Goal: Information Seeking & Learning: Learn about a topic

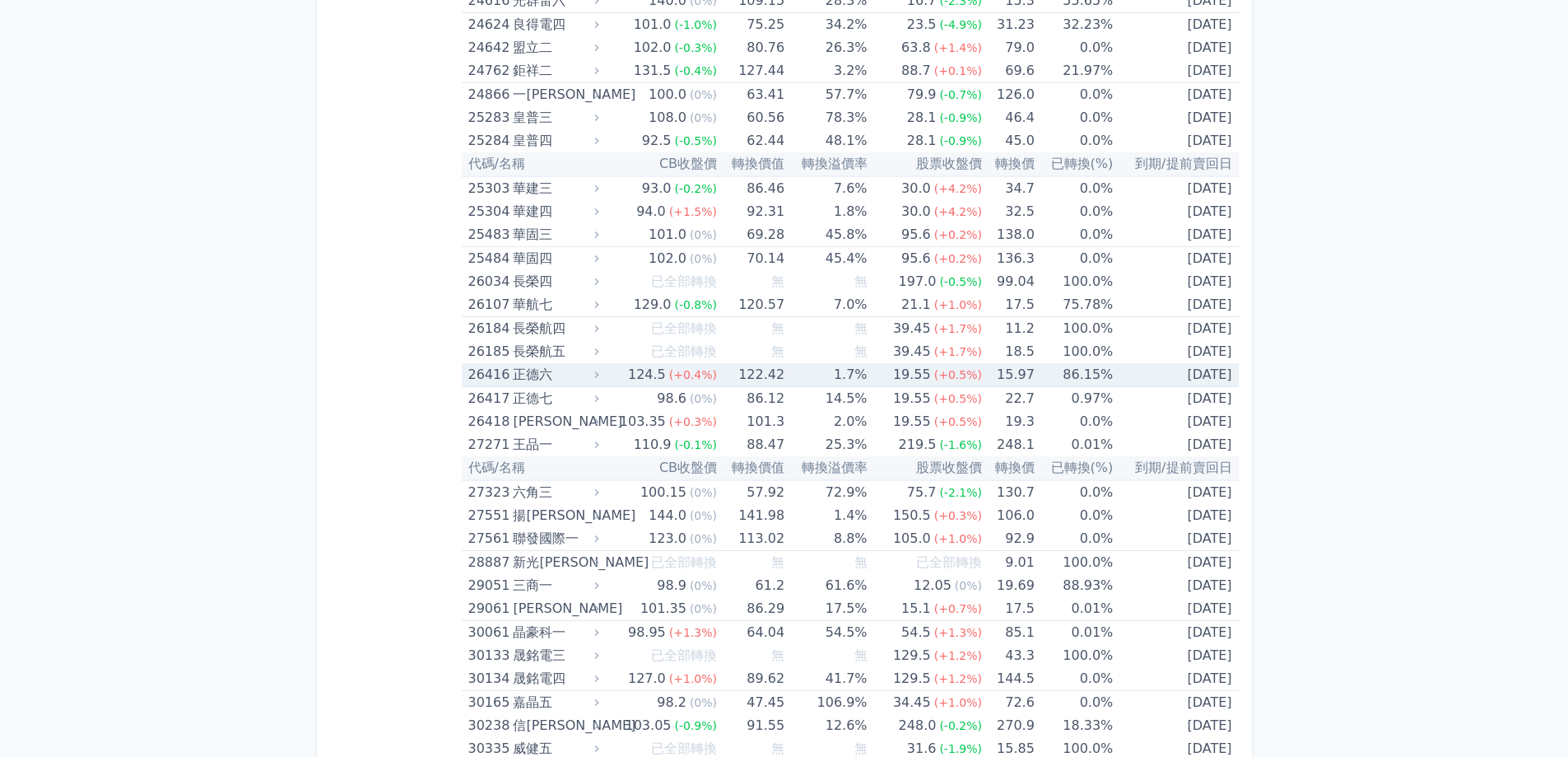
scroll to position [1811, 0]
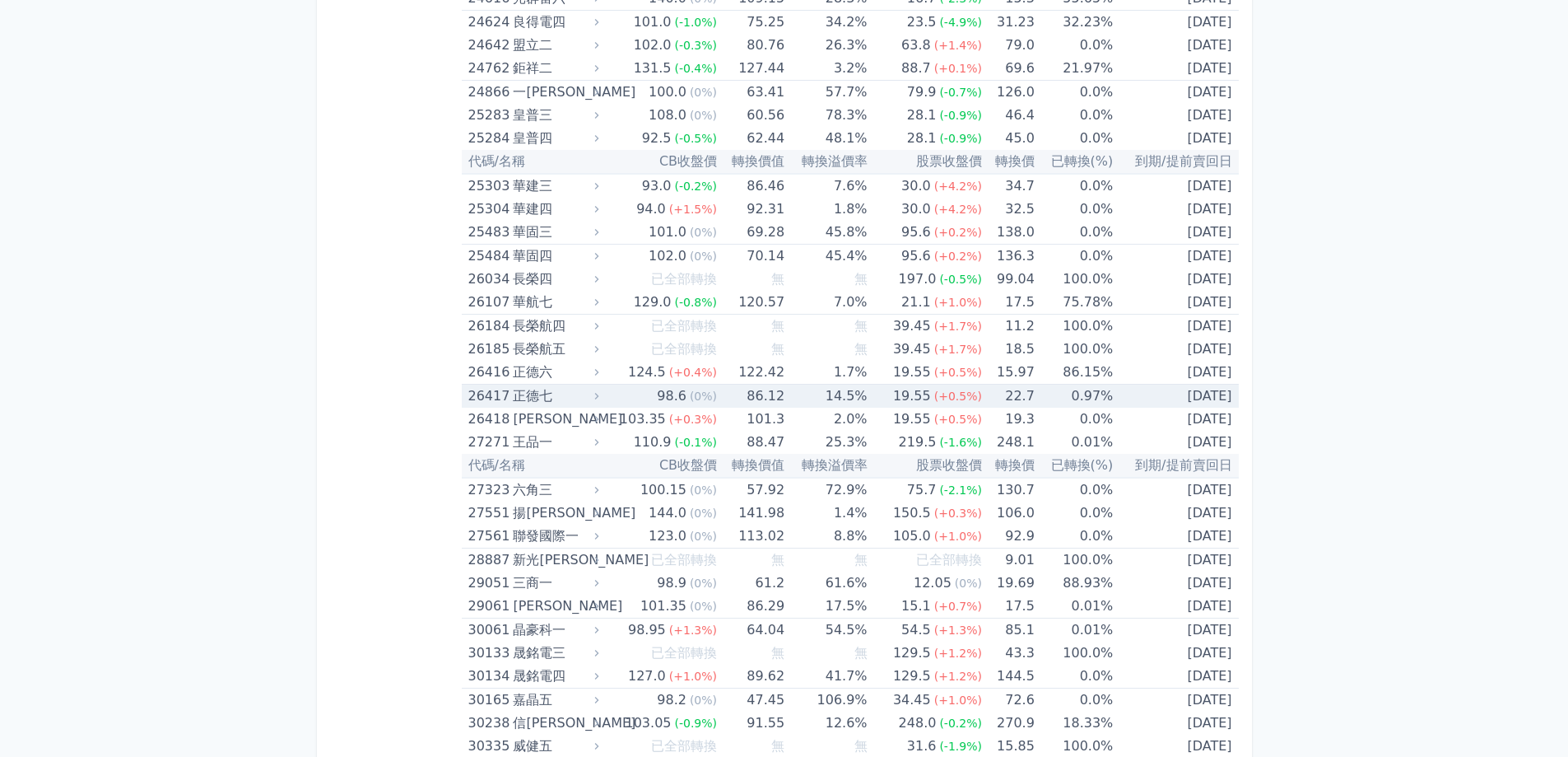
click at [517, 401] on div "正德七" at bounding box center [554, 396] width 82 height 23
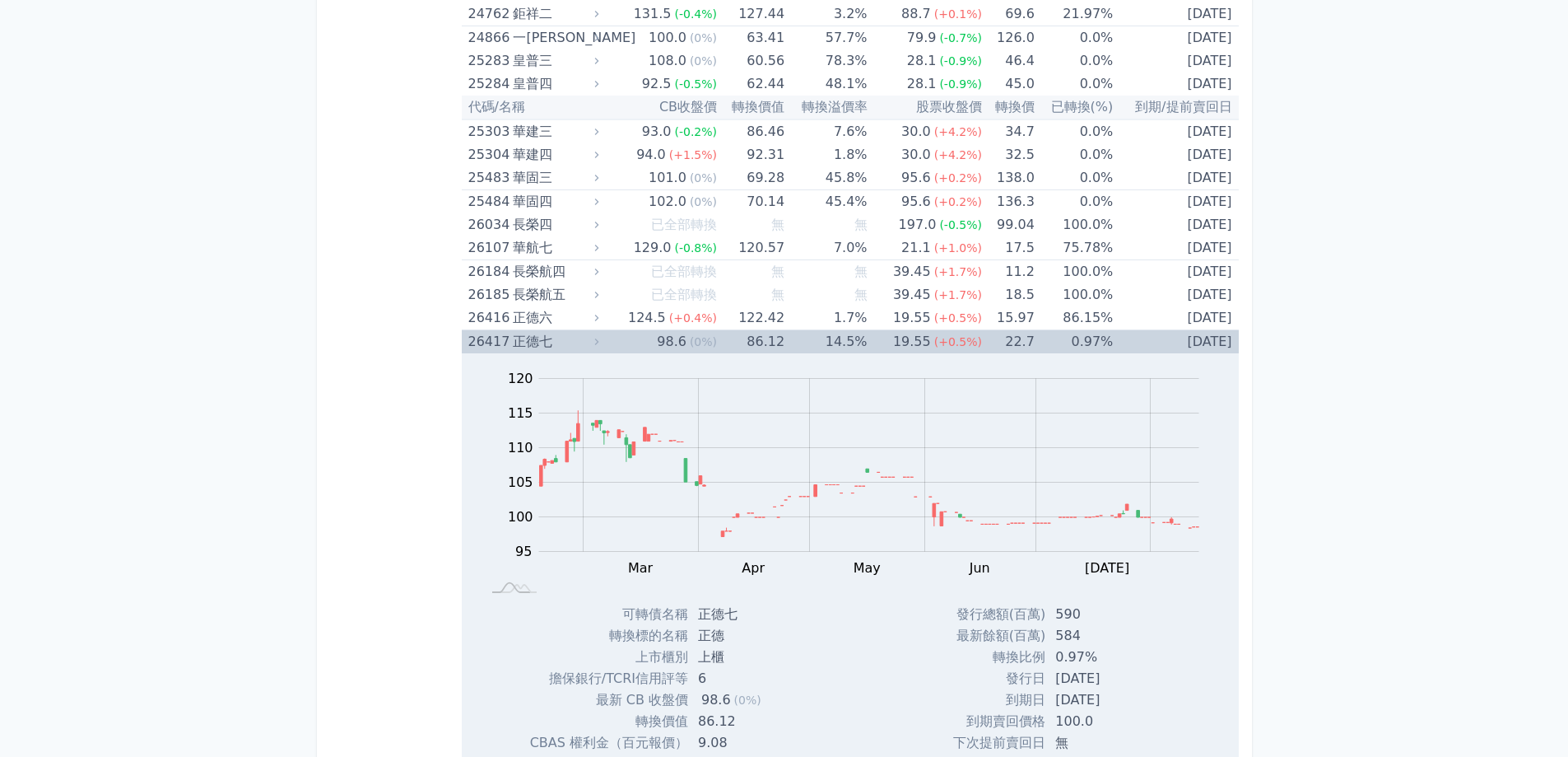
scroll to position [1894, 0]
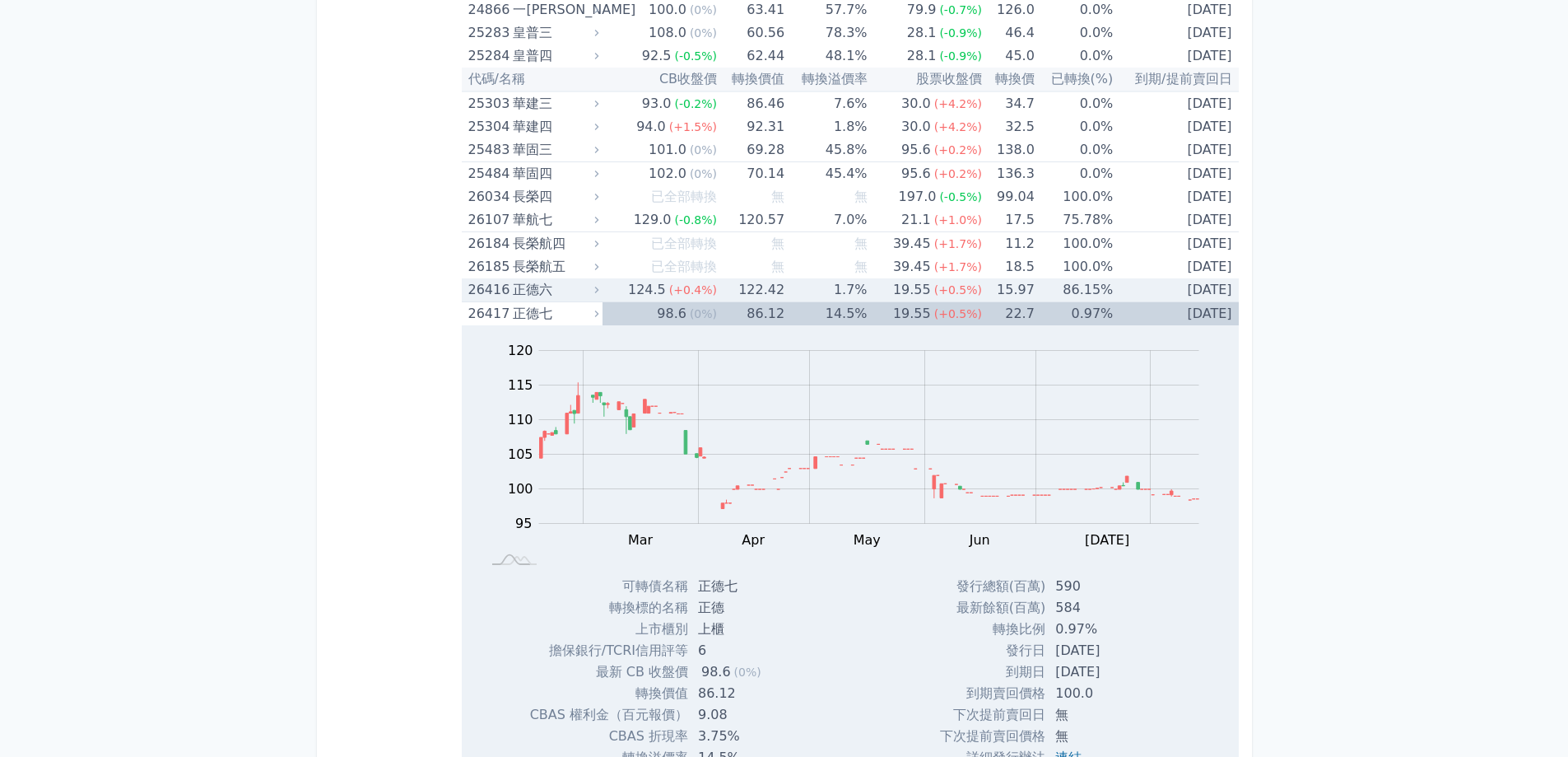
click at [538, 292] on div "正德六" at bounding box center [554, 290] width 82 height 23
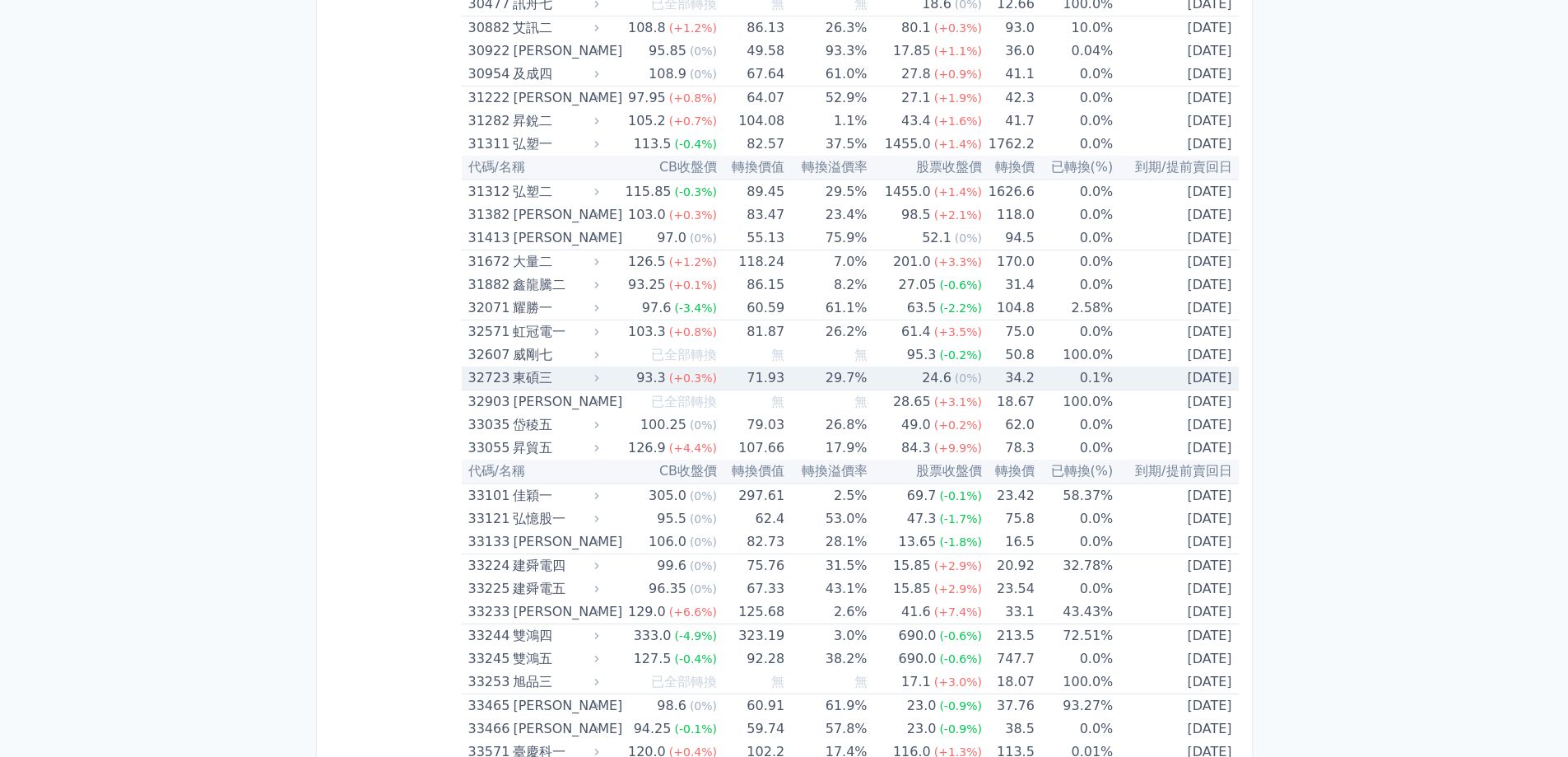
scroll to position [3705, 0]
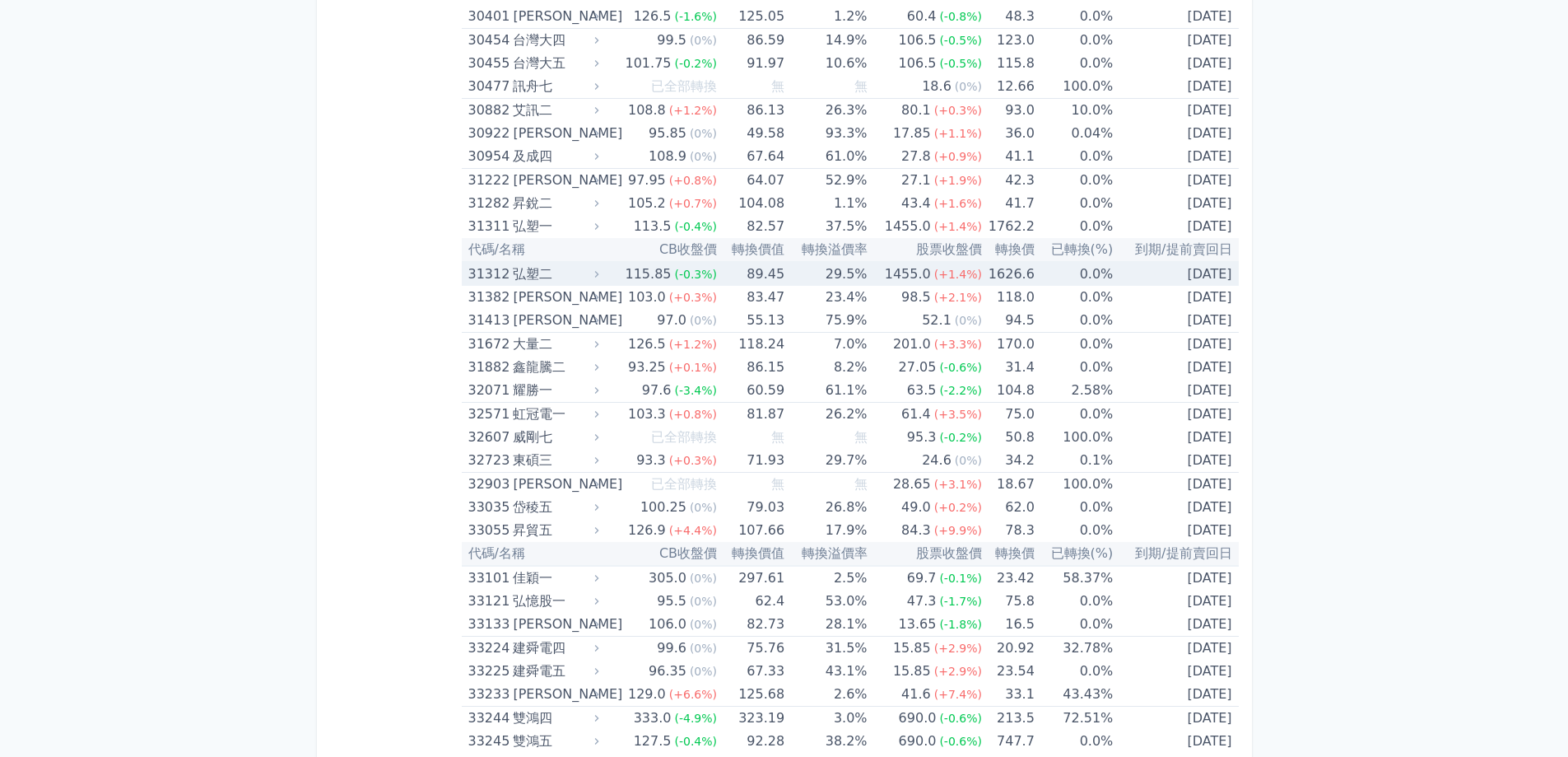
click at [527, 277] on div "弘塑二" at bounding box center [554, 274] width 82 height 23
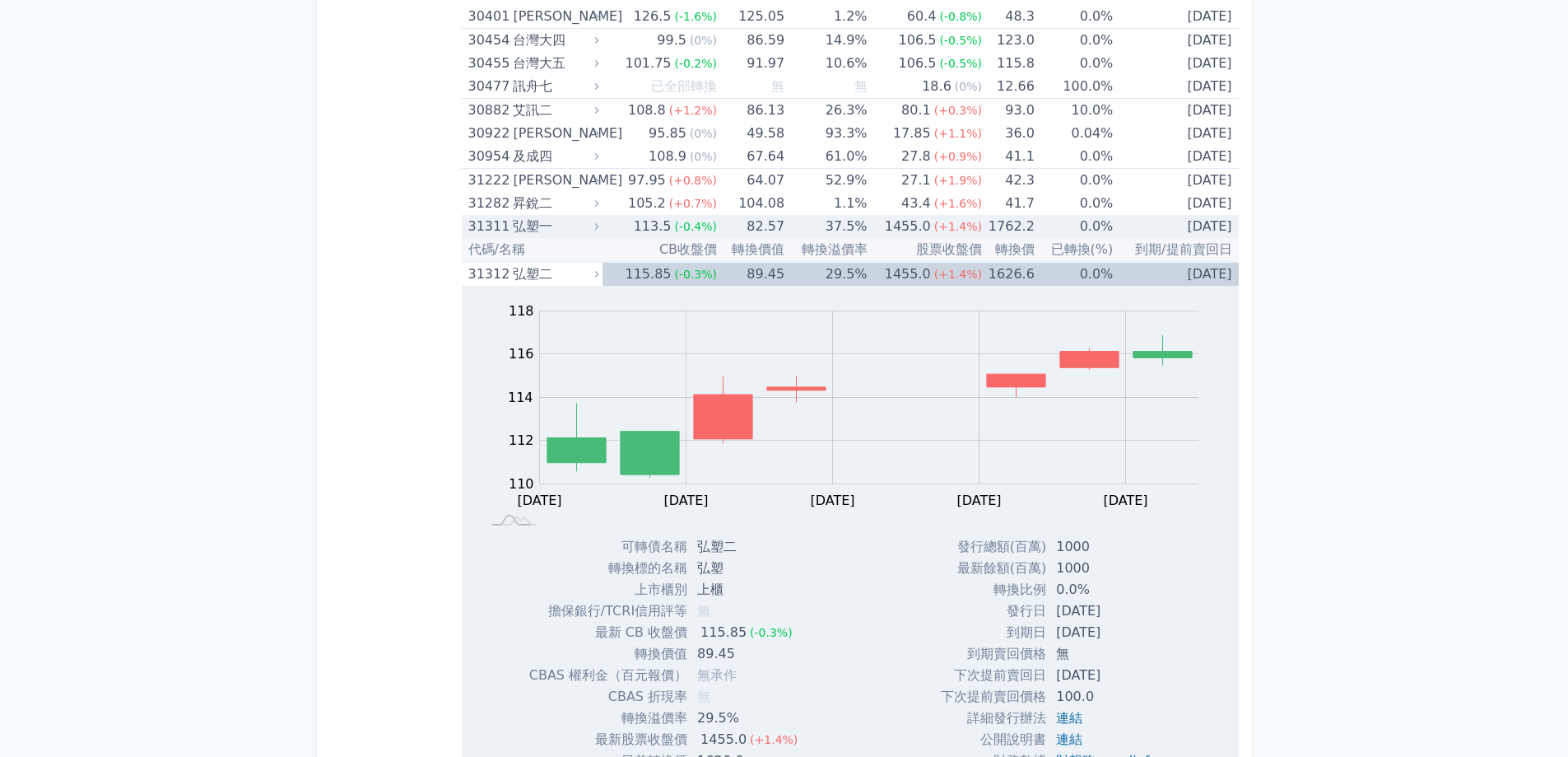
click at [532, 225] on div "弘塑一" at bounding box center [554, 226] width 82 height 23
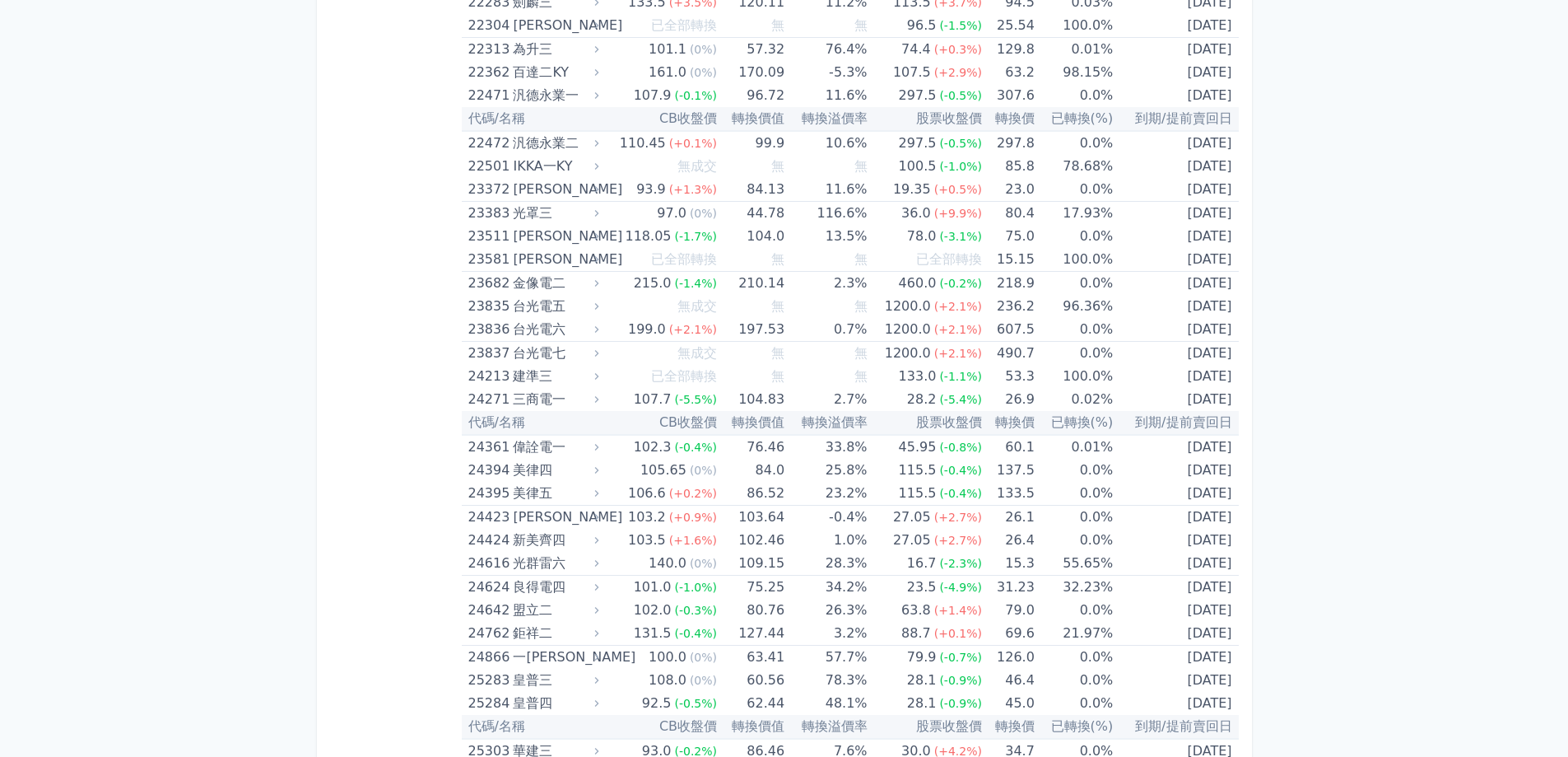
scroll to position [1235, 0]
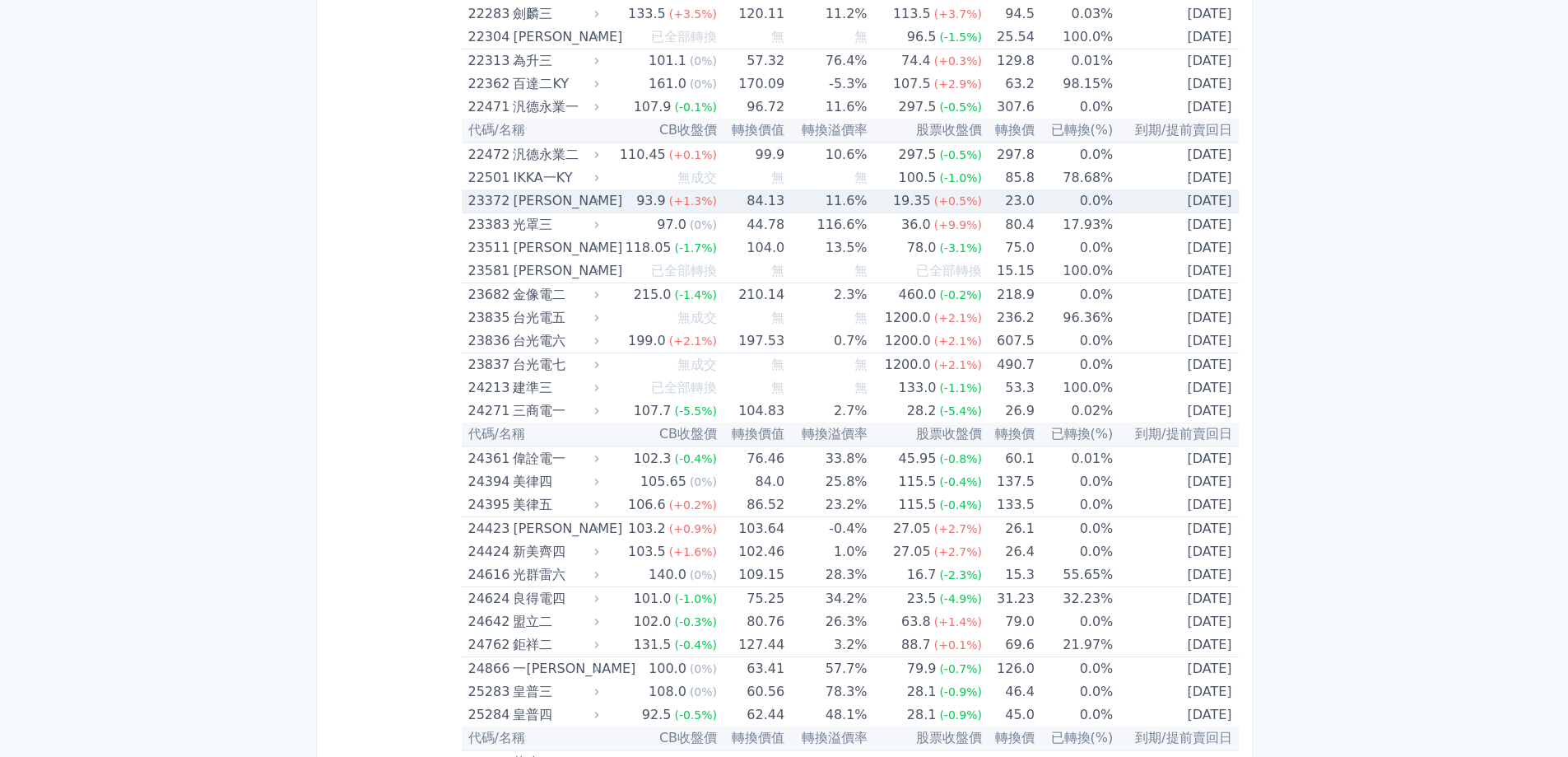
click at [513, 201] on div "23372 [PERSON_NAME]" at bounding box center [530, 201] width 123 height 23
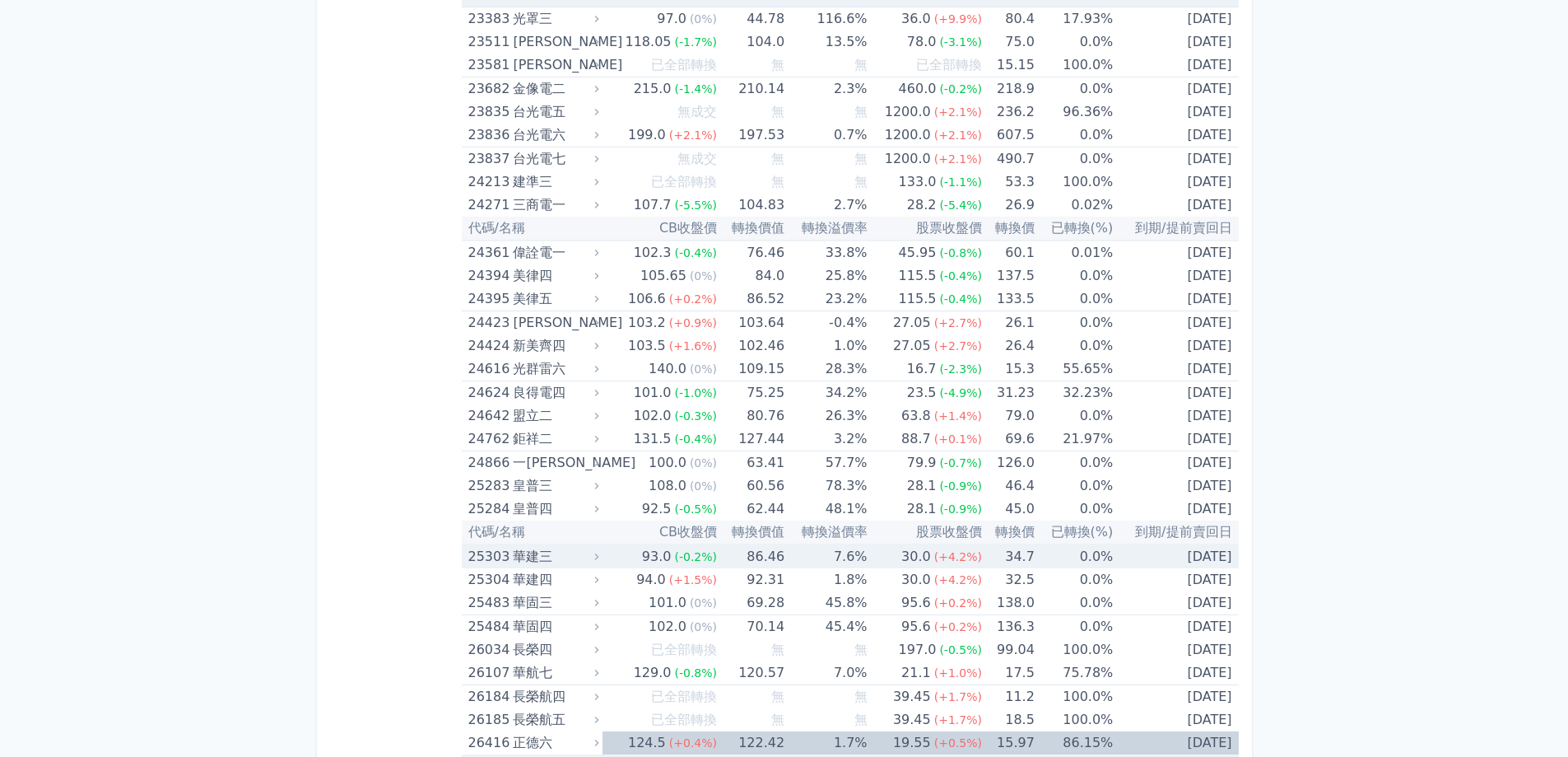
scroll to position [2059, 0]
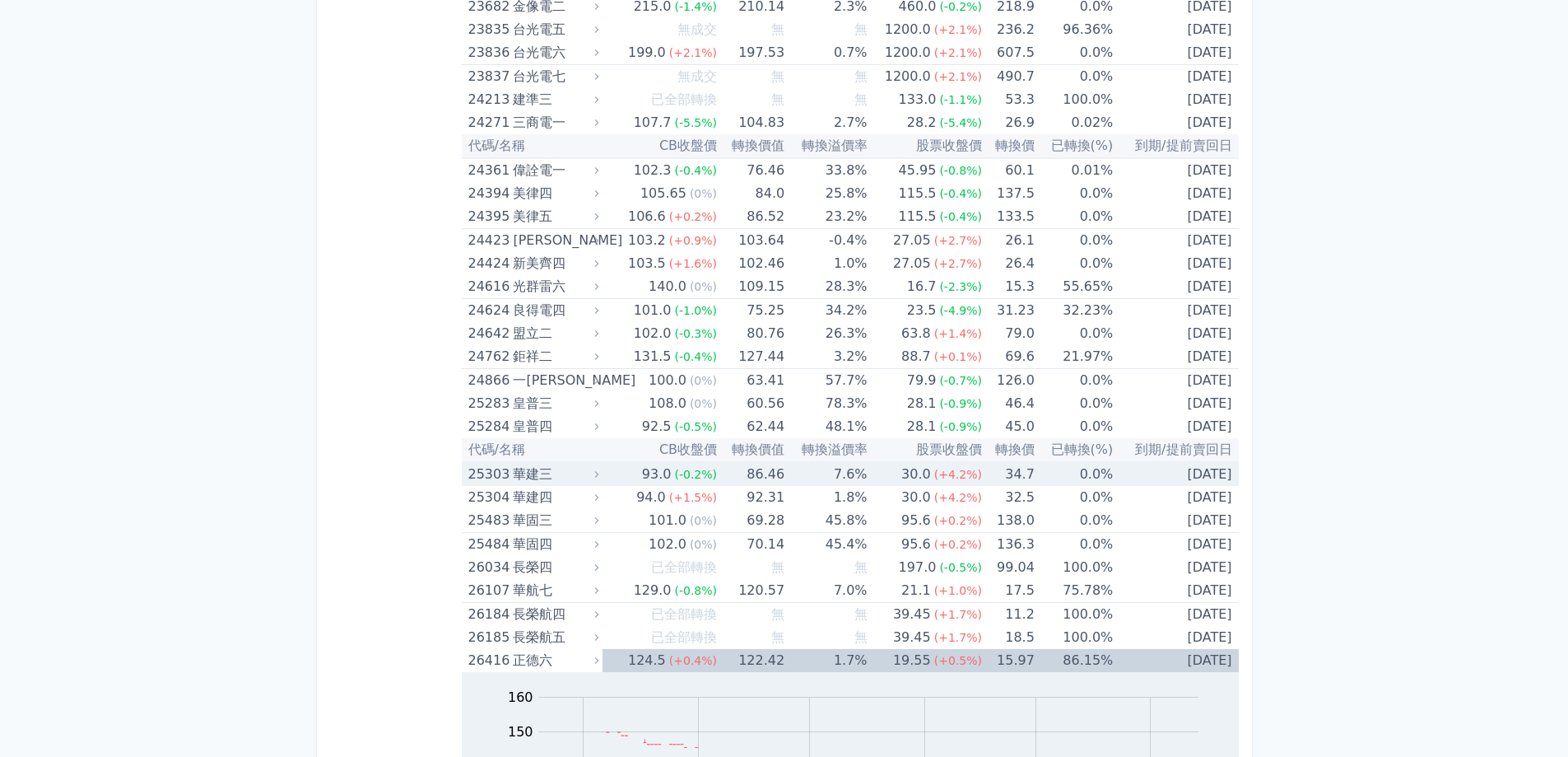
click at [529, 476] on div "華建三" at bounding box center [554, 475] width 82 height 23
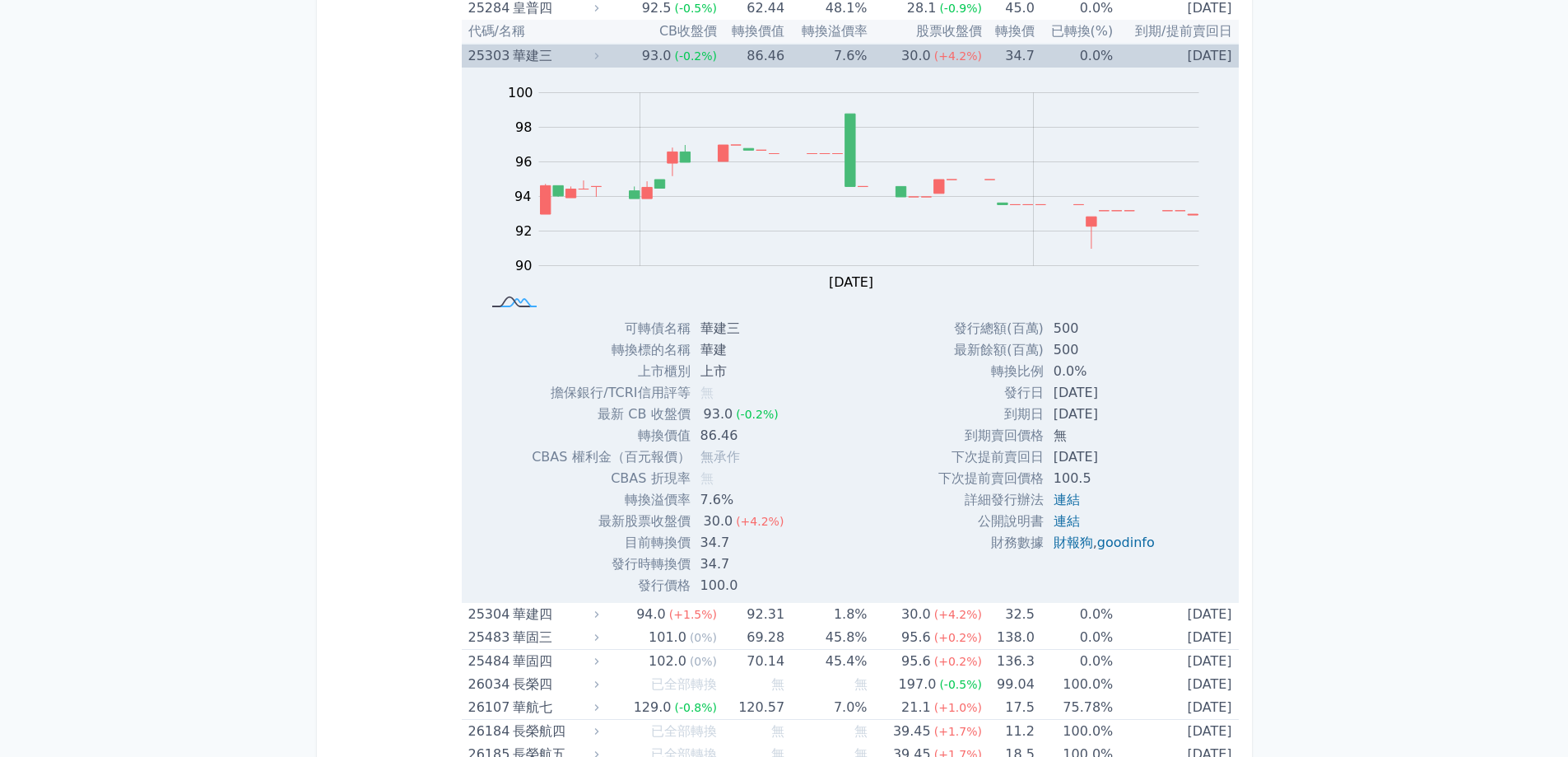
scroll to position [2800, 0]
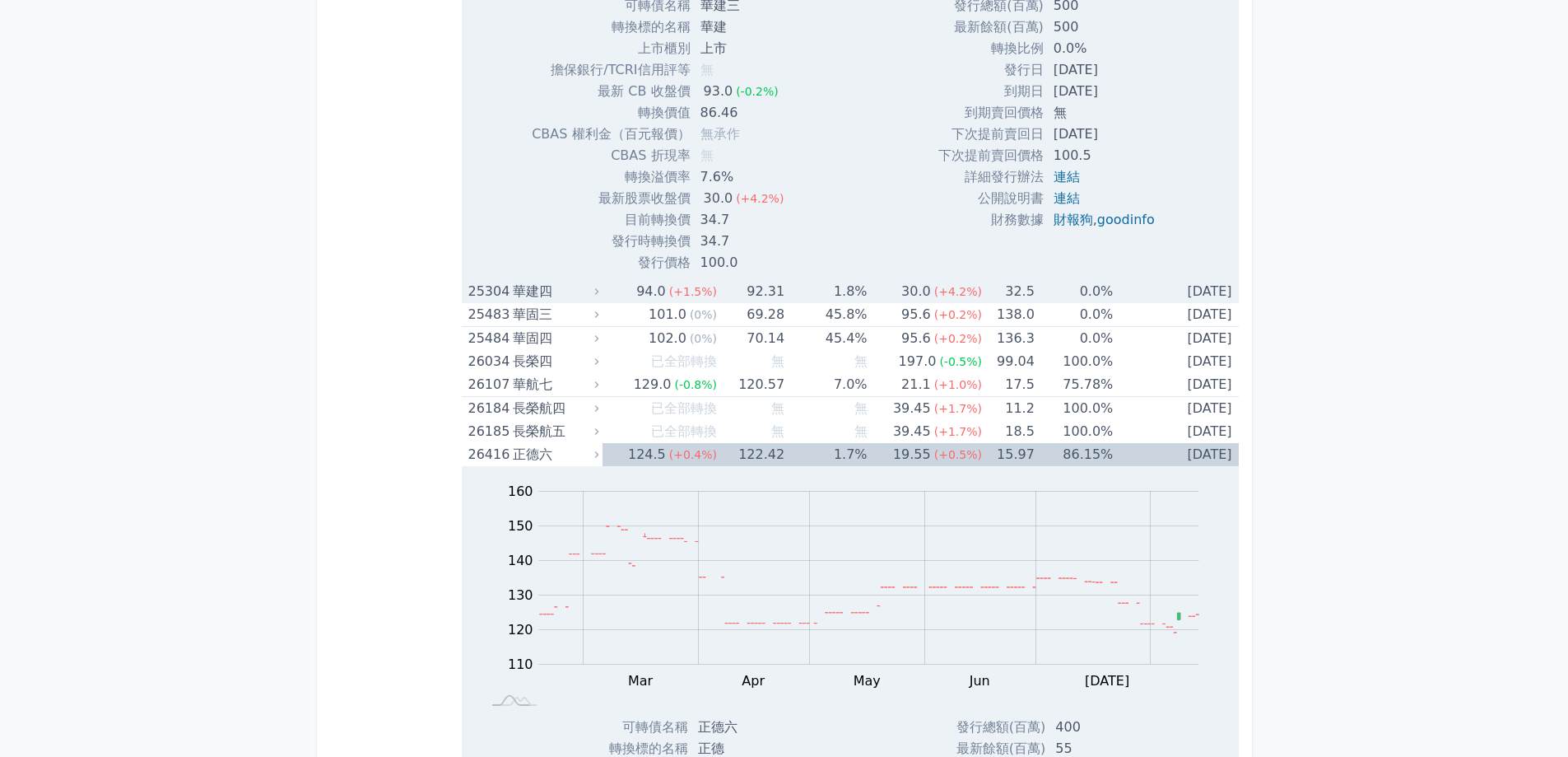
click at [540, 288] on div "華建四" at bounding box center [554, 292] width 82 height 23
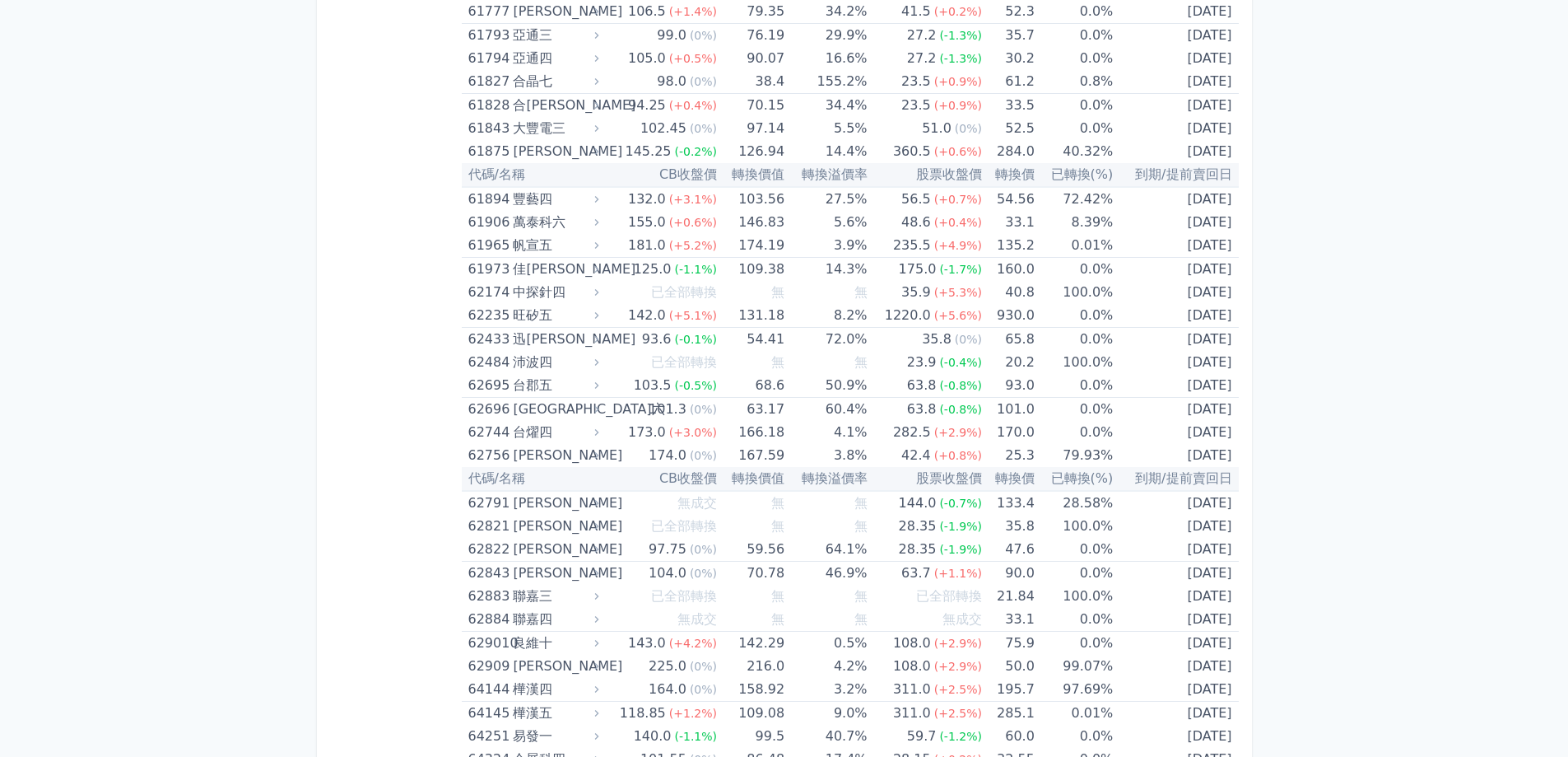
scroll to position [10871, 0]
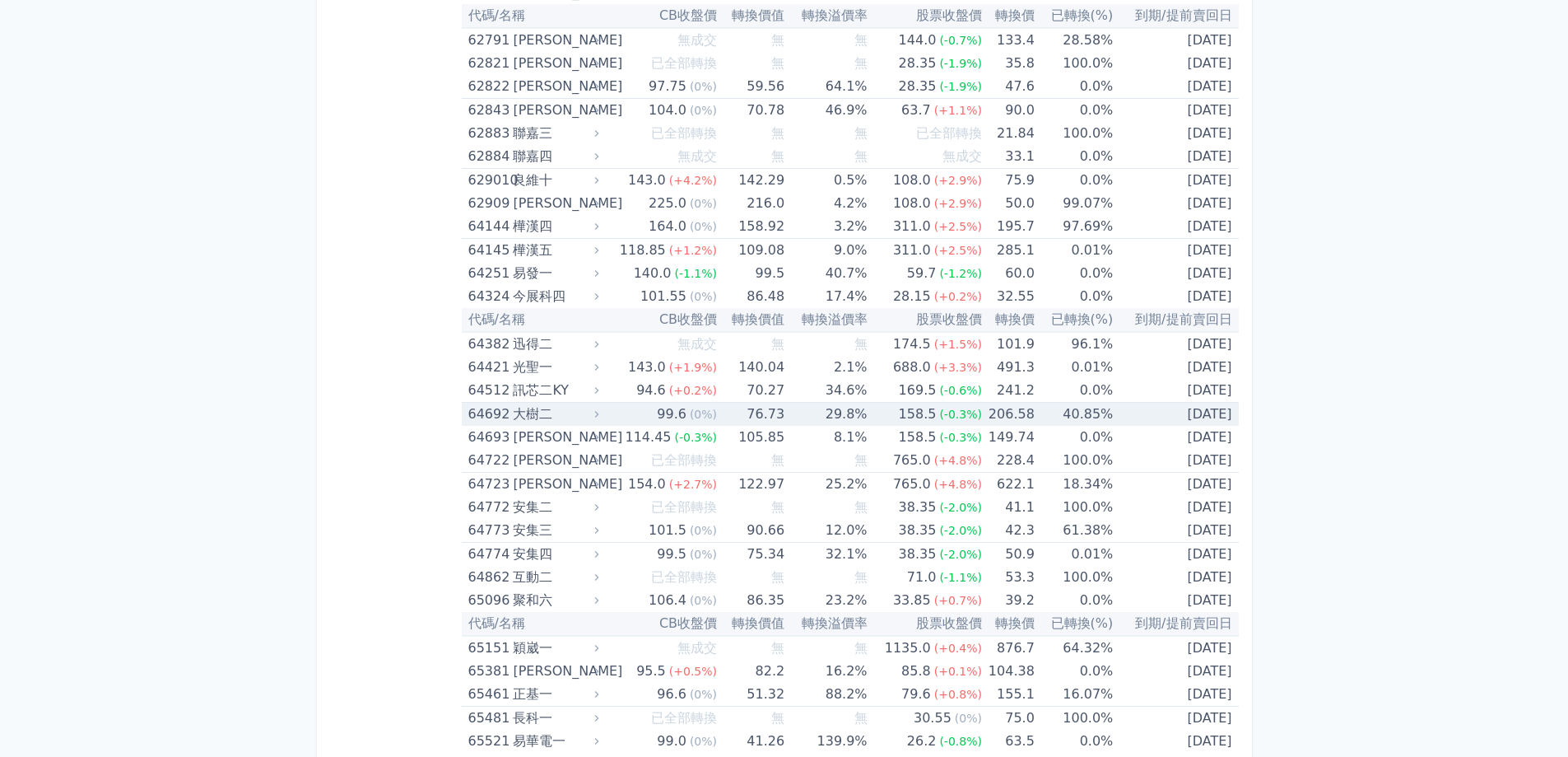
click at [518, 418] on div "大樹二" at bounding box center [554, 414] width 82 height 23
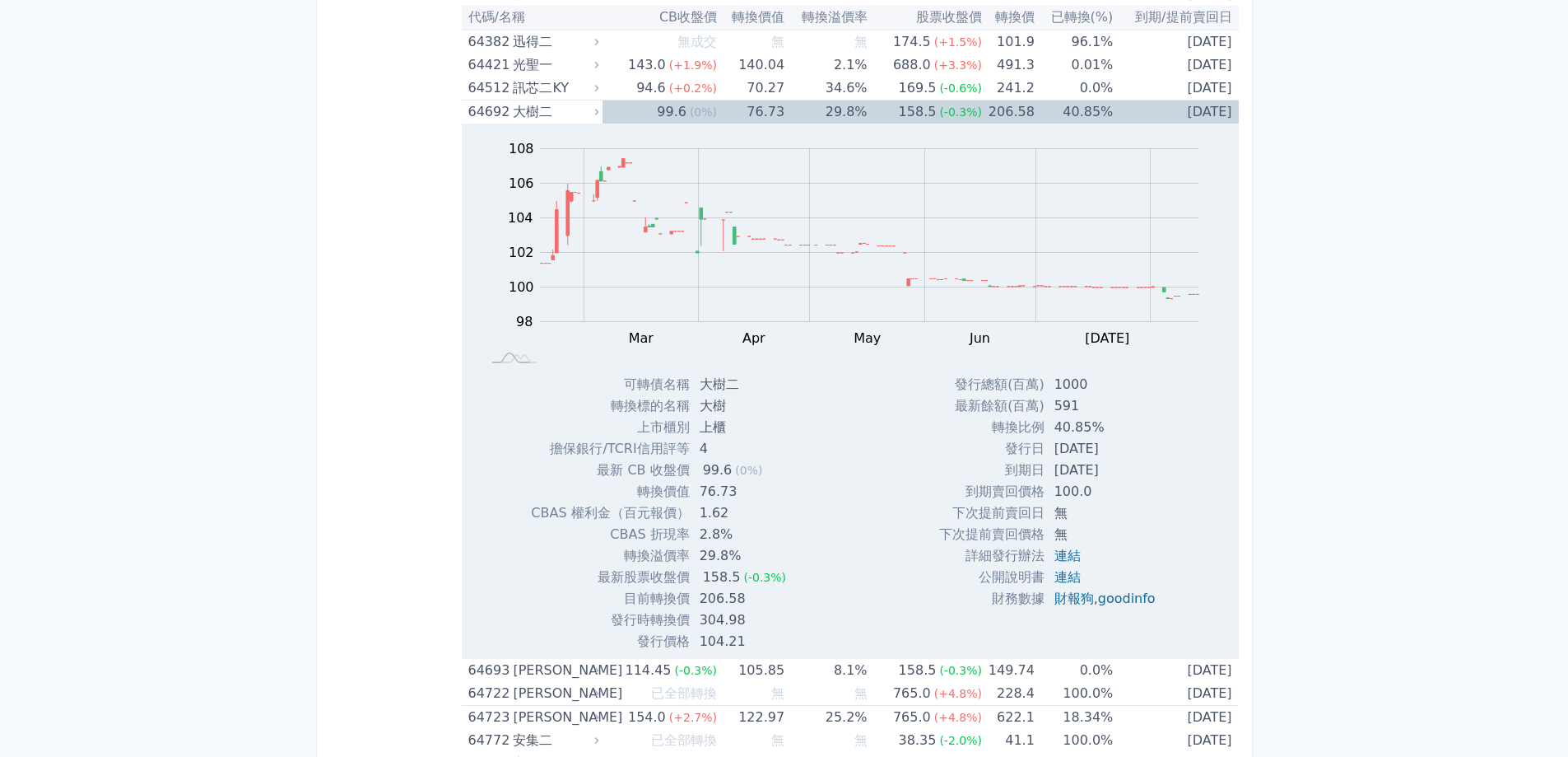
scroll to position [11364, 0]
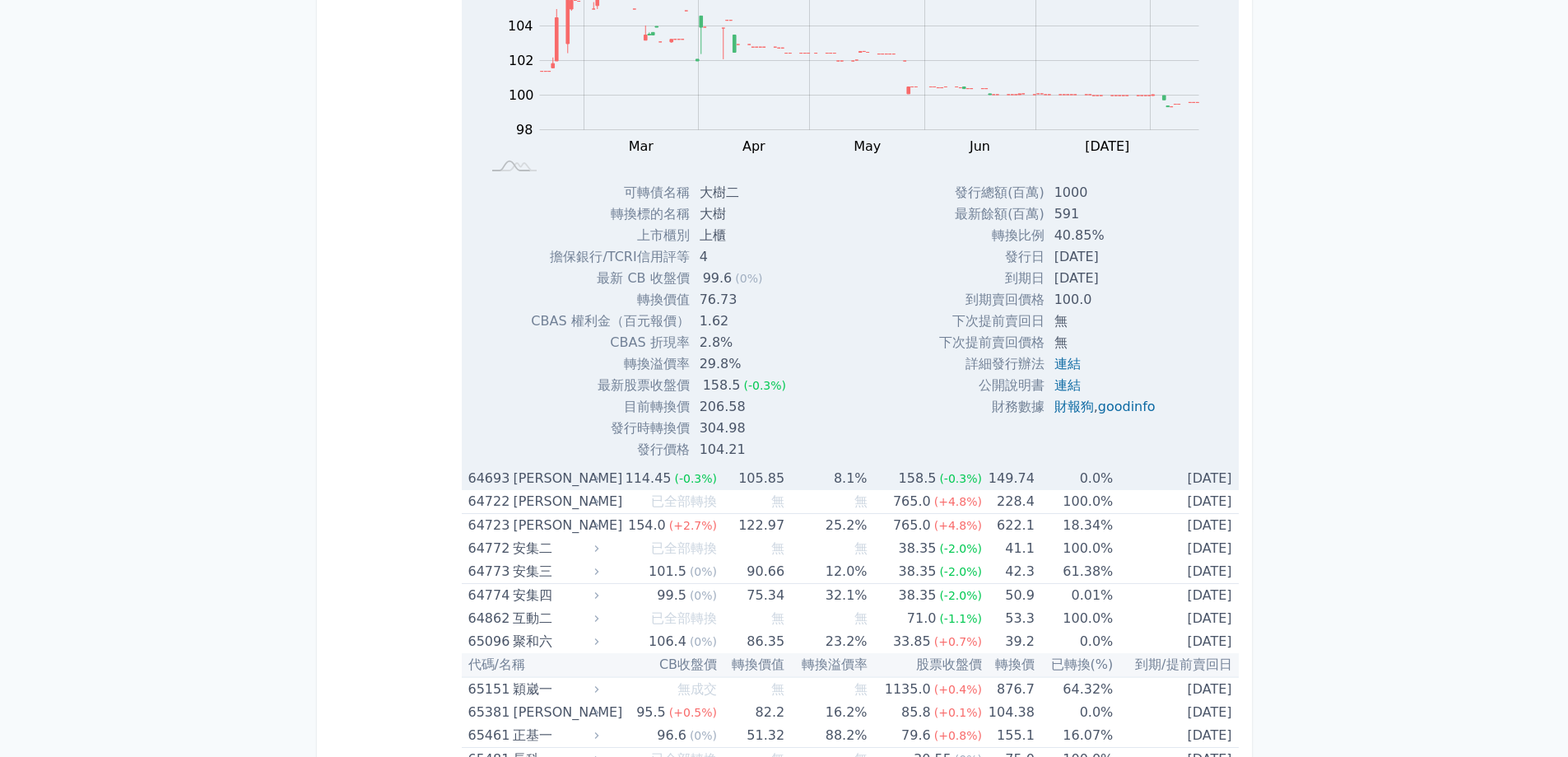
click at [526, 481] on div "[PERSON_NAME]" at bounding box center [554, 478] width 82 height 23
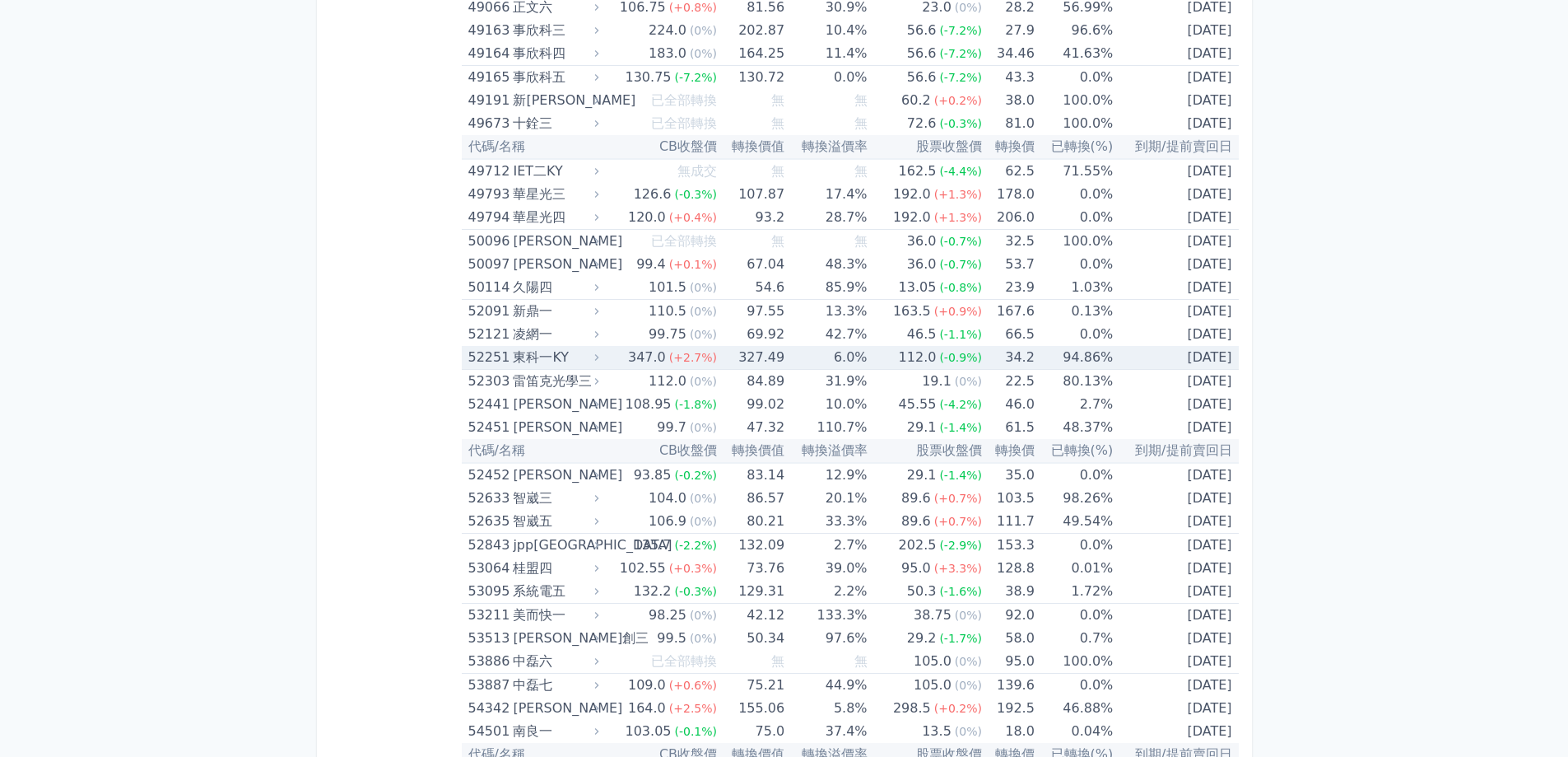
scroll to position [9223, 0]
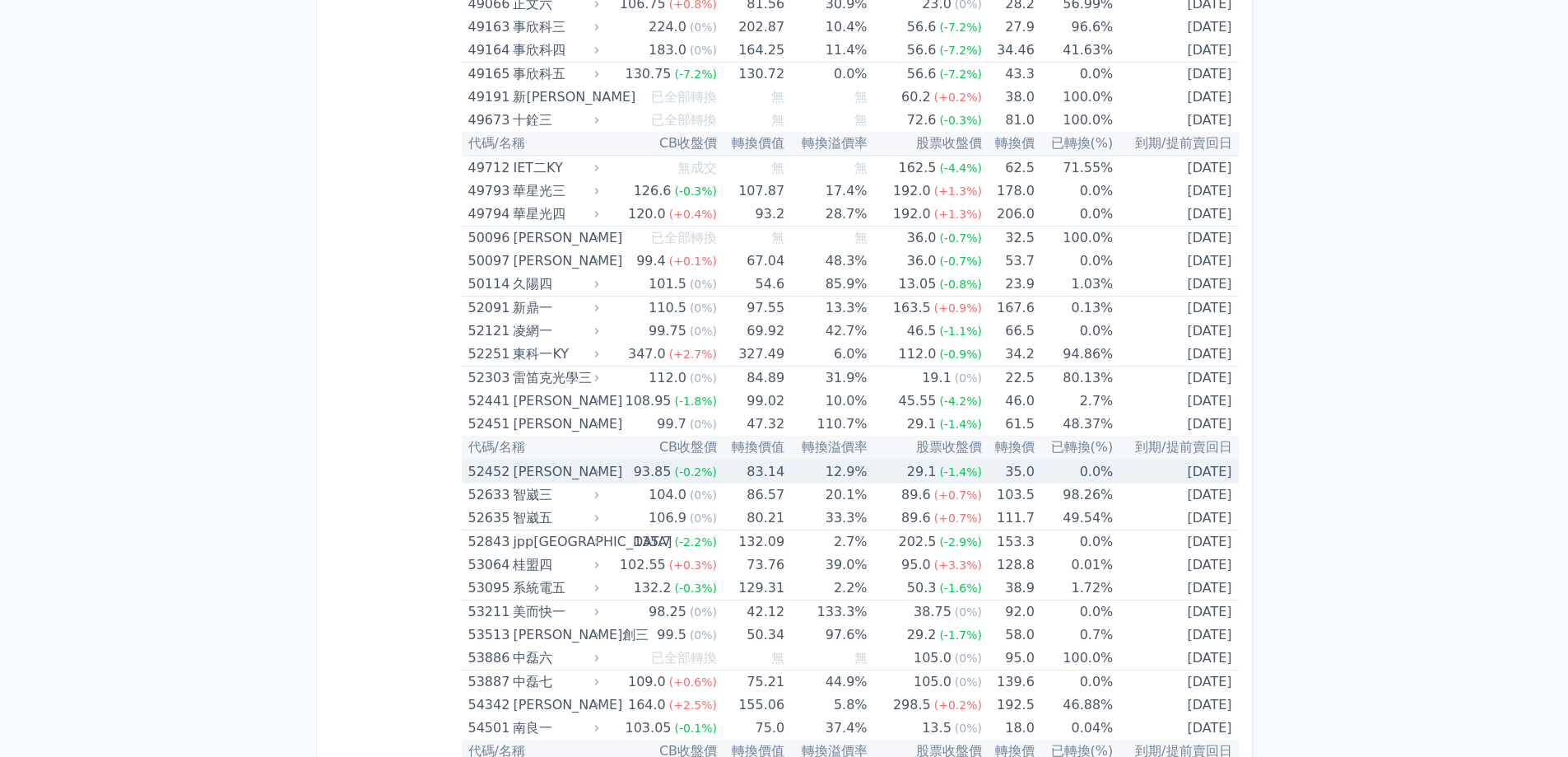
click at [526, 468] on div "[PERSON_NAME]" at bounding box center [554, 472] width 82 height 23
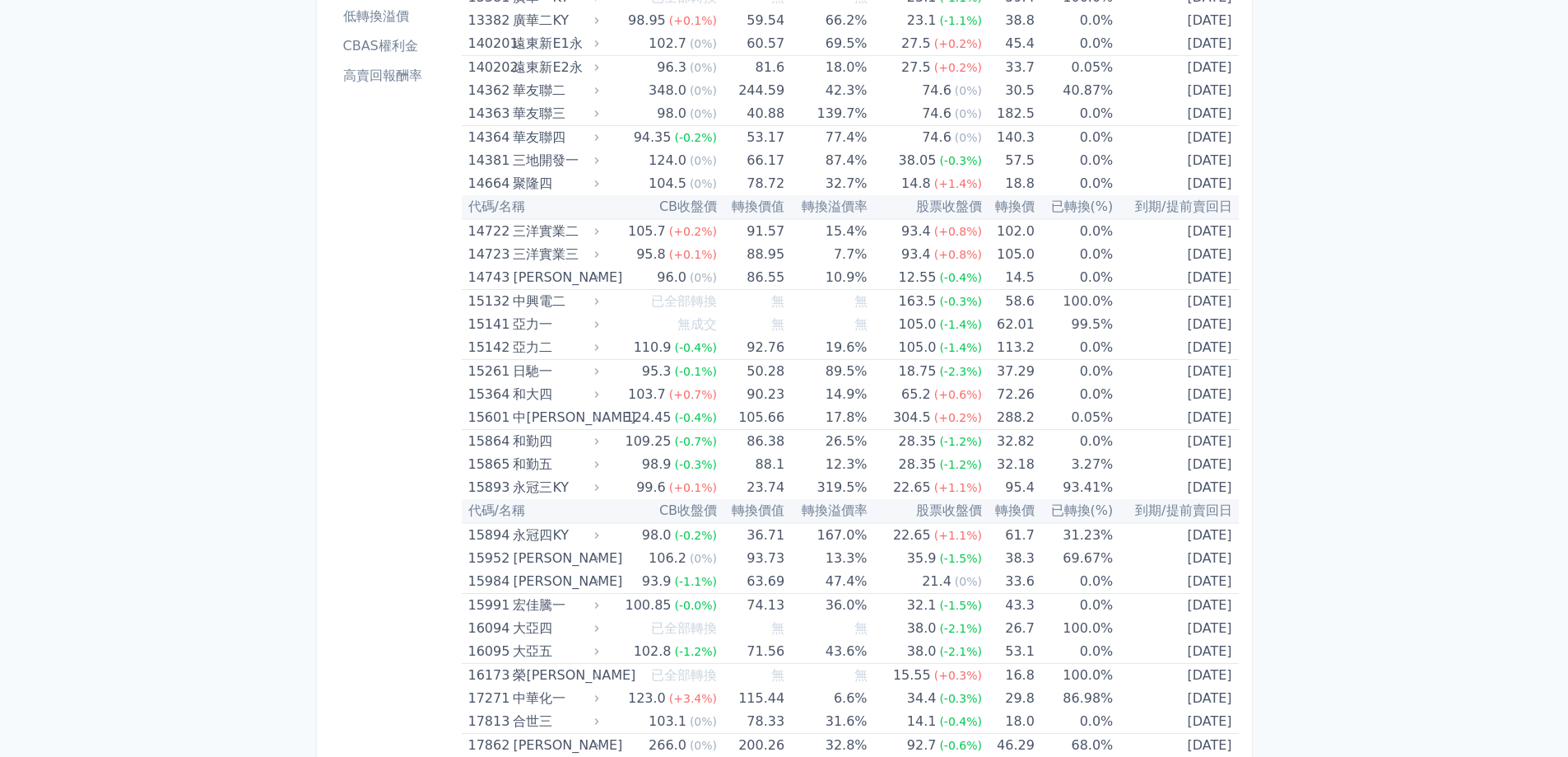
scroll to position [0, 0]
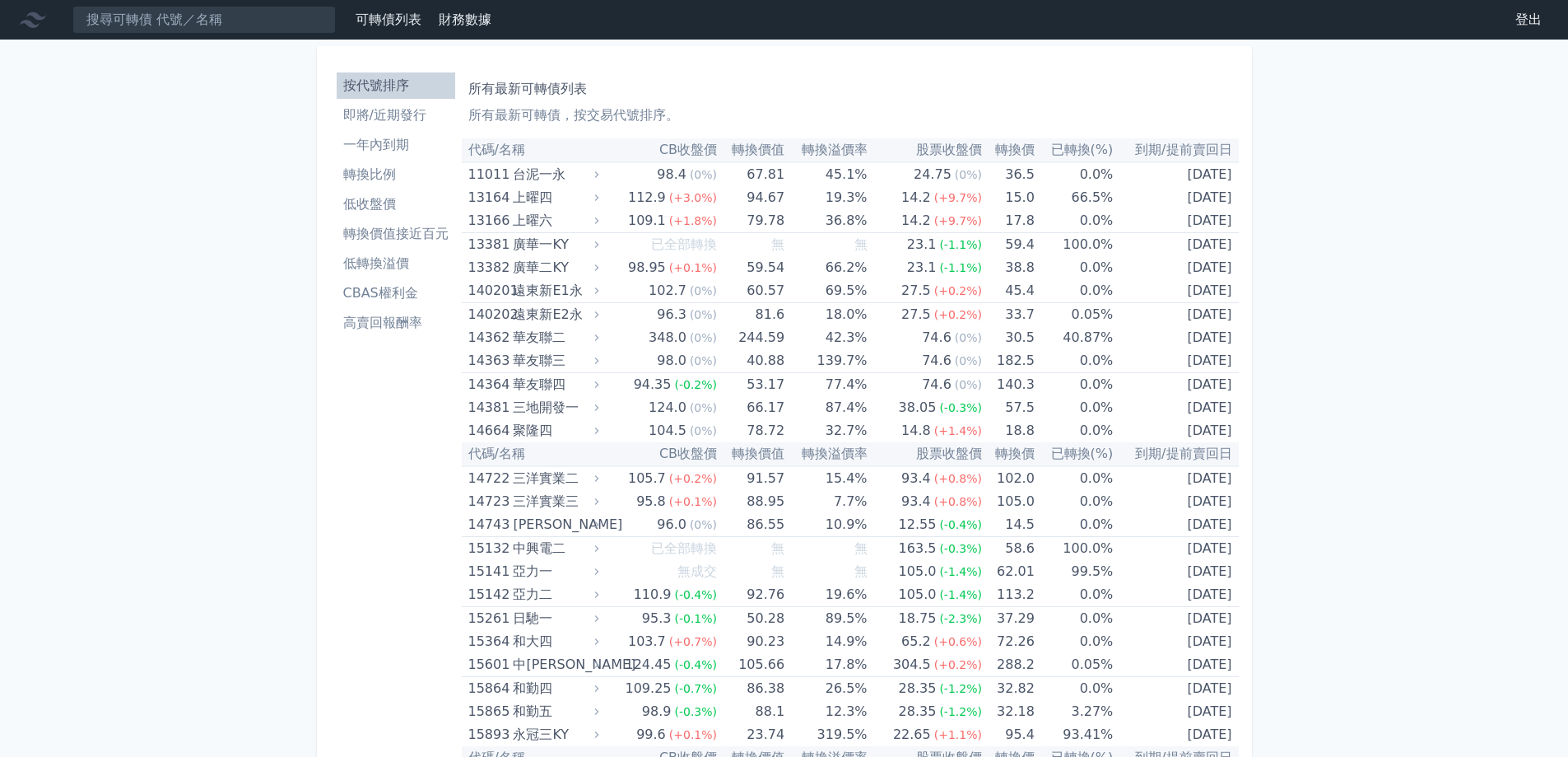
click at [387, 117] on li "即將/近期發行" at bounding box center [396, 115] width 118 height 20
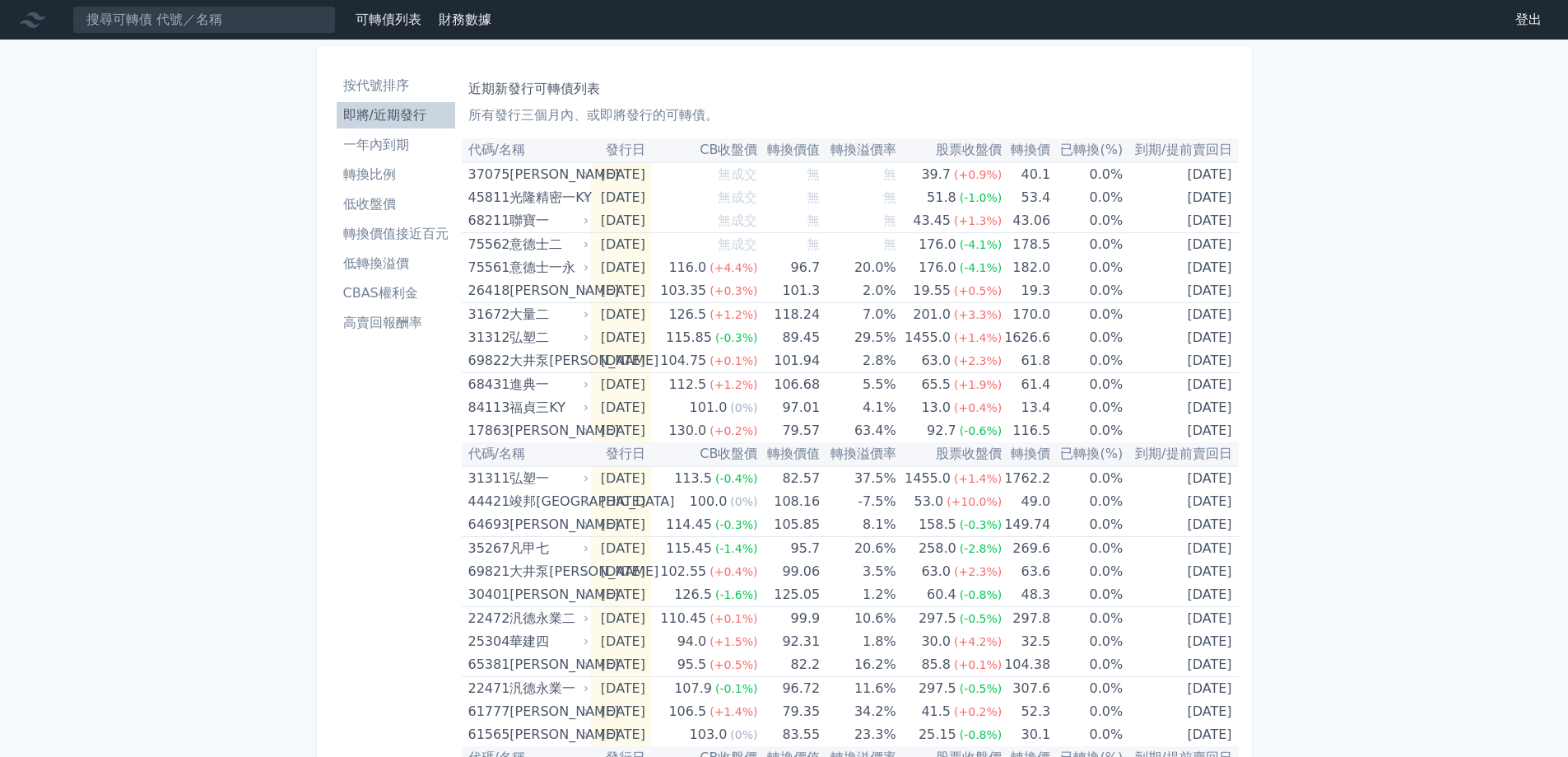
click at [374, 153] on li "一年內到期" at bounding box center [396, 145] width 118 height 20
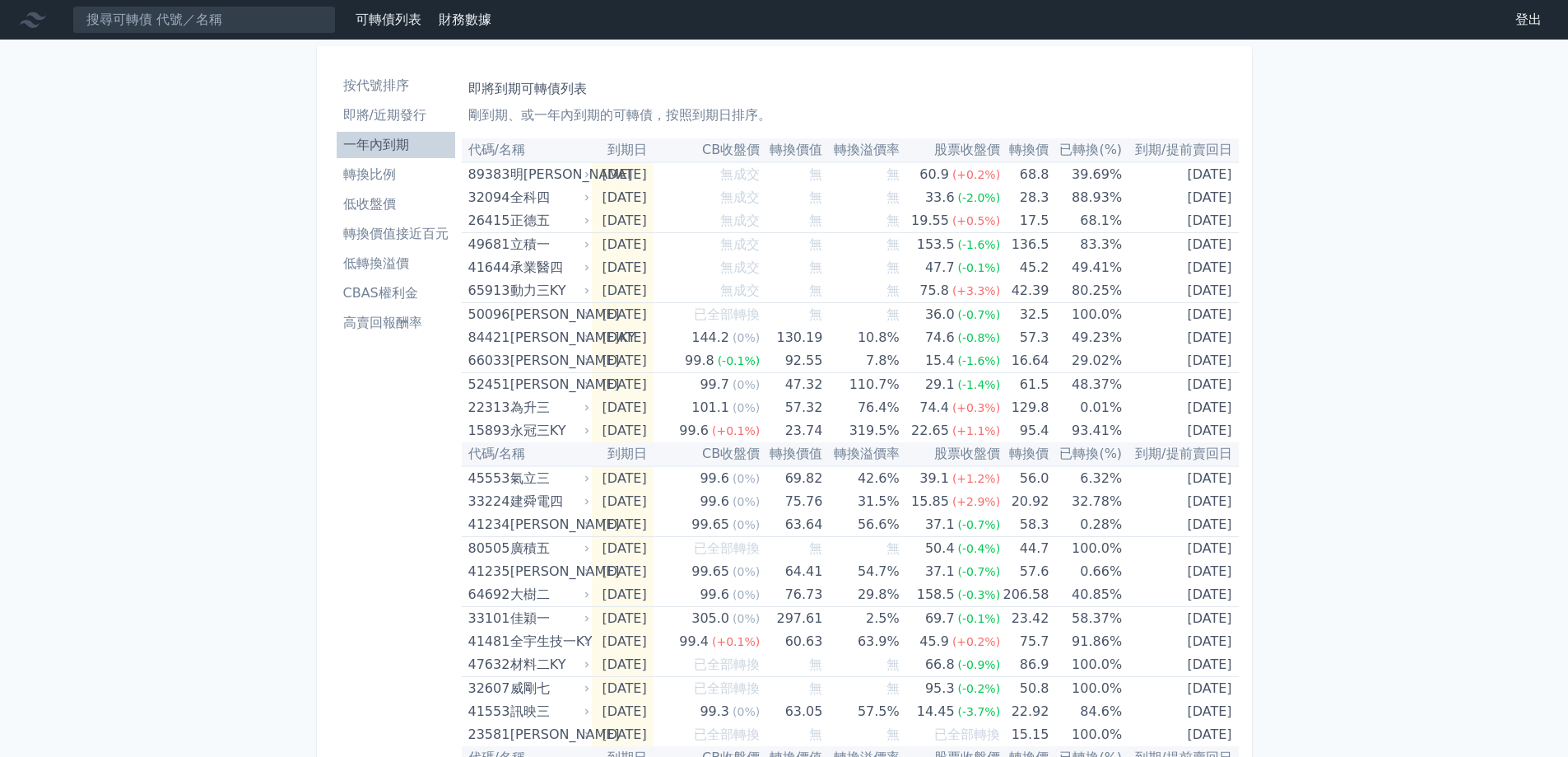
click at [374, 150] on li "一年內到期" at bounding box center [396, 145] width 118 height 20
click at [720, 498] on div "99.6" at bounding box center [714, 501] width 36 height 23
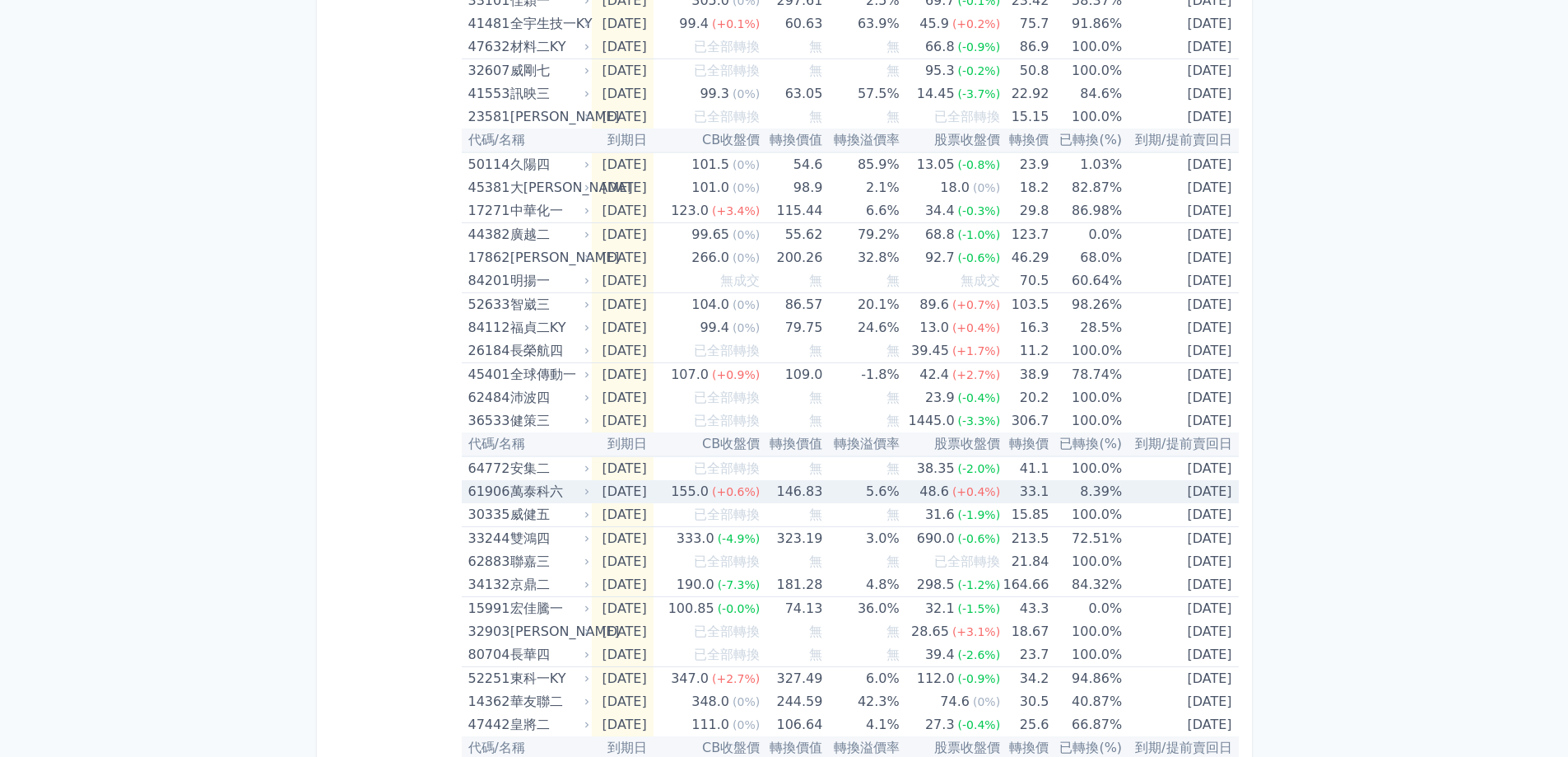
scroll to position [1235, 0]
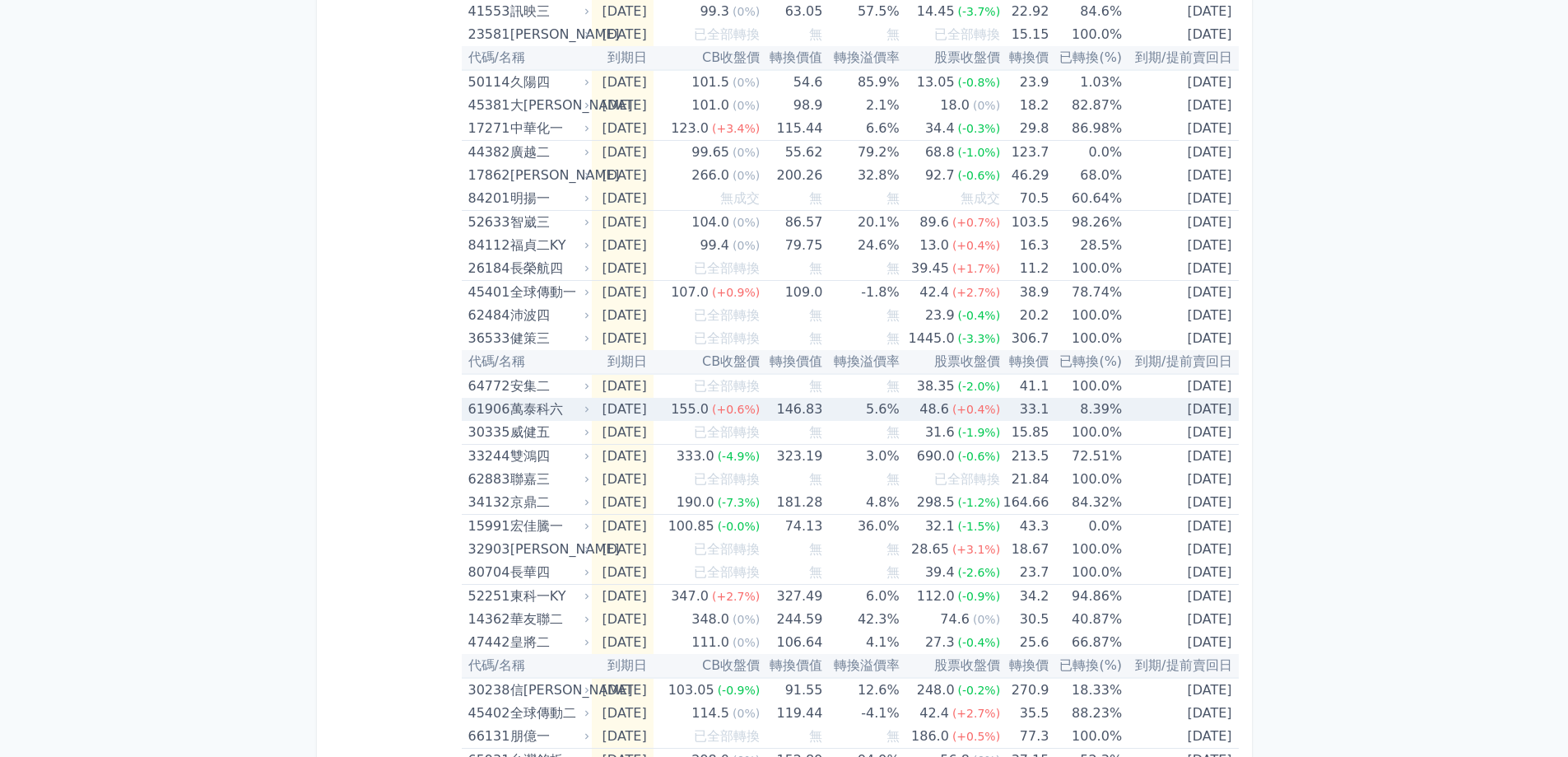
click at [551, 406] on div "萬泰科六" at bounding box center [548, 409] width 76 height 23
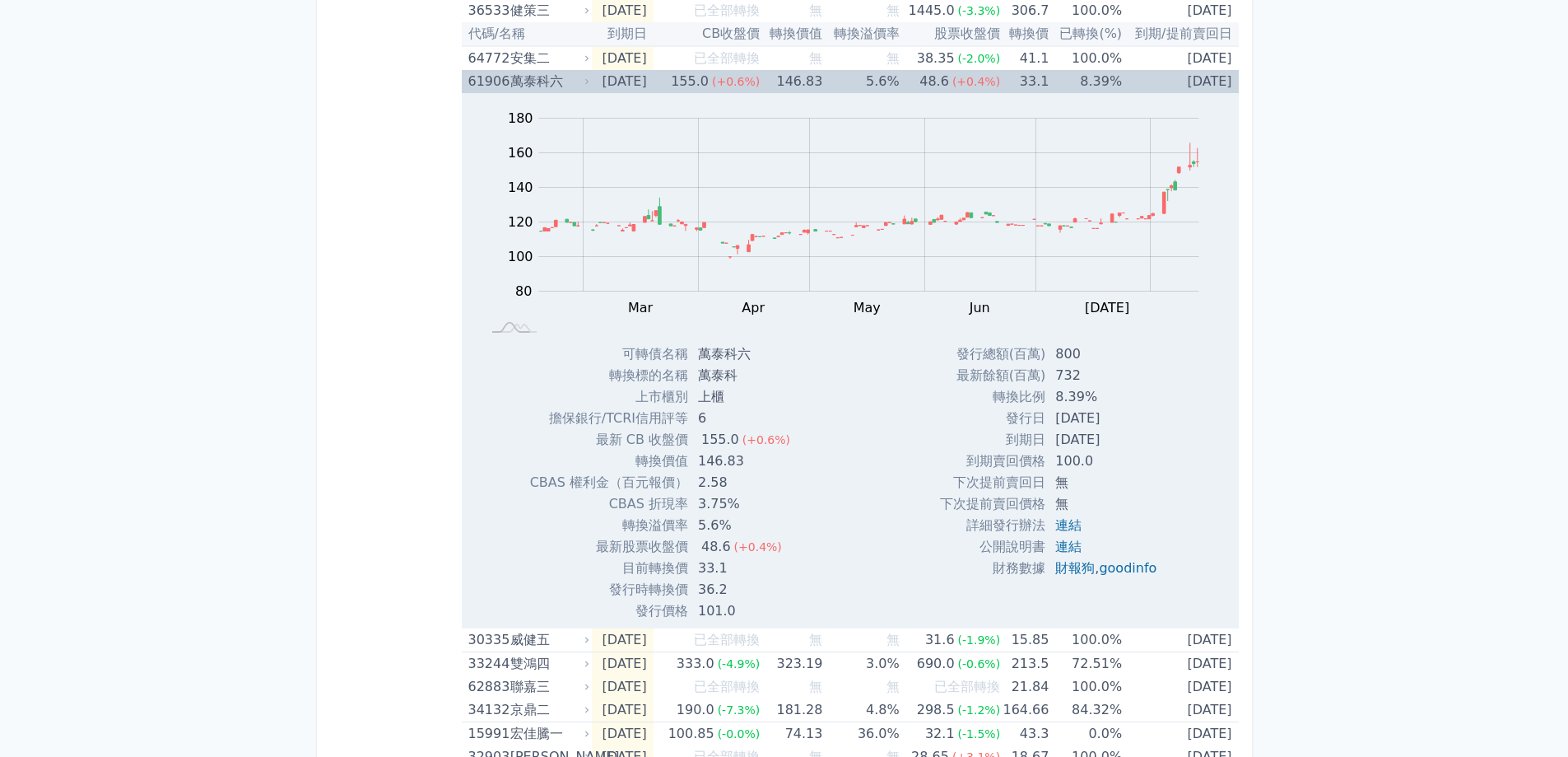
scroll to position [1565, 0]
click at [510, 81] on div "萬泰科六" at bounding box center [548, 80] width 76 height 23
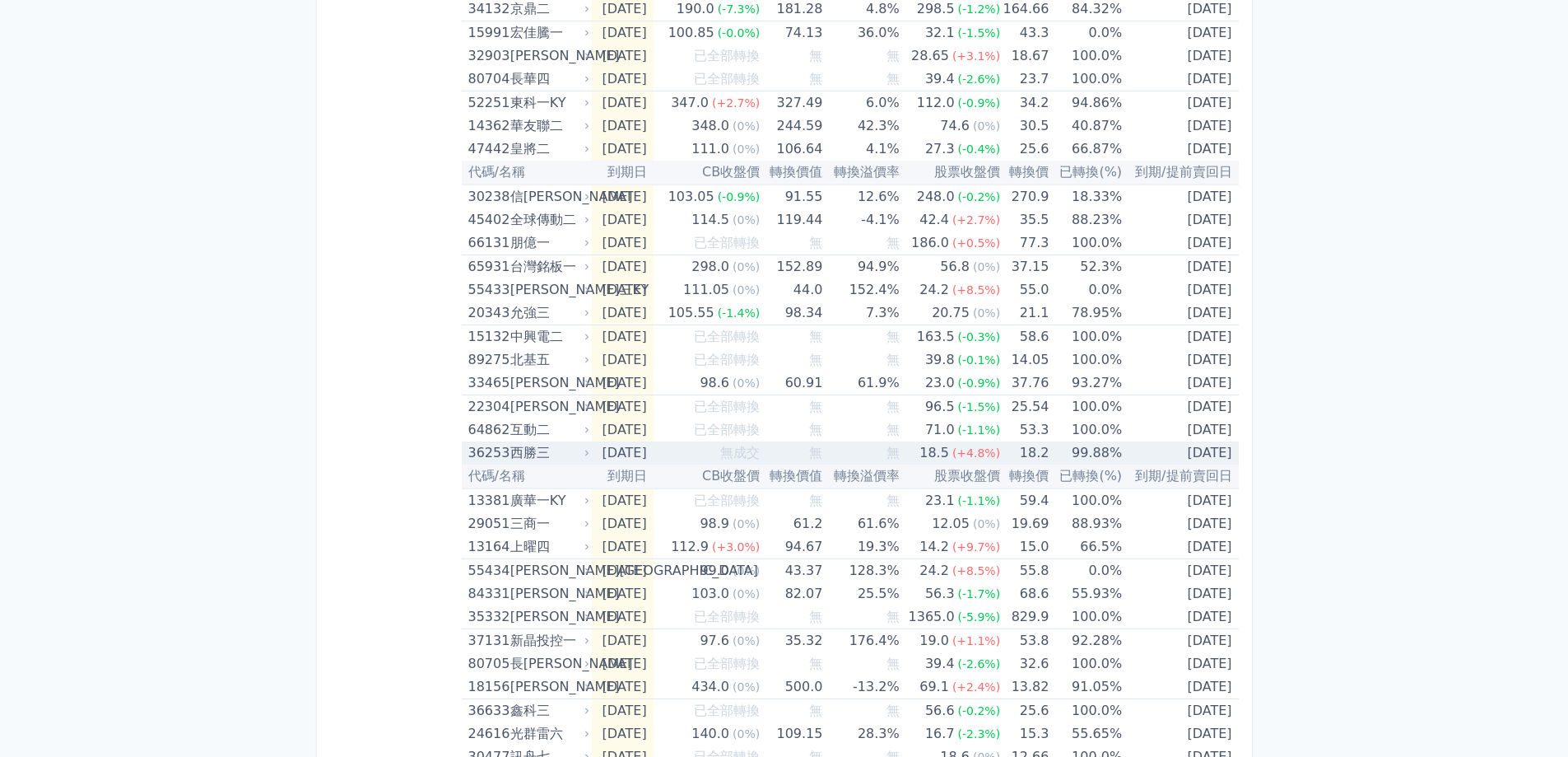
scroll to position [1729, 0]
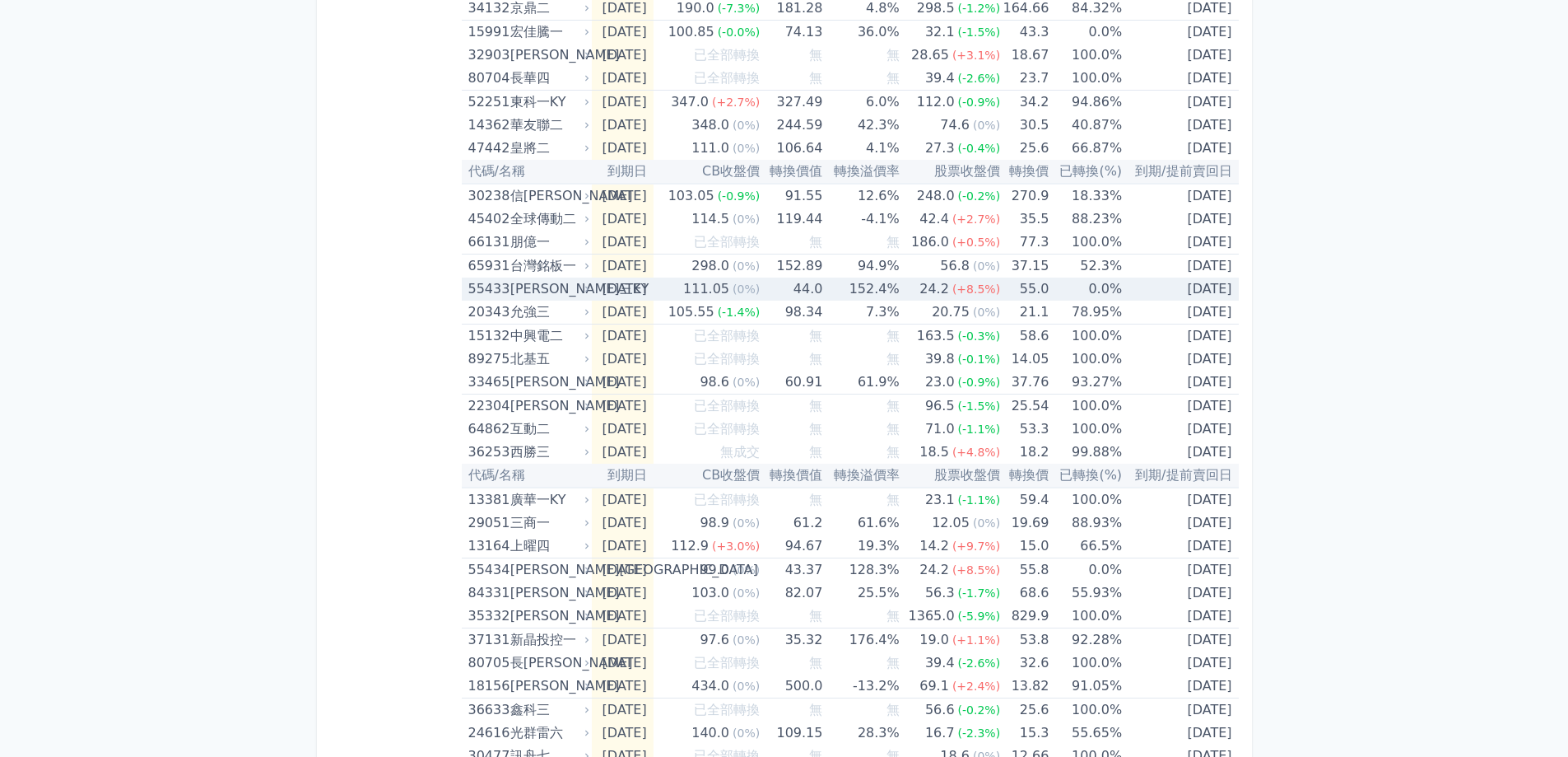
click at [810, 293] on td "44.0" at bounding box center [791, 289] width 62 height 23
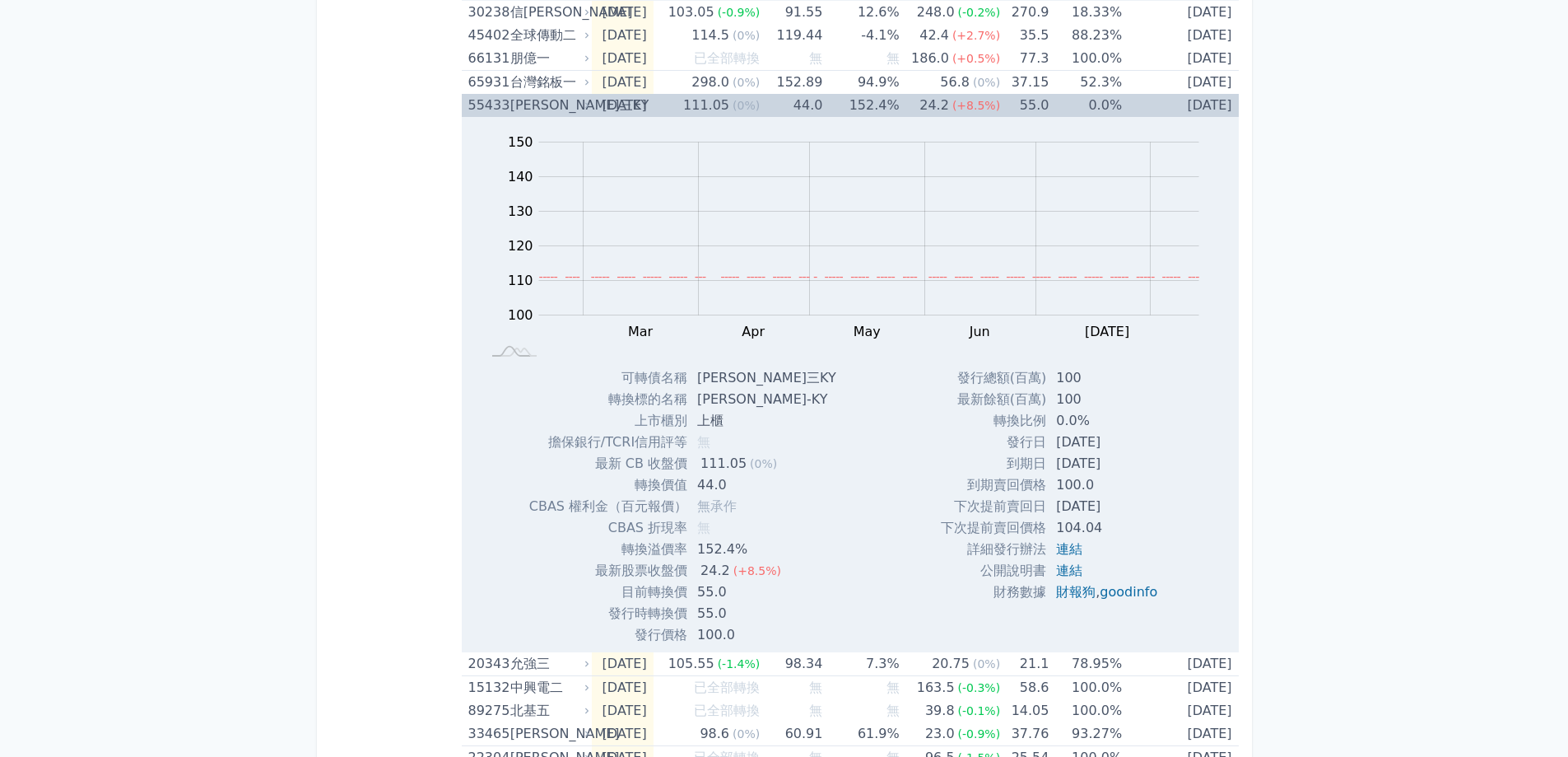
scroll to position [1811, 0]
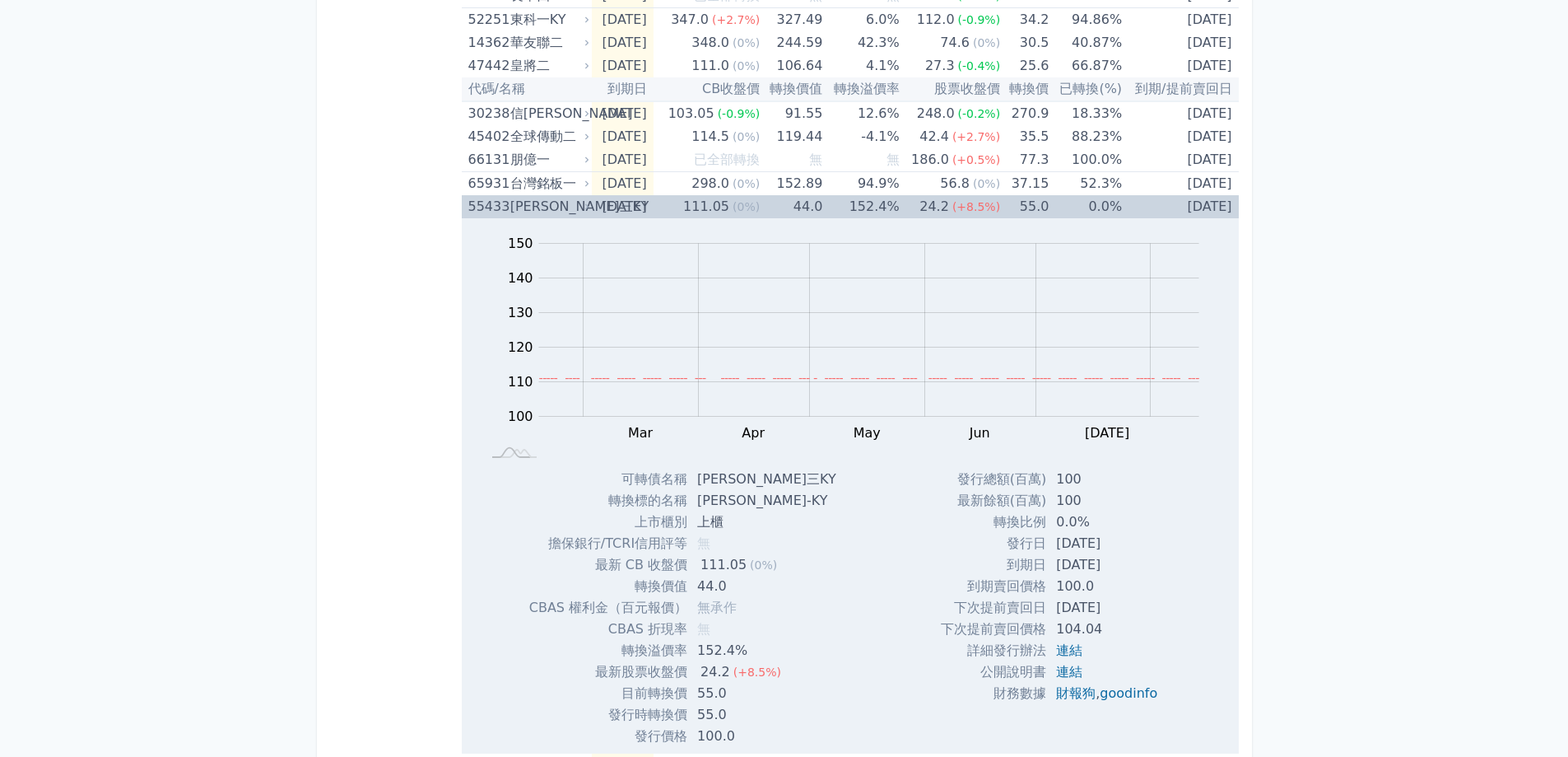
click at [552, 201] on div "[PERSON_NAME]三KY" at bounding box center [548, 207] width 76 height 23
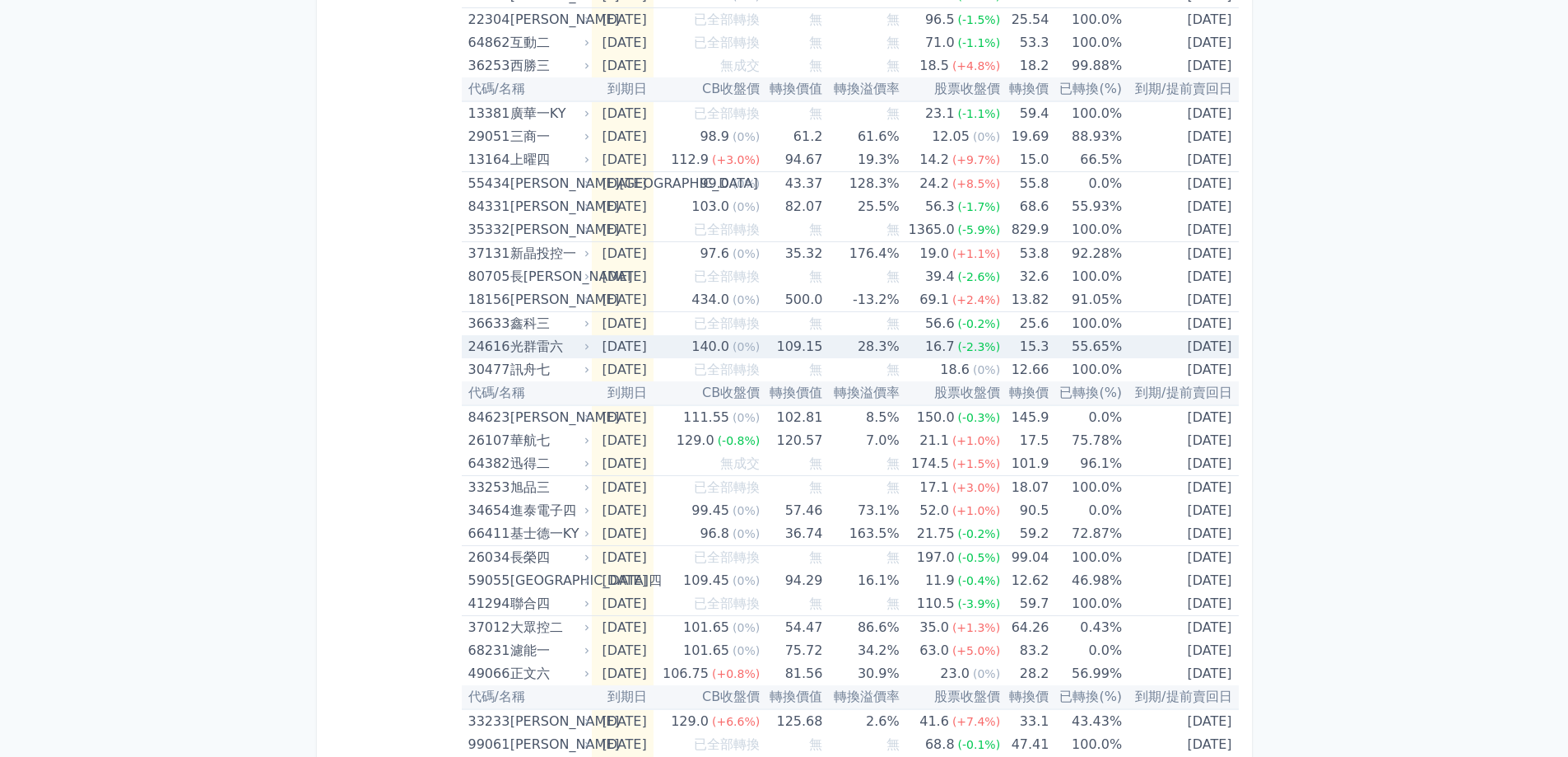
scroll to position [2141, 0]
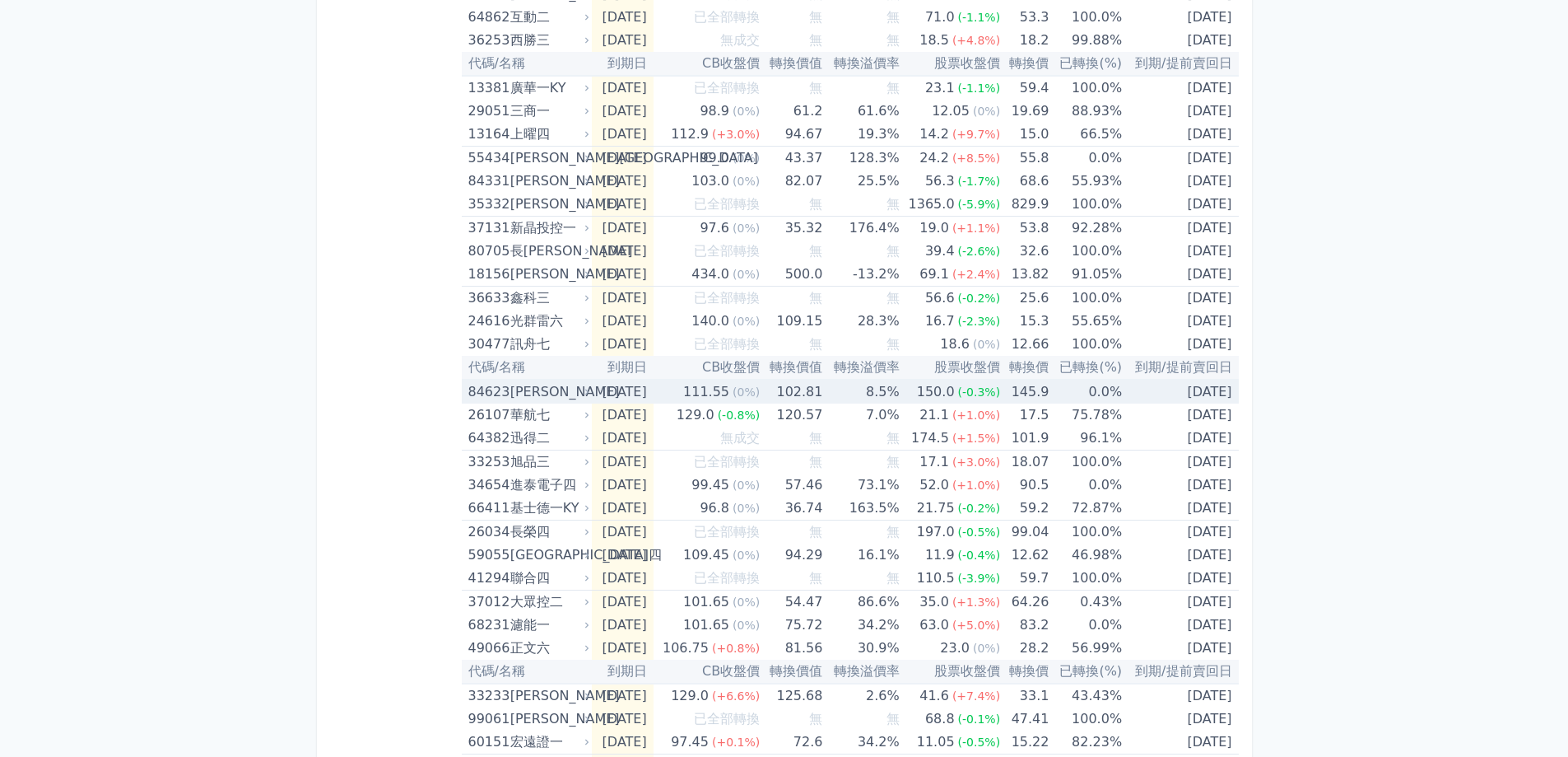
click at [1014, 390] on td "145.9" at bounding box center [1024, 391] width 48 height 24
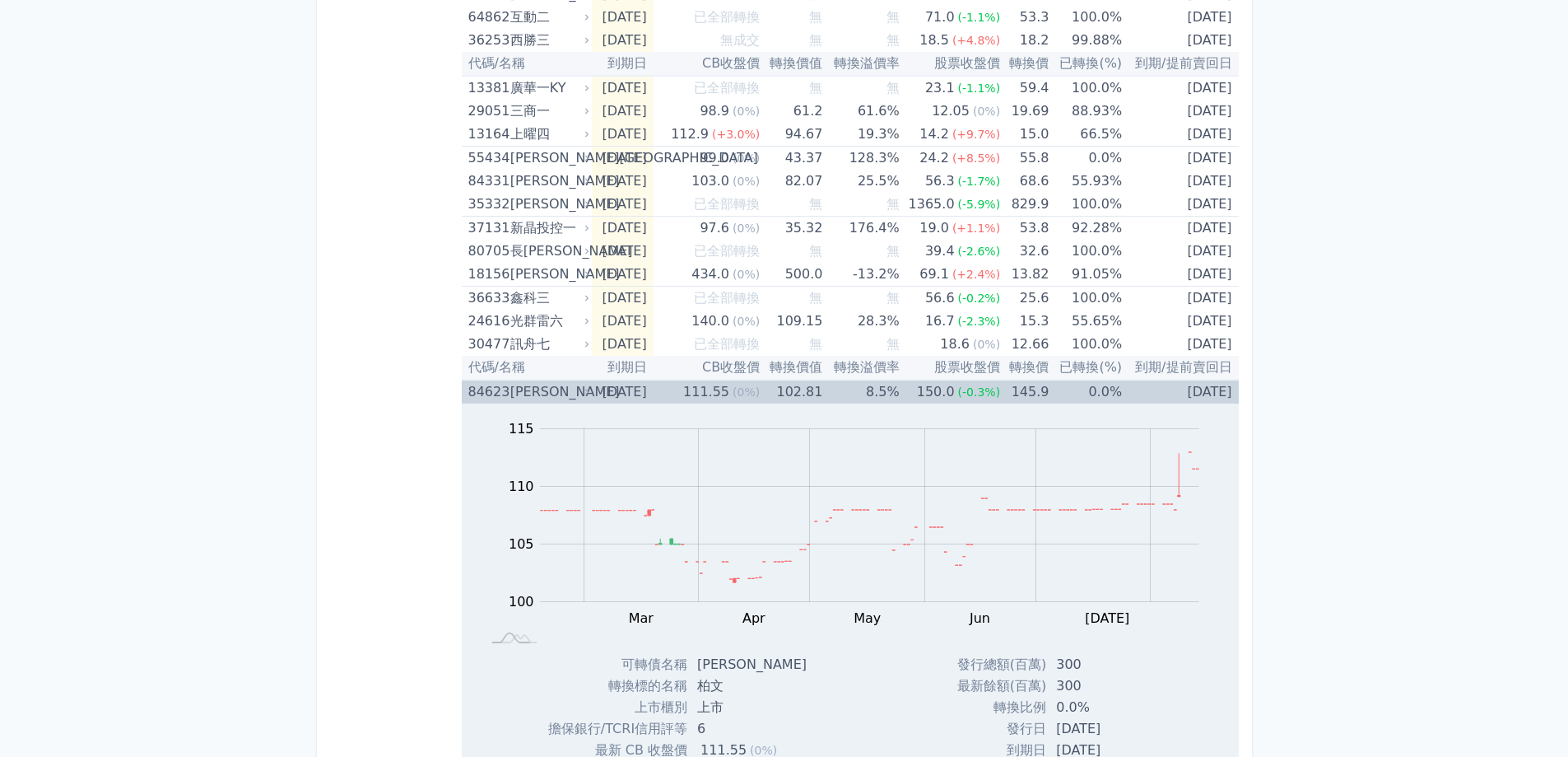
click at [538, 388] on div "[PERSON_NAME]" at bounding box center [548, 392] width 76 height 23
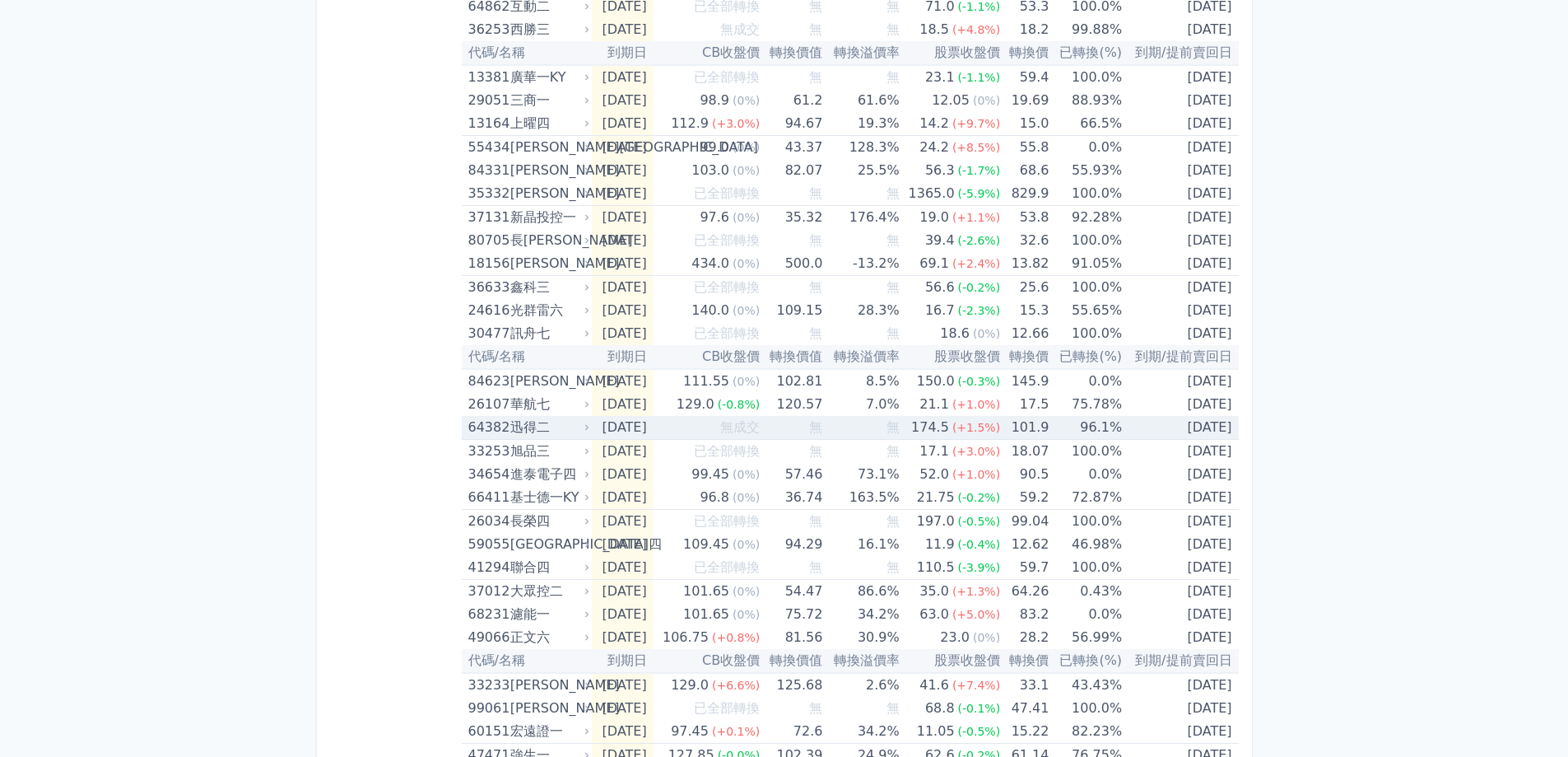
scroll to position [2224, 0]
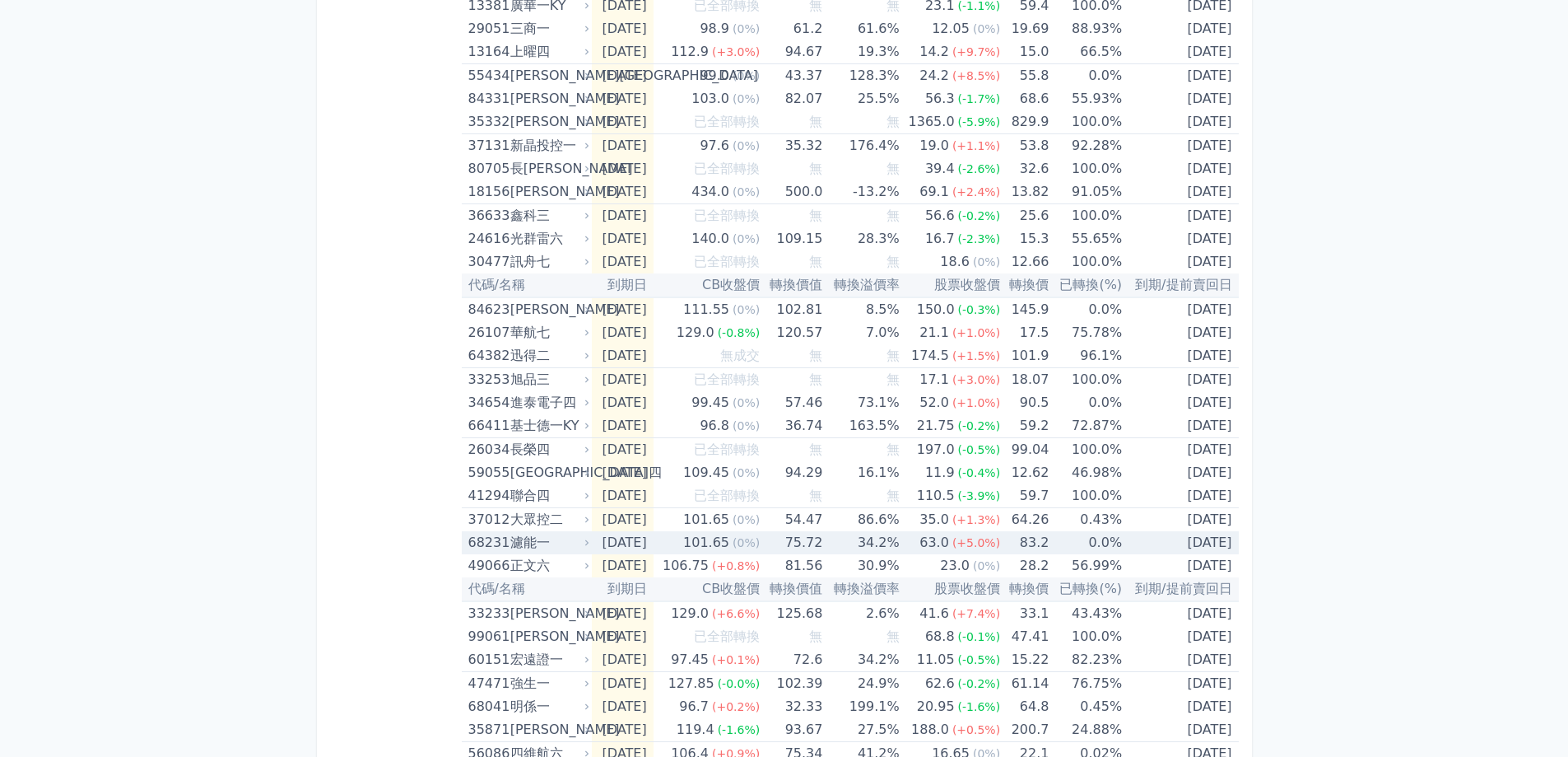
click at [557, 544] on div "濾能一" at bounding box center [548, 543] width 76 height 23
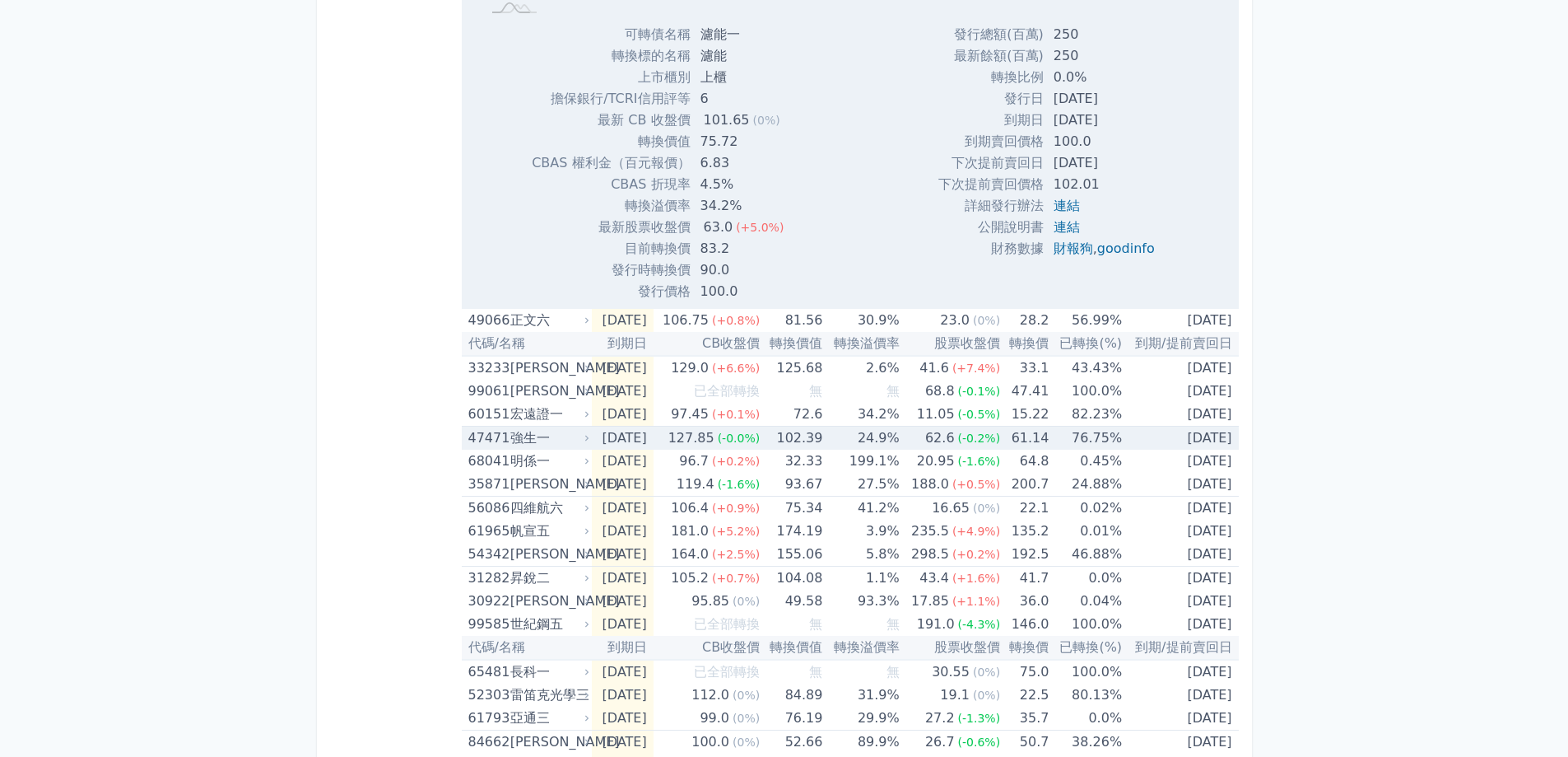
scroll to position [3047, 0]
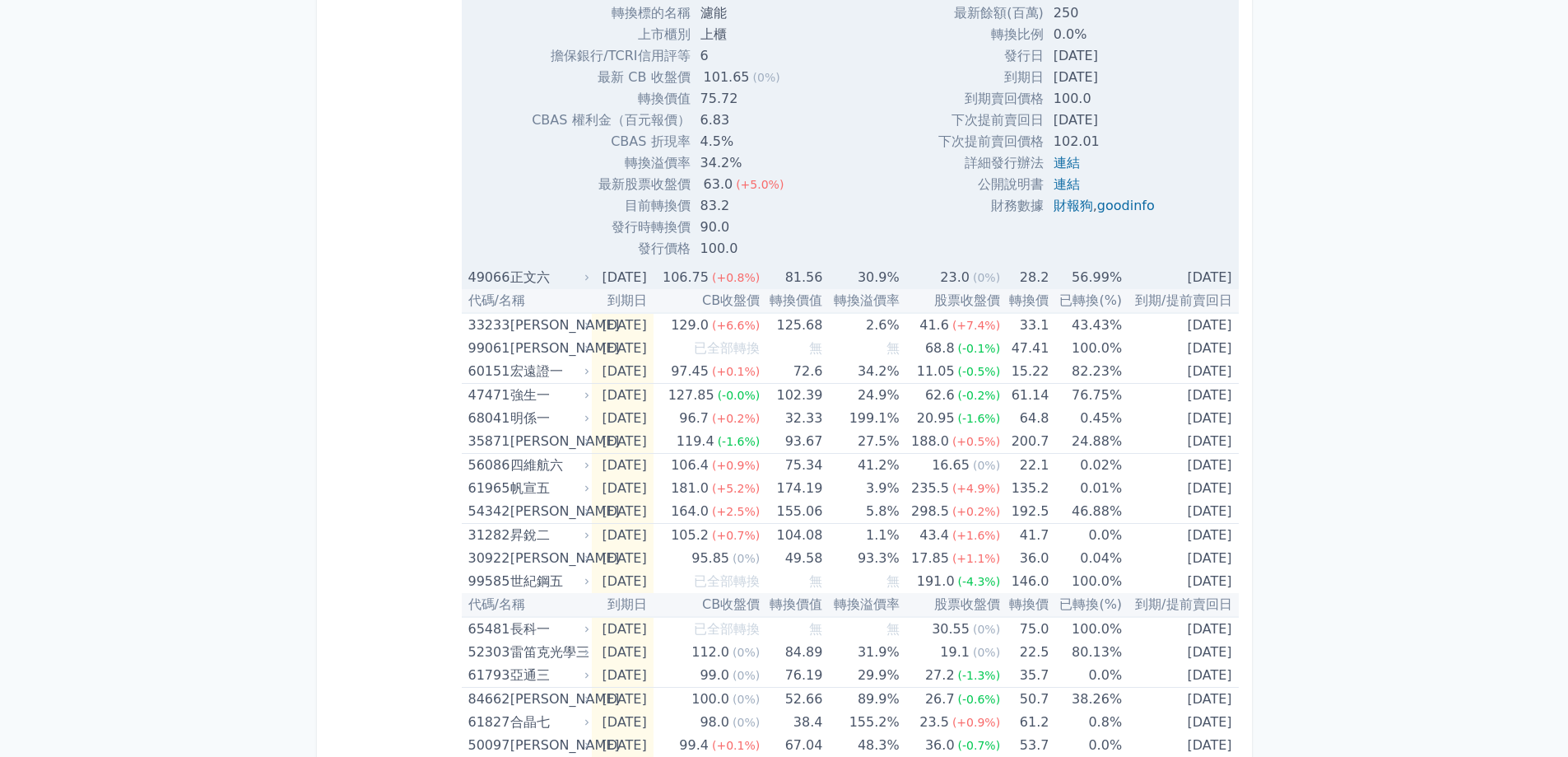
click at [614, 276] on td "[DATE]" at bounding box center [622, 278] width 61 height 23
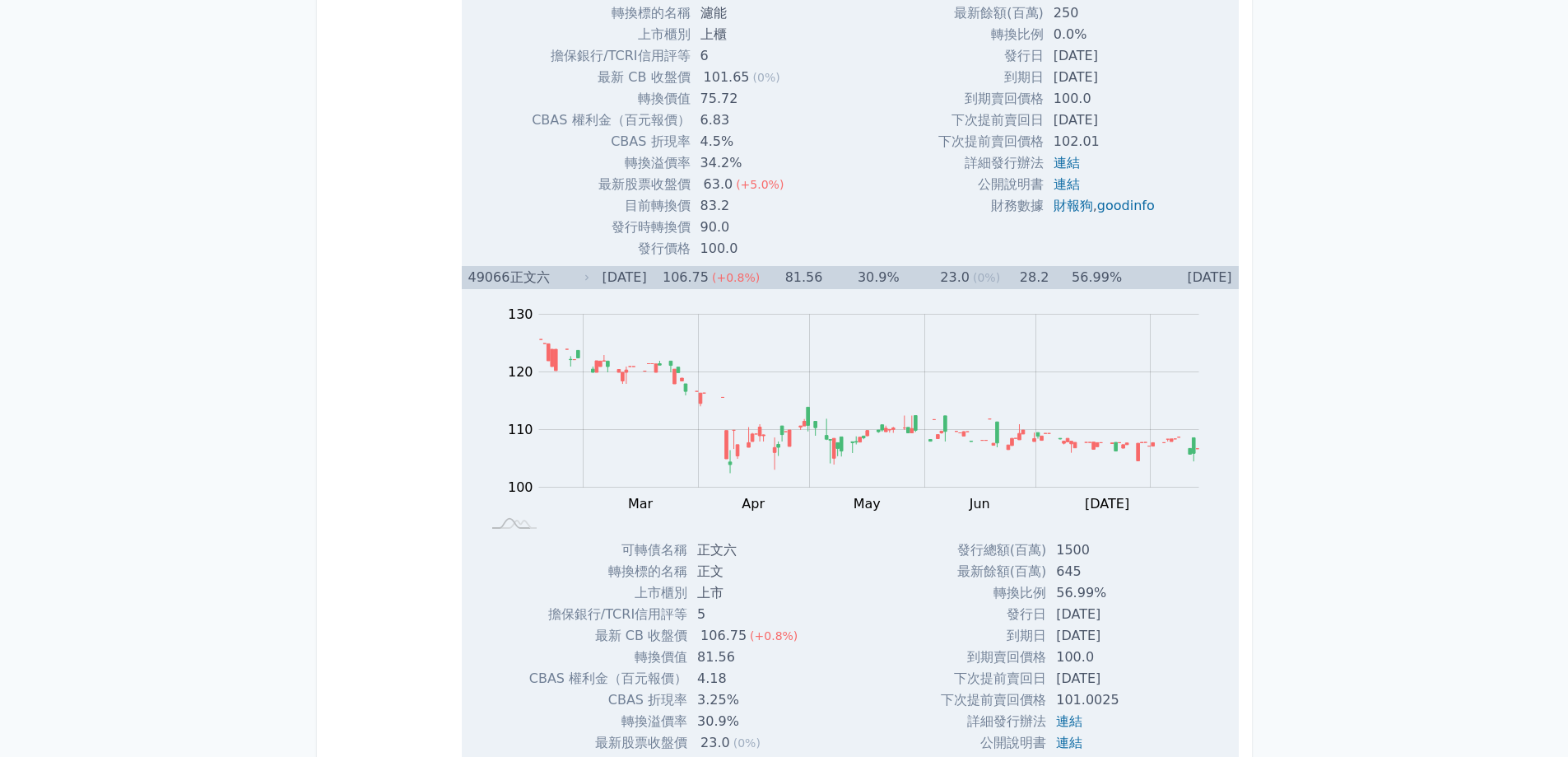
click at [625, 277] on td "[DATE]" at bounding box center [622, 278] width 61 height 23
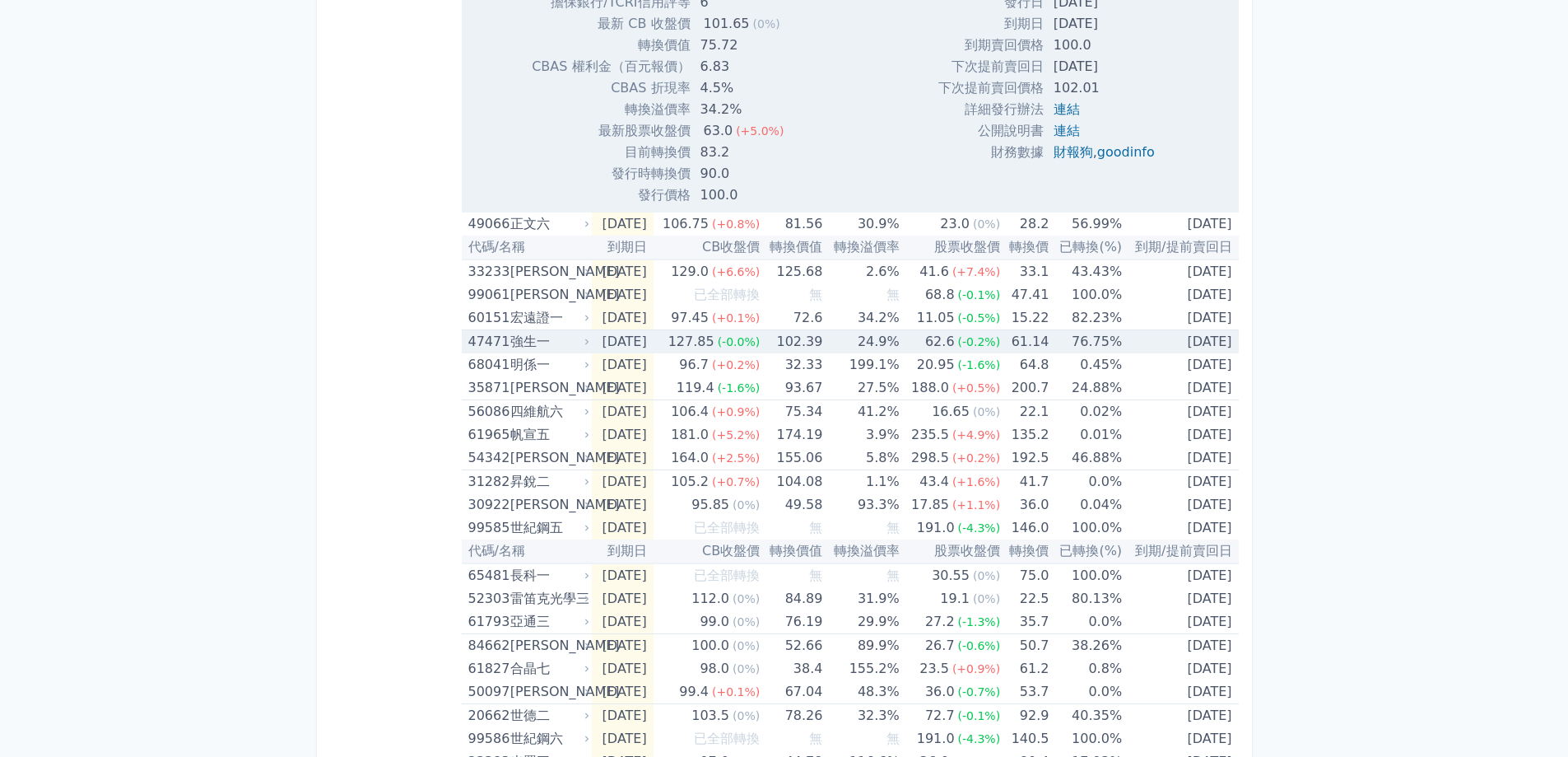
scroll to position [3129, 0]
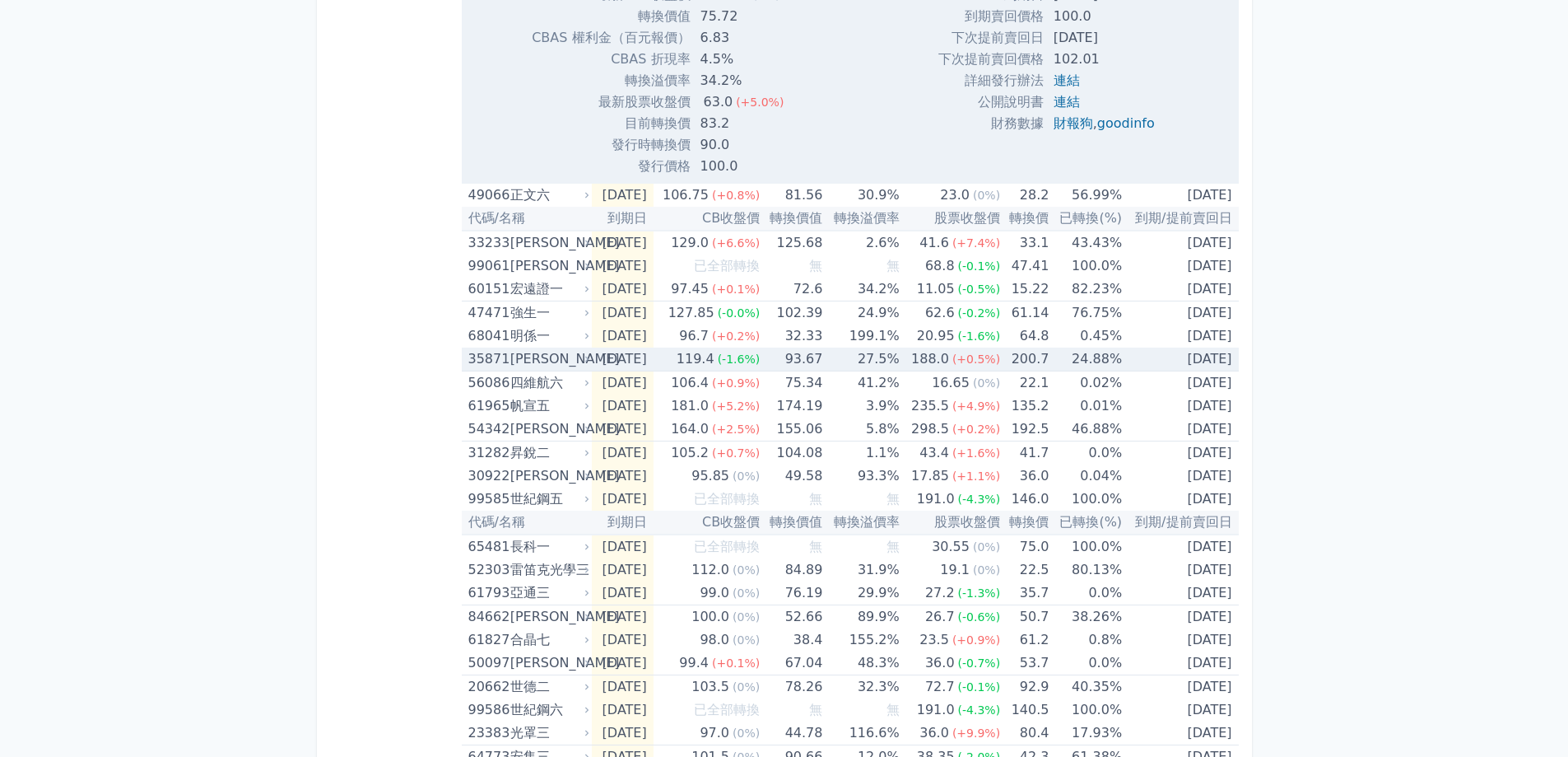
click at [633, 358] on td "[DATE]" at bounding box center [622, 359] width 61 height 24
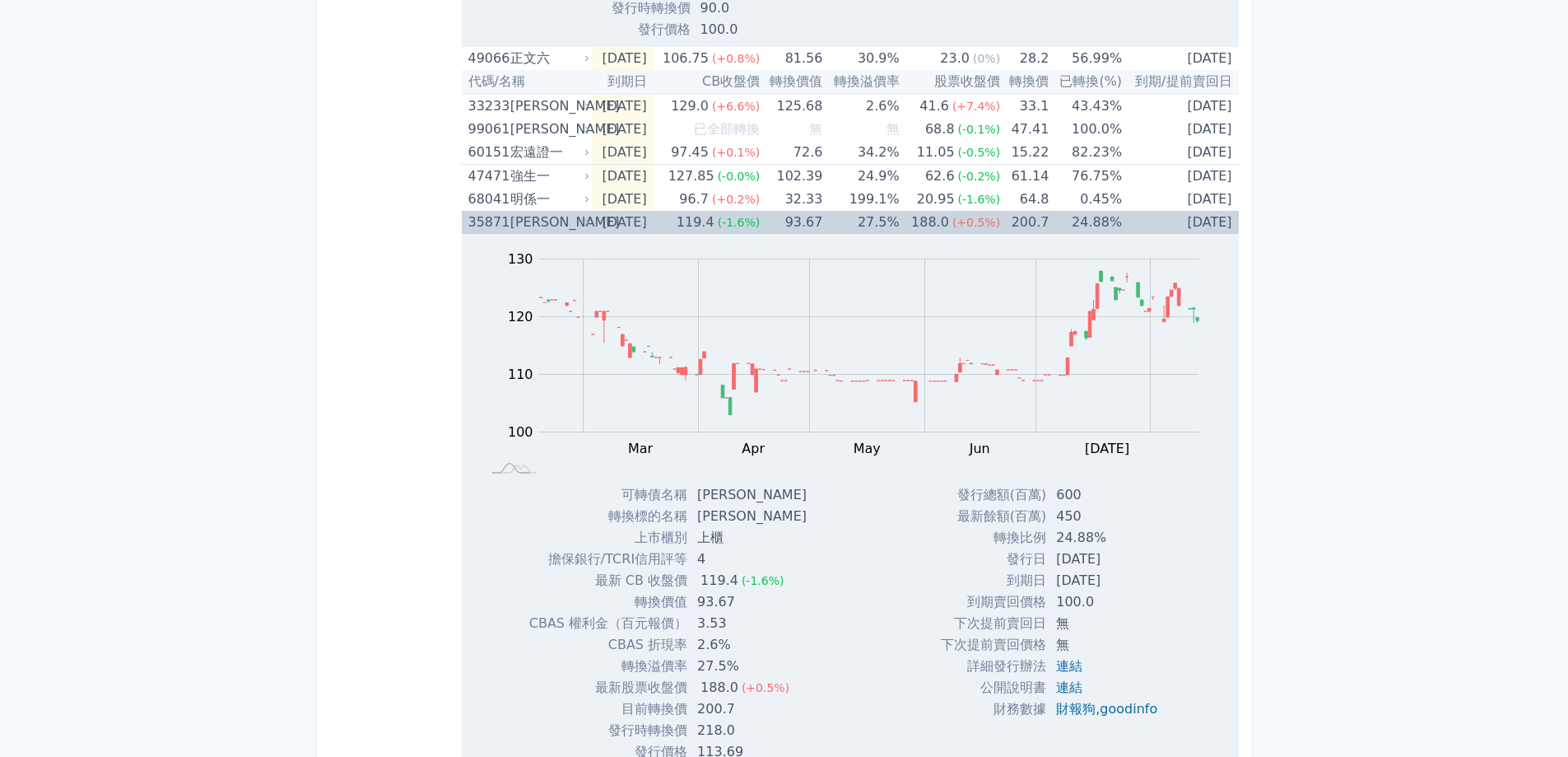
scroll to position [3294, 0]
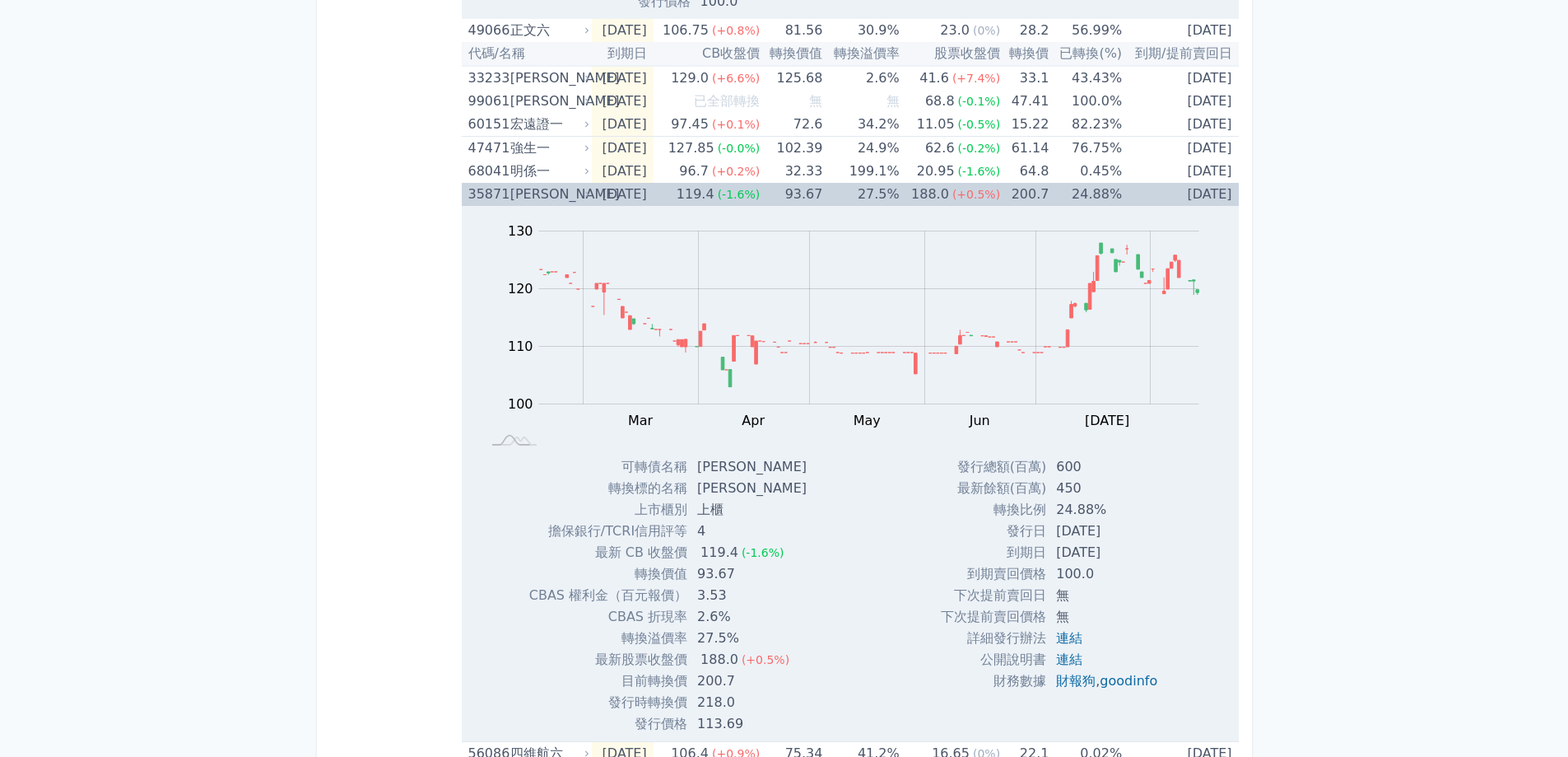
click at [531, 193] on div "[PERSON_NAME]" at bounding box center [548, 194] width 76 height 23
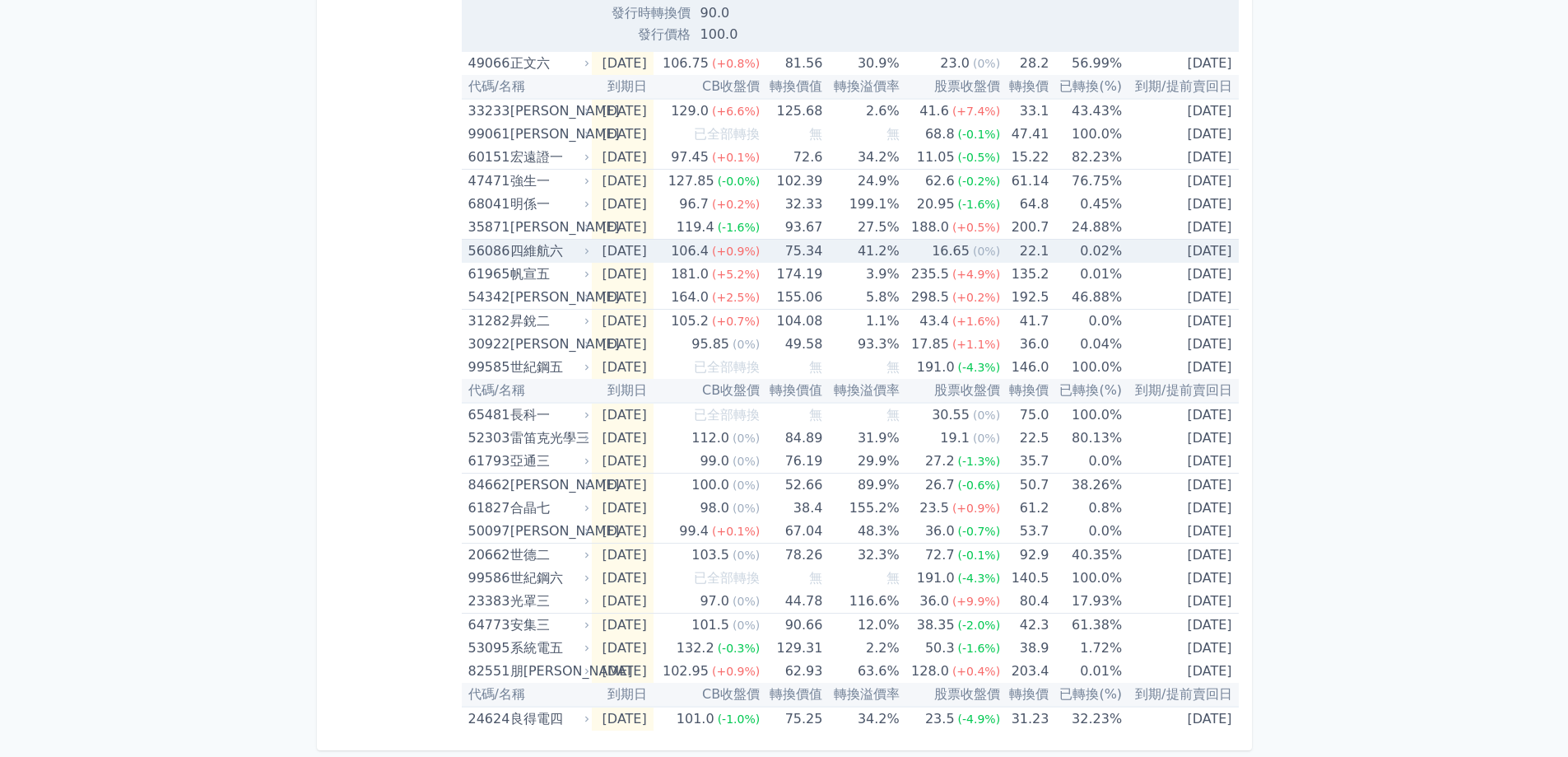
click at [620, 251] on td "[DATE]" at bounding box center [622, 251] width 61 height 24
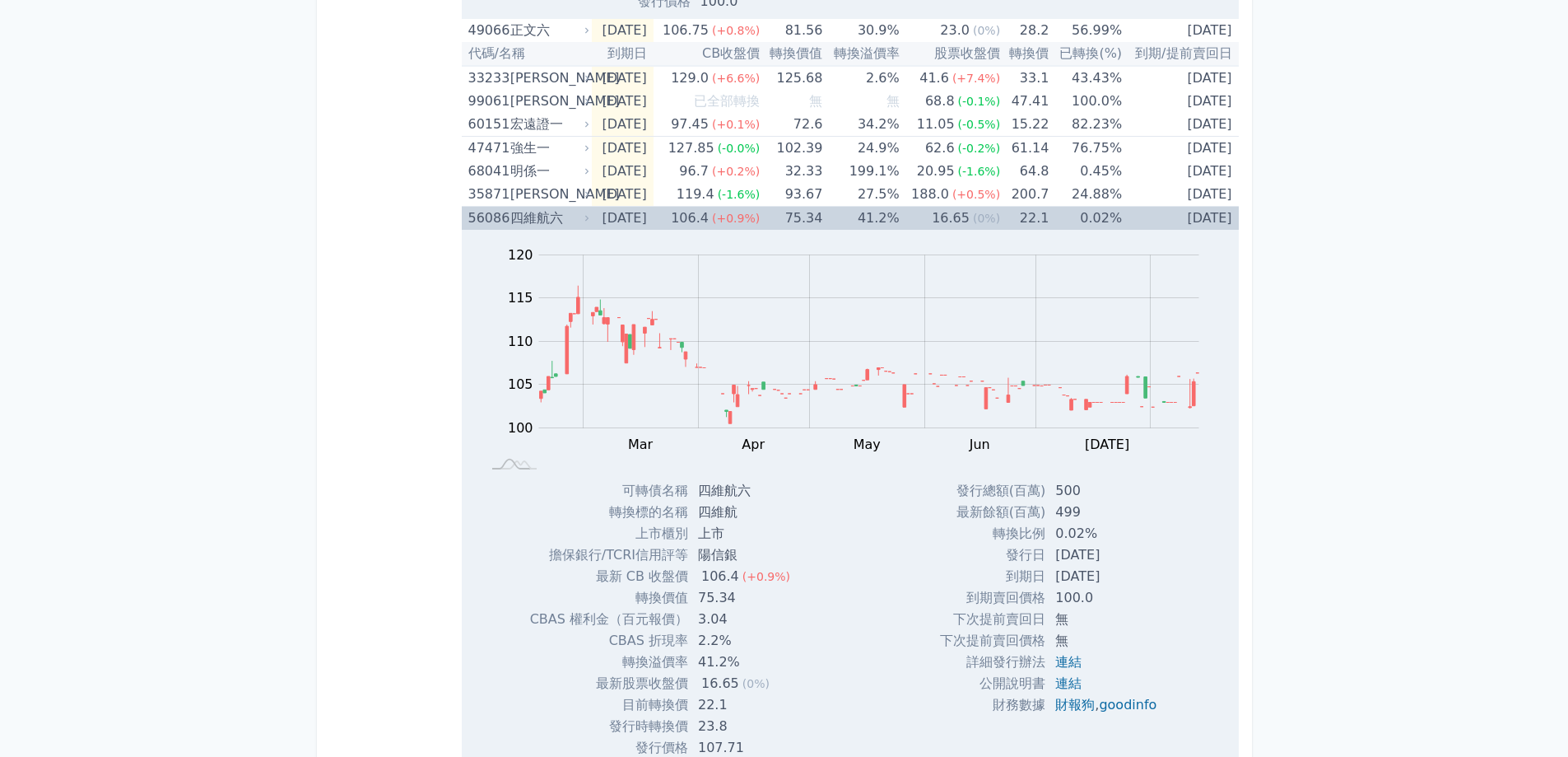
click at [616, 210] on td "[DATE]" at bounding box center [622, 218] width 61 height 24
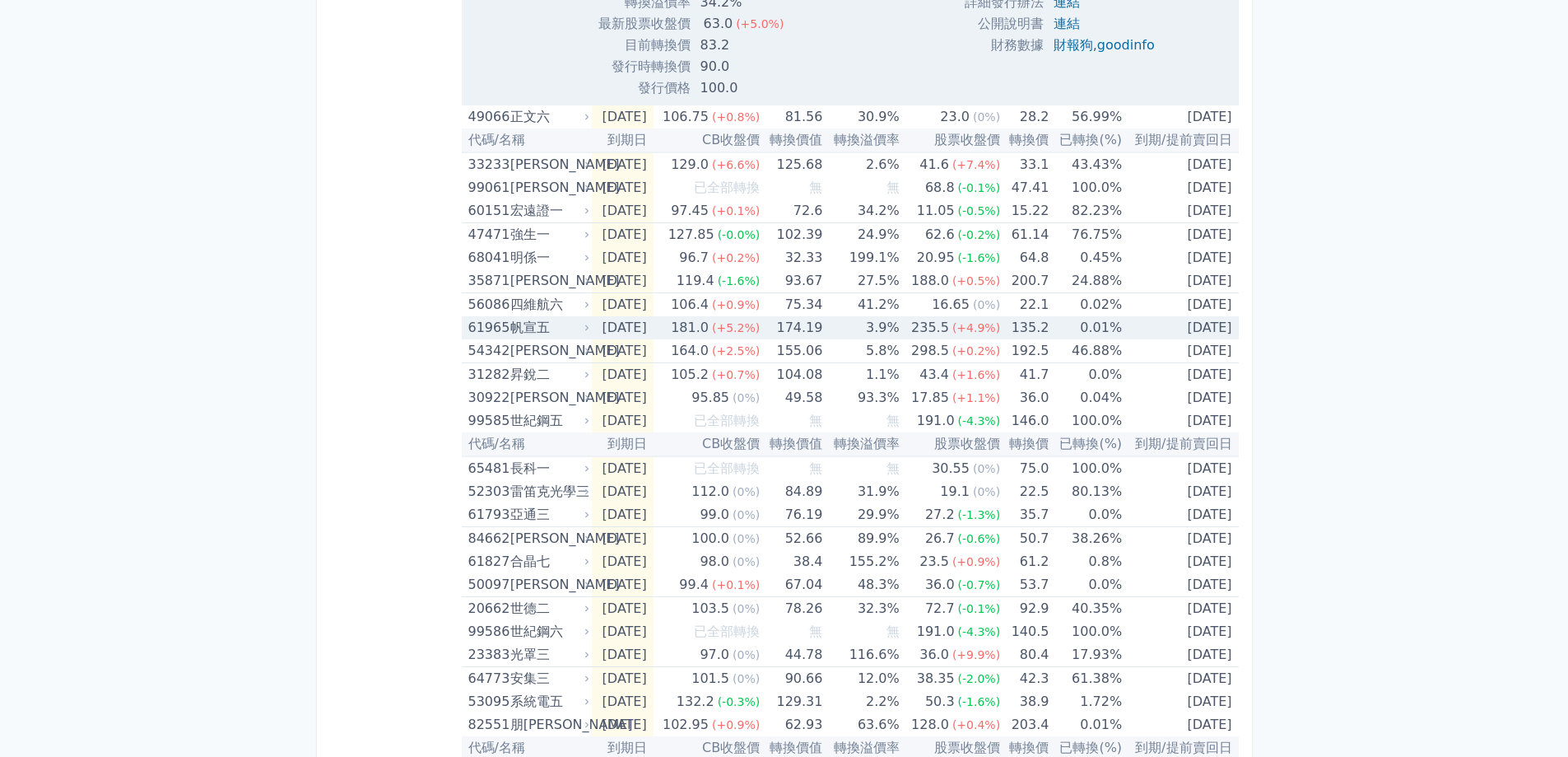
scroll to position [3179, 0]
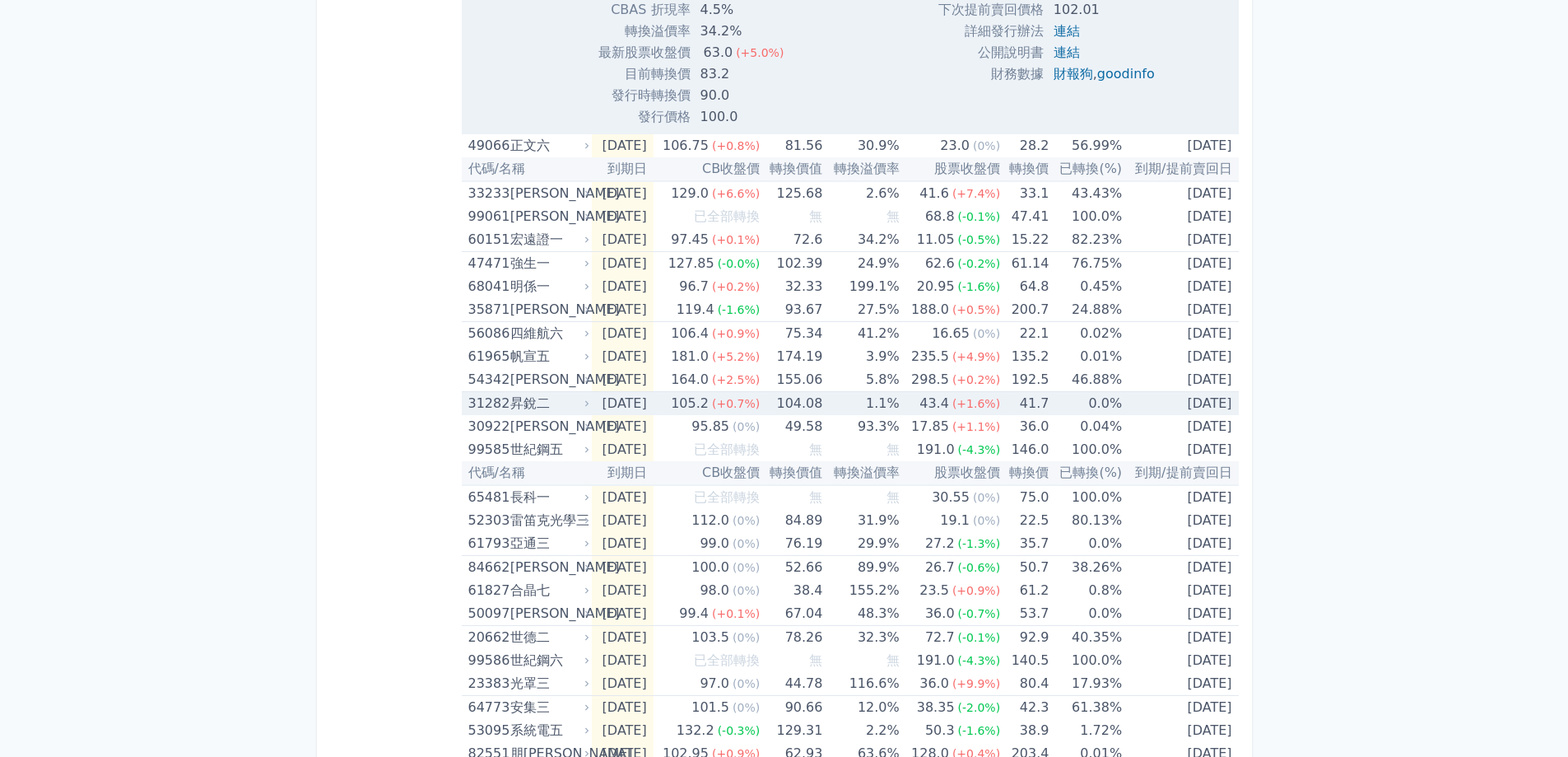
click at [970, 410] on span "(+1.6%)" at bounding box center [976, 404] width 47 height 13
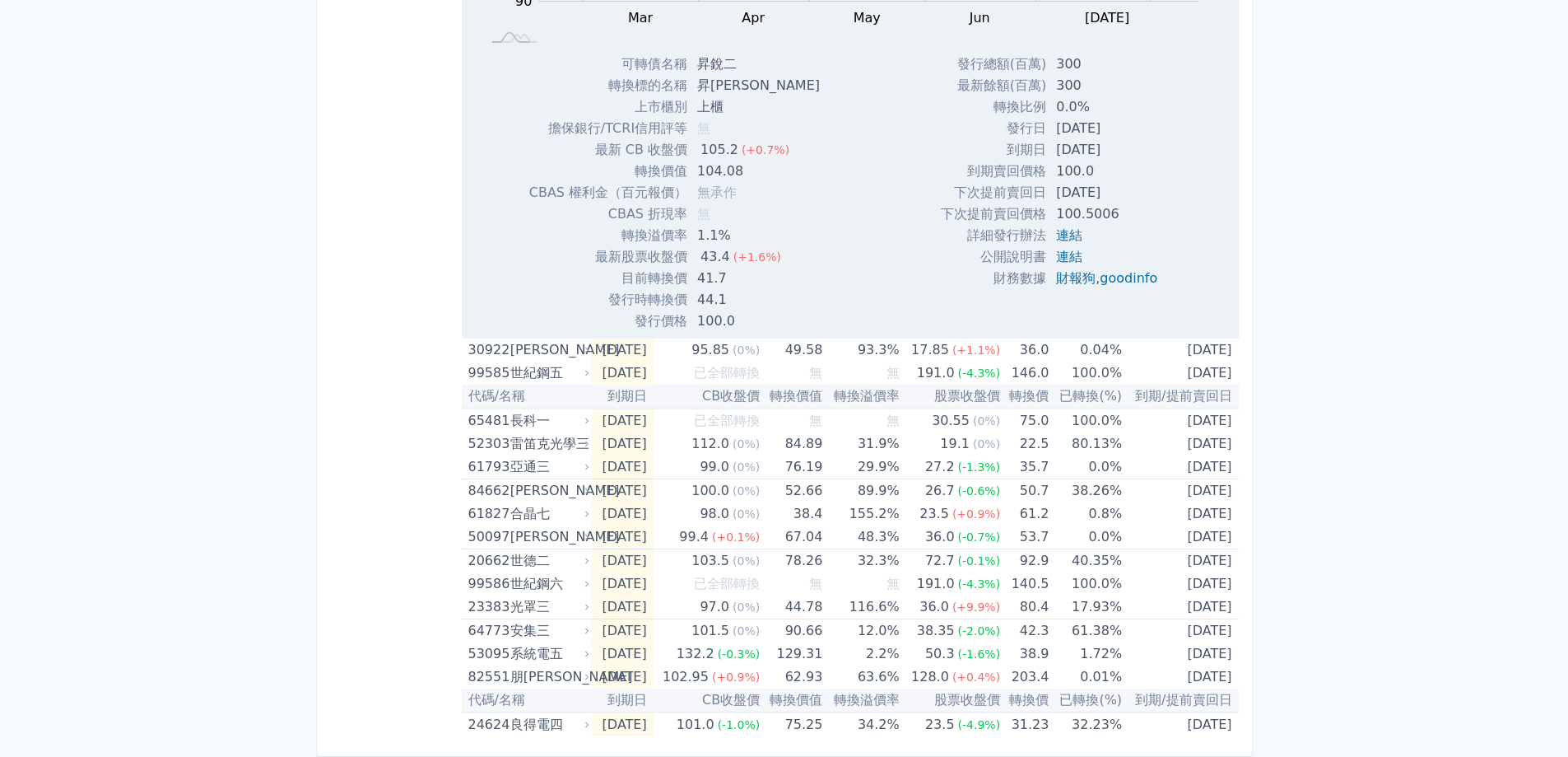
scroll to position [3796, 0]
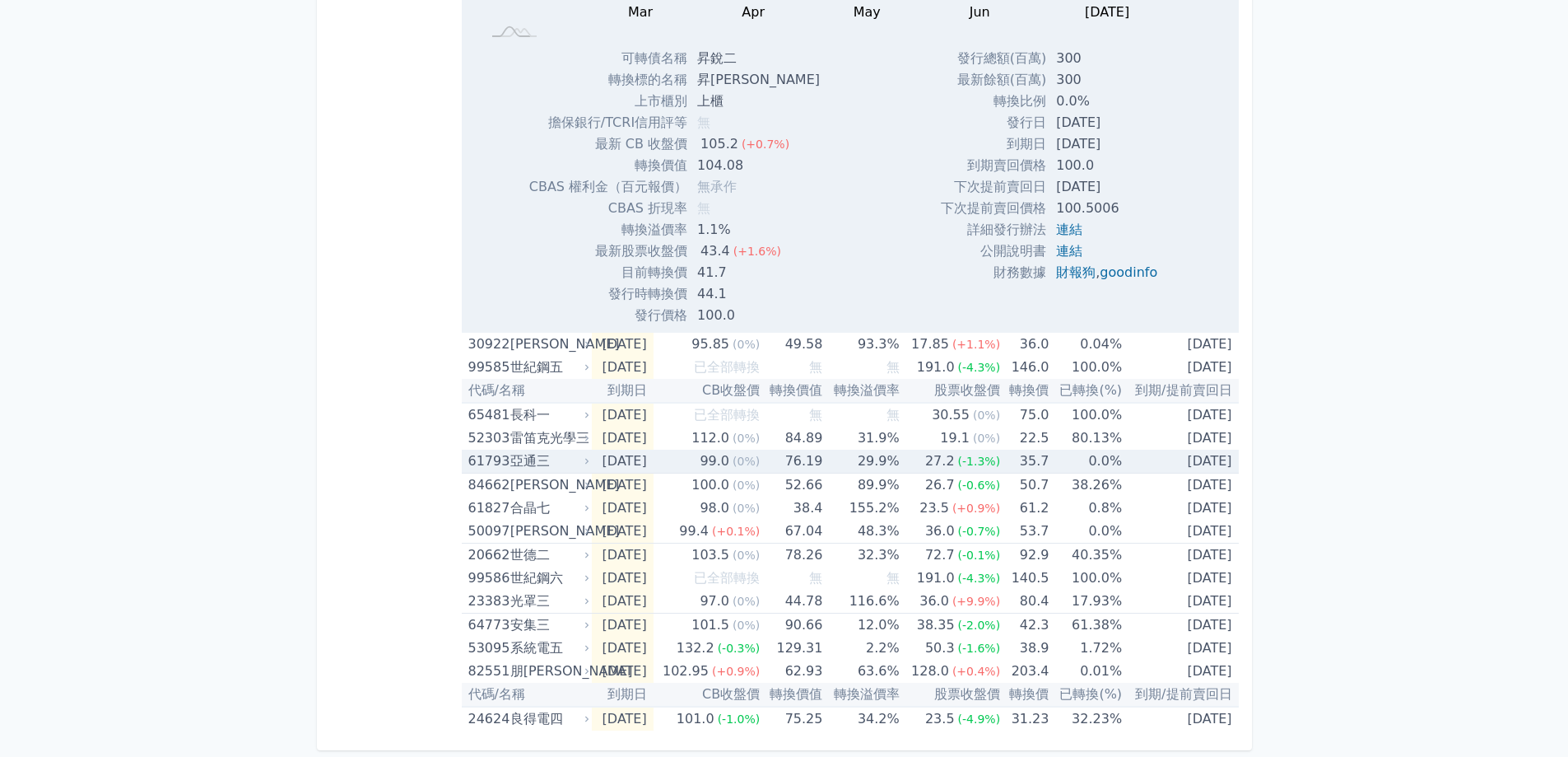
click at [753, 463] on span "(0%)" at bounding box center [746, 461] width 27 height 13
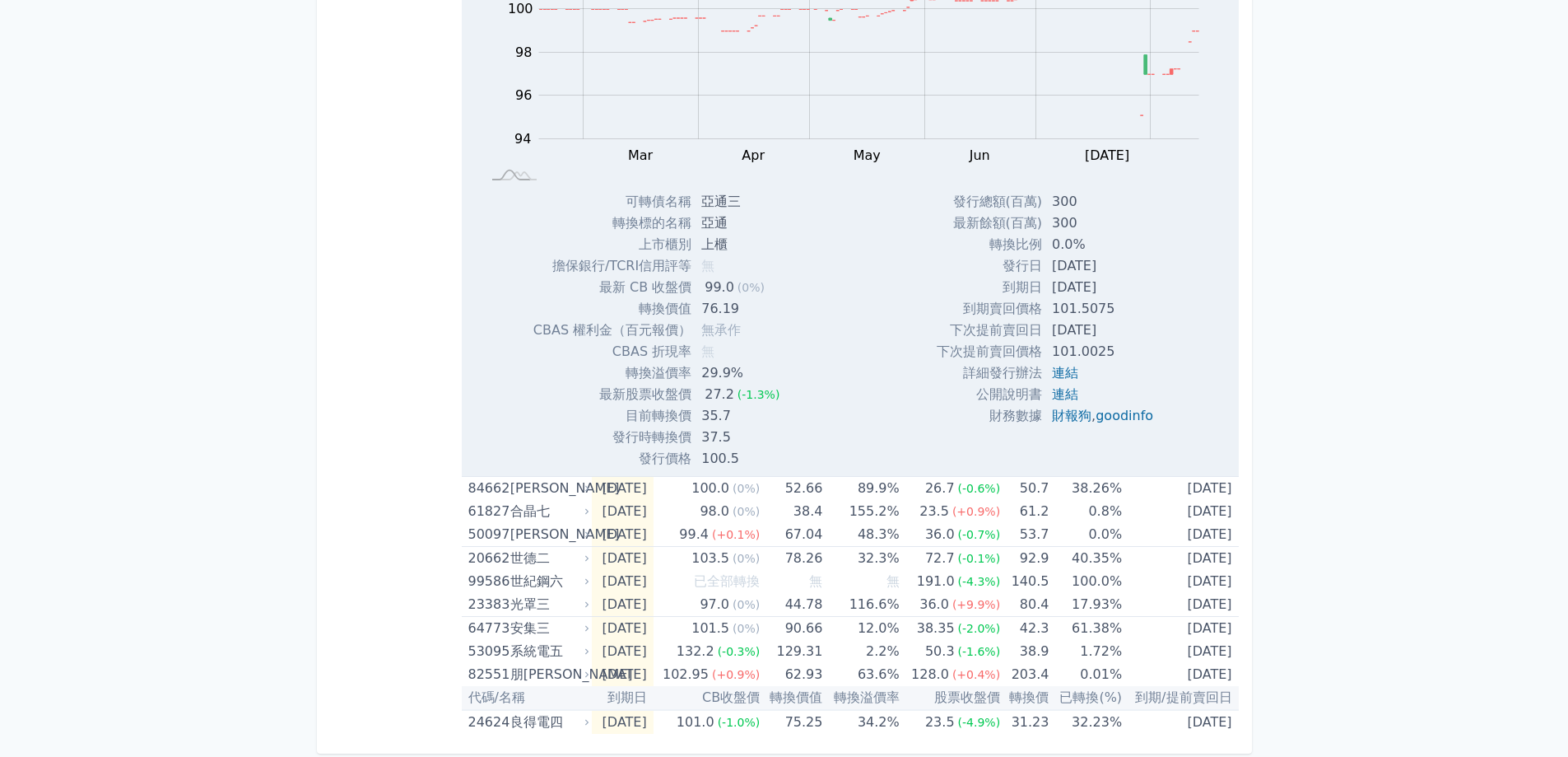
scroll to position [4332, 0]
click at [822, 537] on td "67.04" at bounding box center [791, 531] width 62 height 24
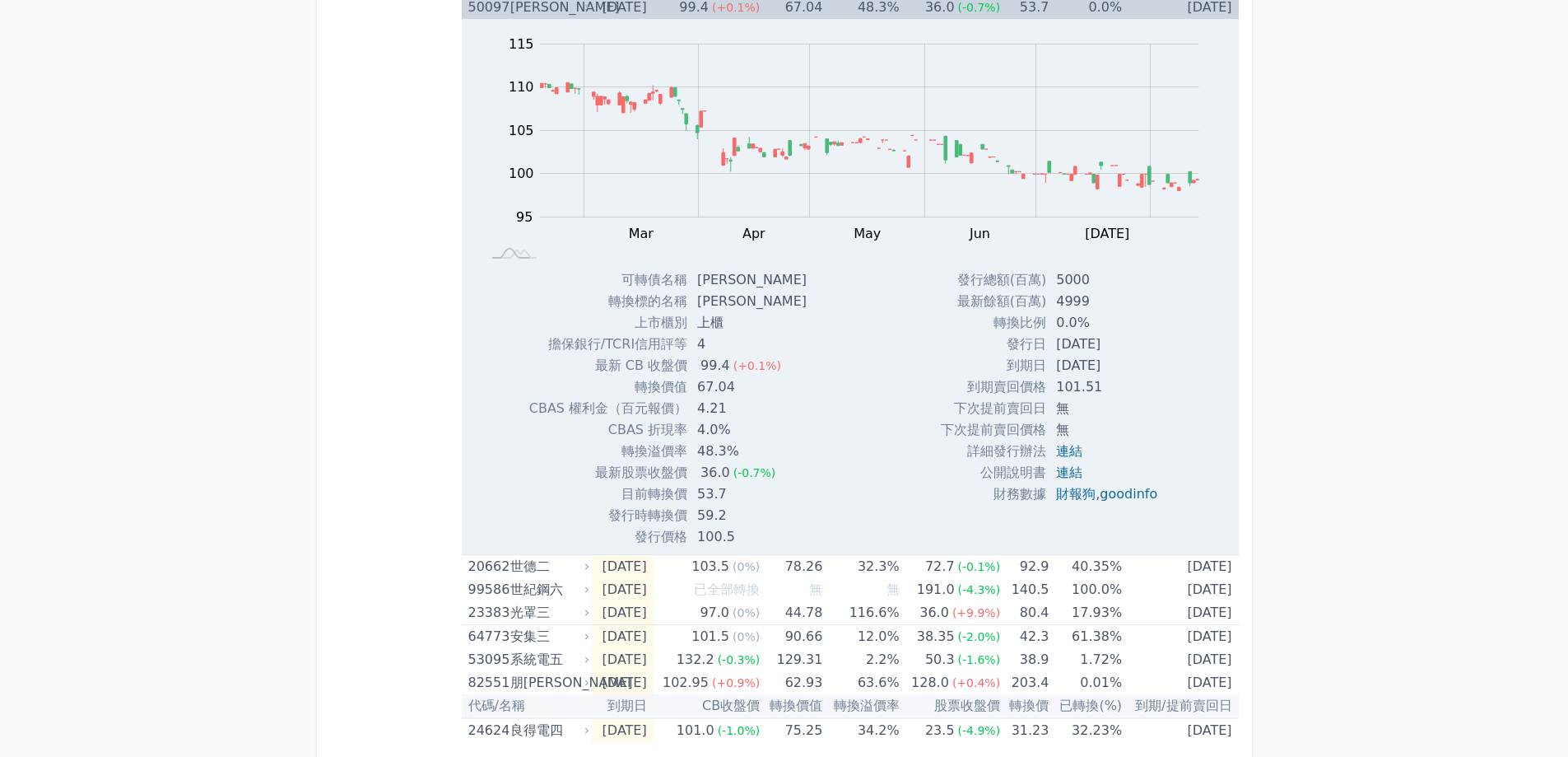
scroll to position [4867, 0]
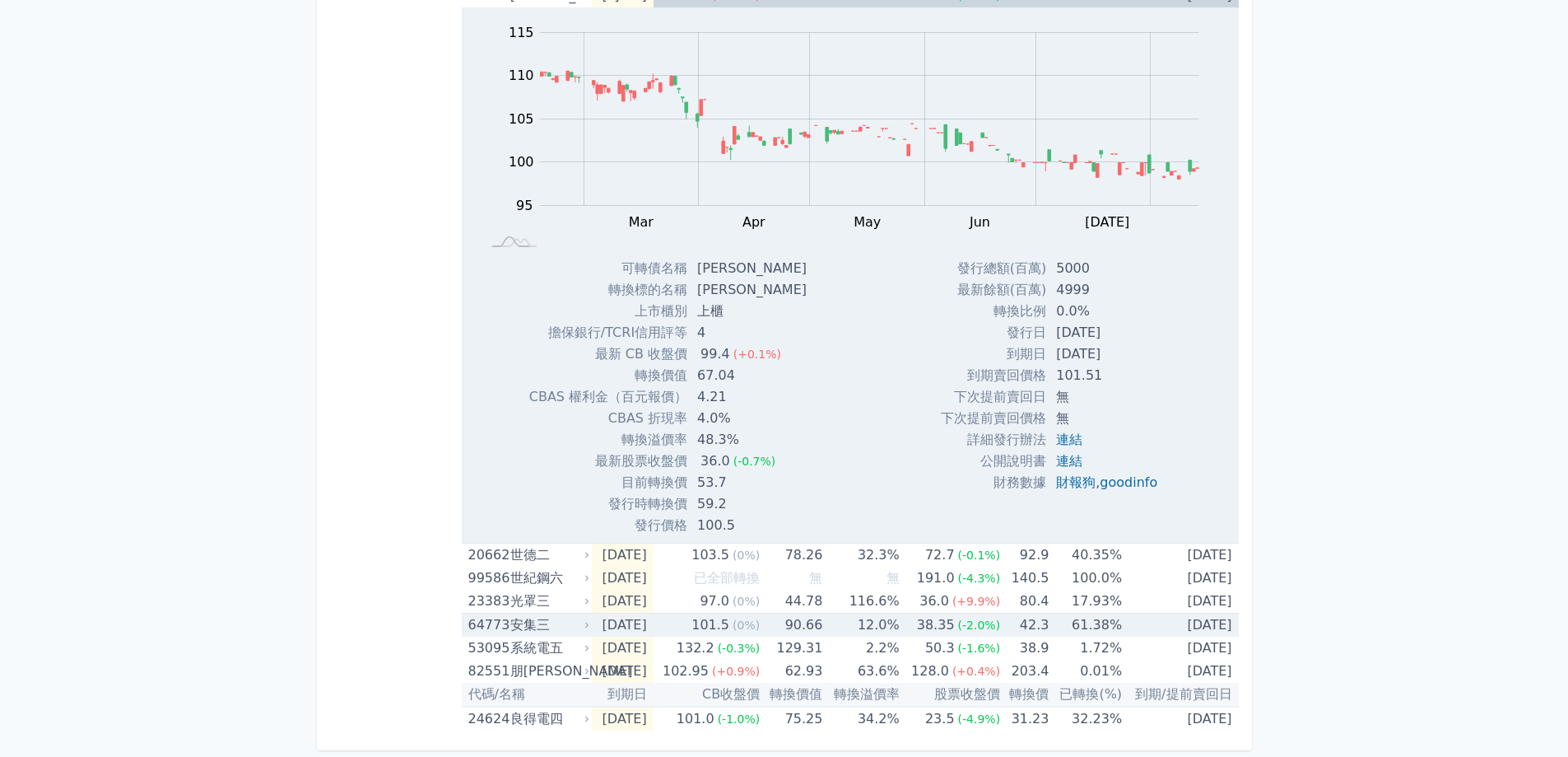
click at [892, 622] on td "12.0%" at bounding box center [860, 625] width 77 height 24
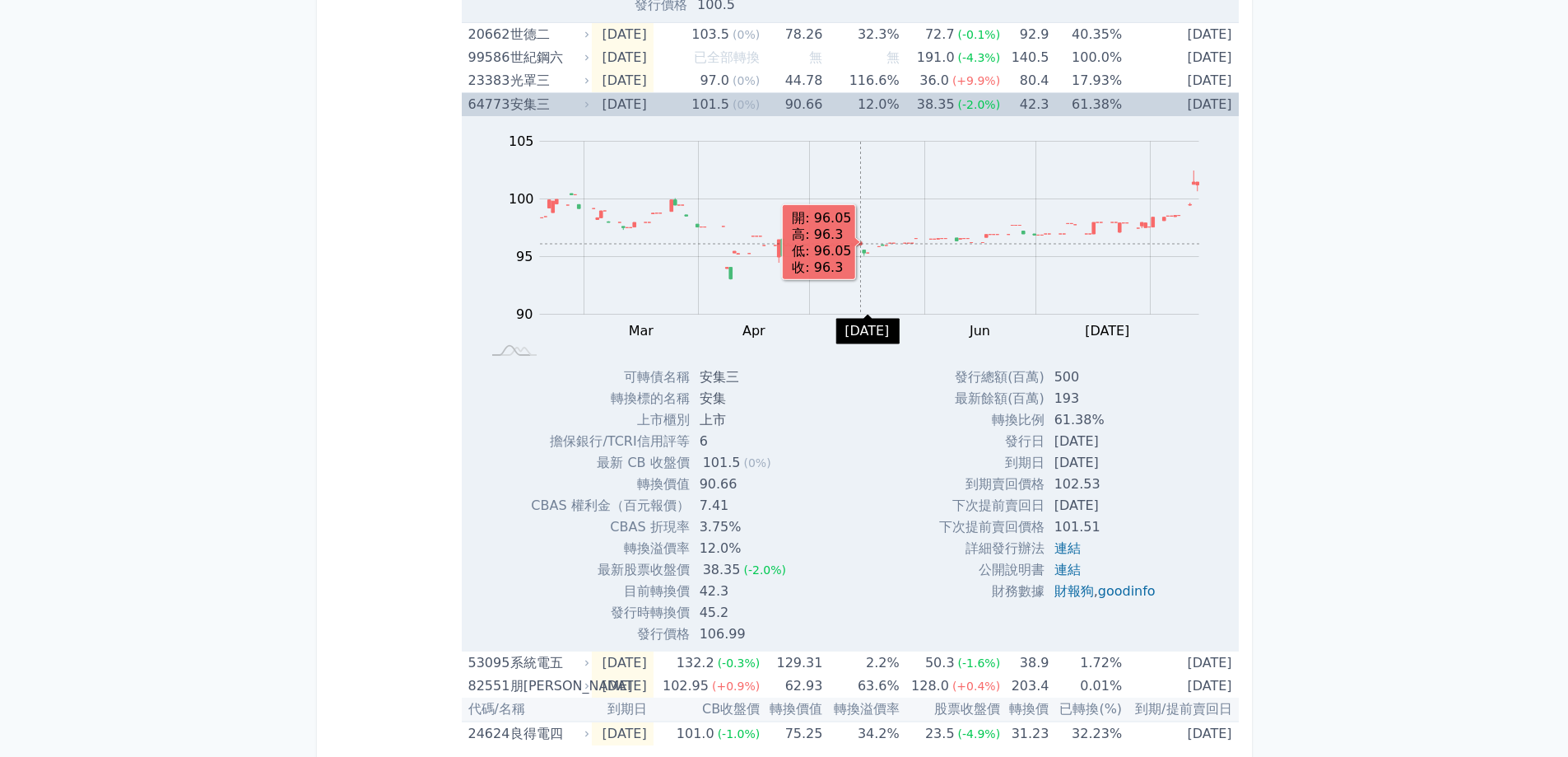
scroll to position [5402, 0]
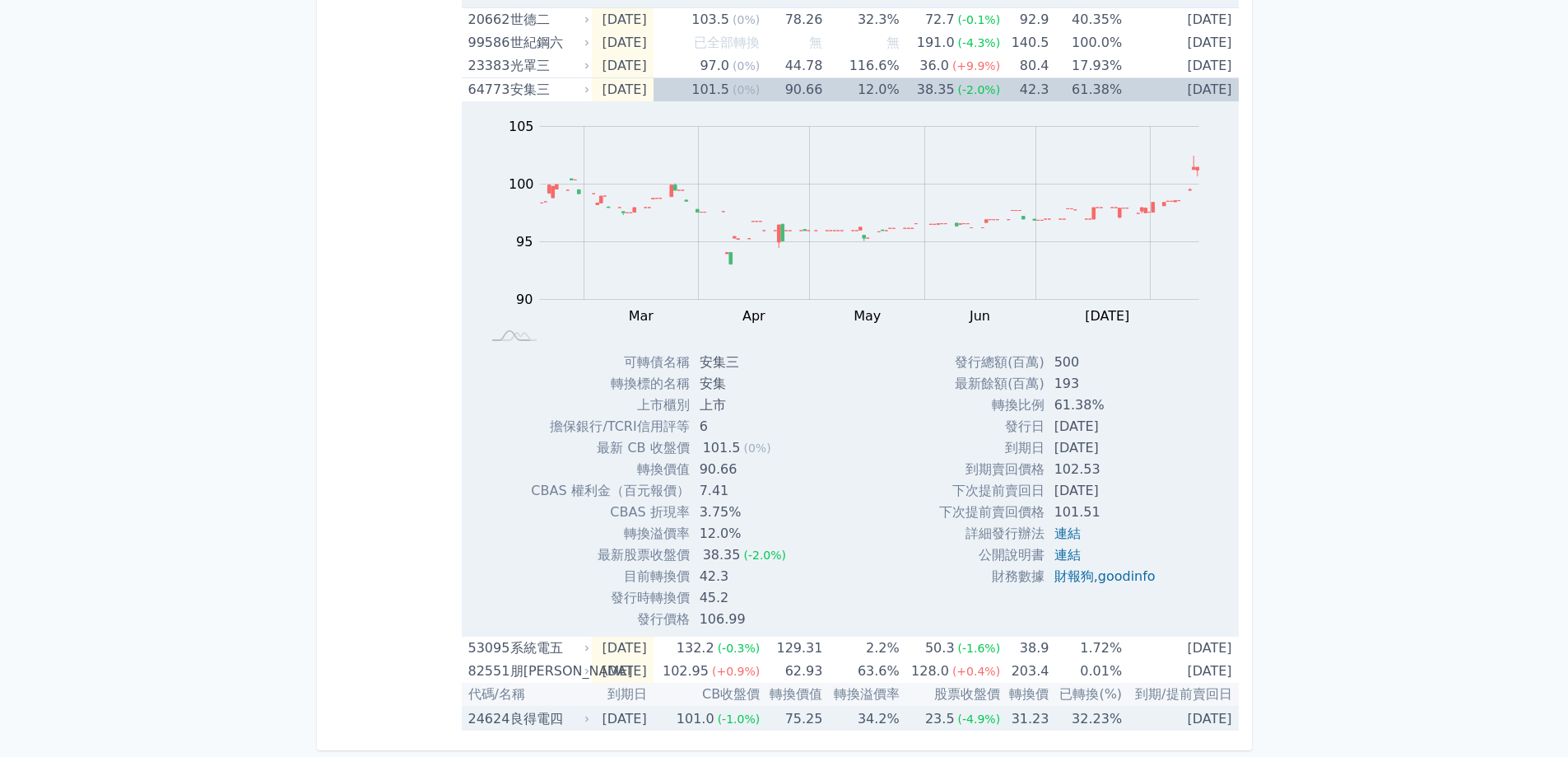
click at [873, 720] on td "34.2%" at bounding box center [860, 718] width 77 height 24
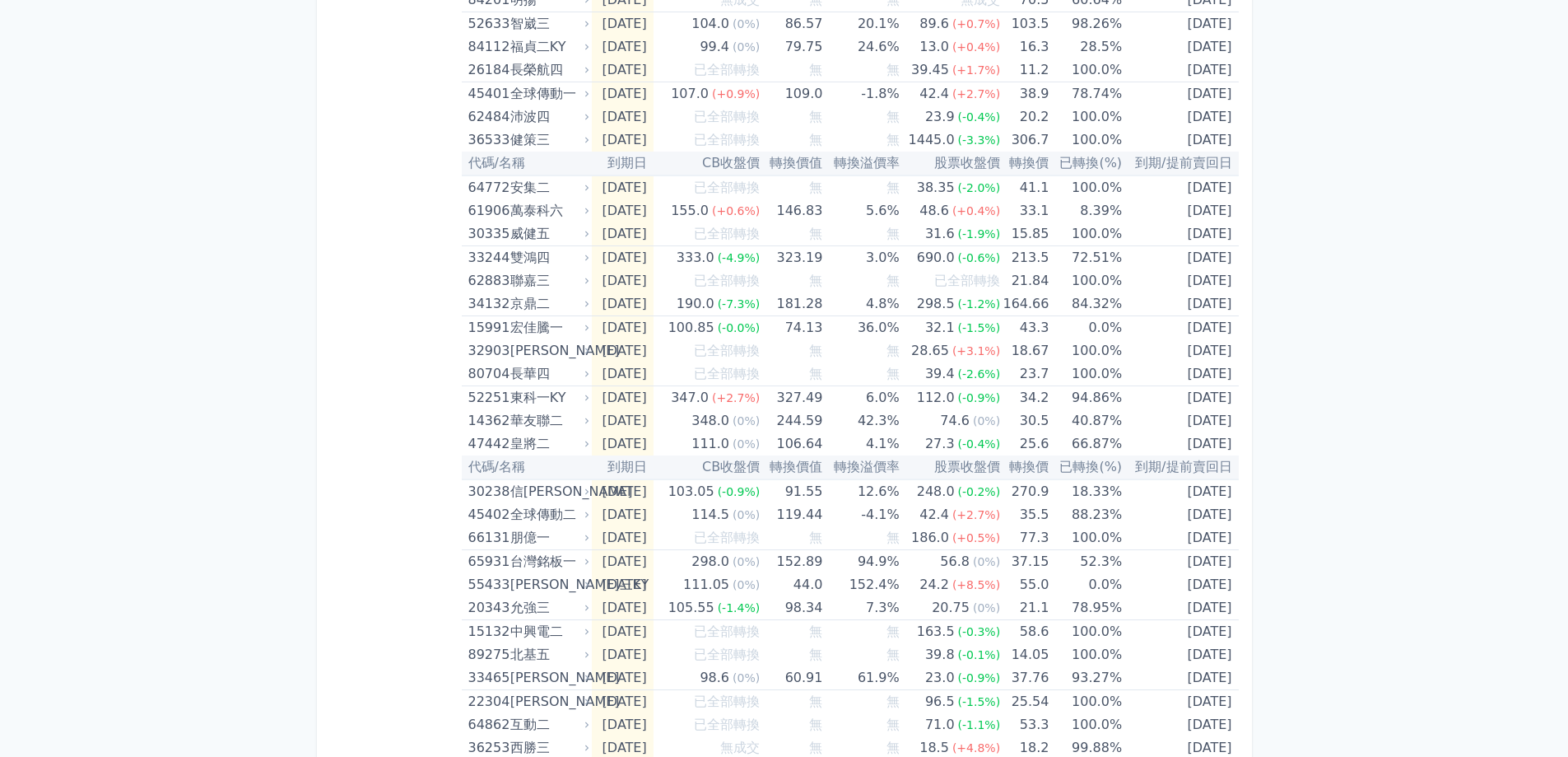
scroll to position [0, 0]
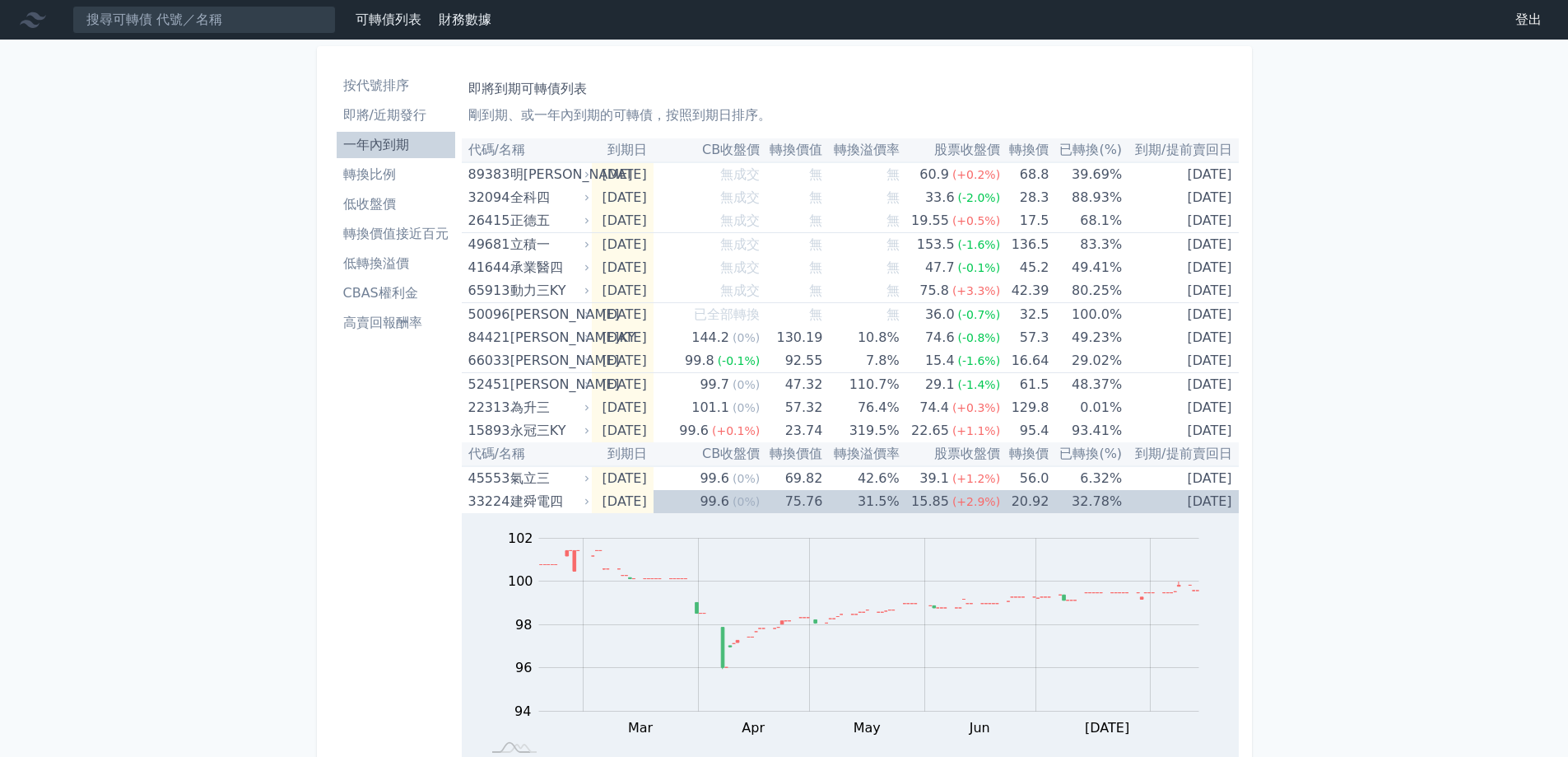
click at [383, 117] on li "即將/近期發行" at bounding box center [396, 115] width 118 height 20
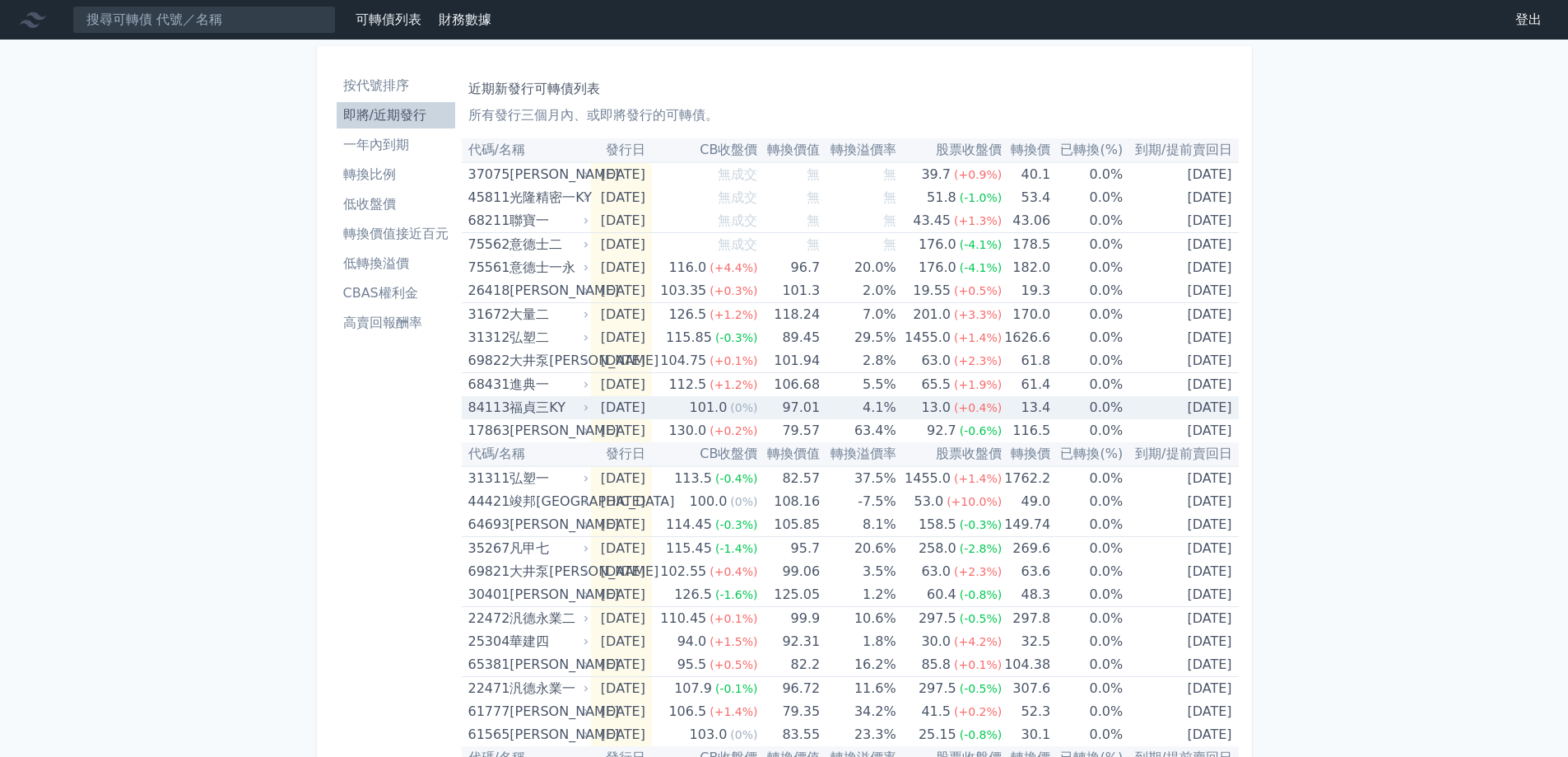
click at [538, 407] on div "福貞三KY" at bounding box center [547, 407] width 76 height 23
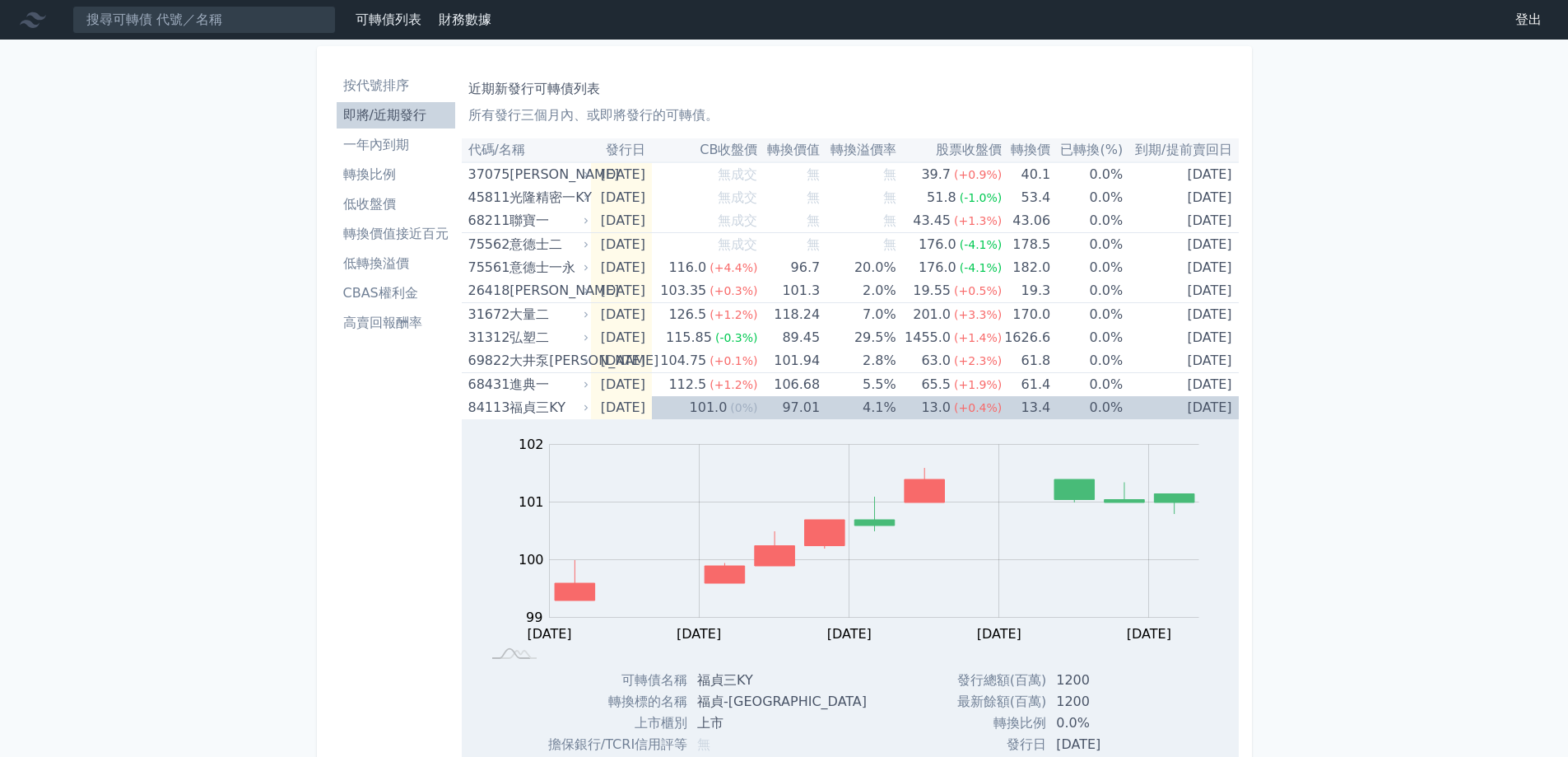
click at [387, 175] on li "轉換比例" at bounding box center [396, 174] width 118 height 20
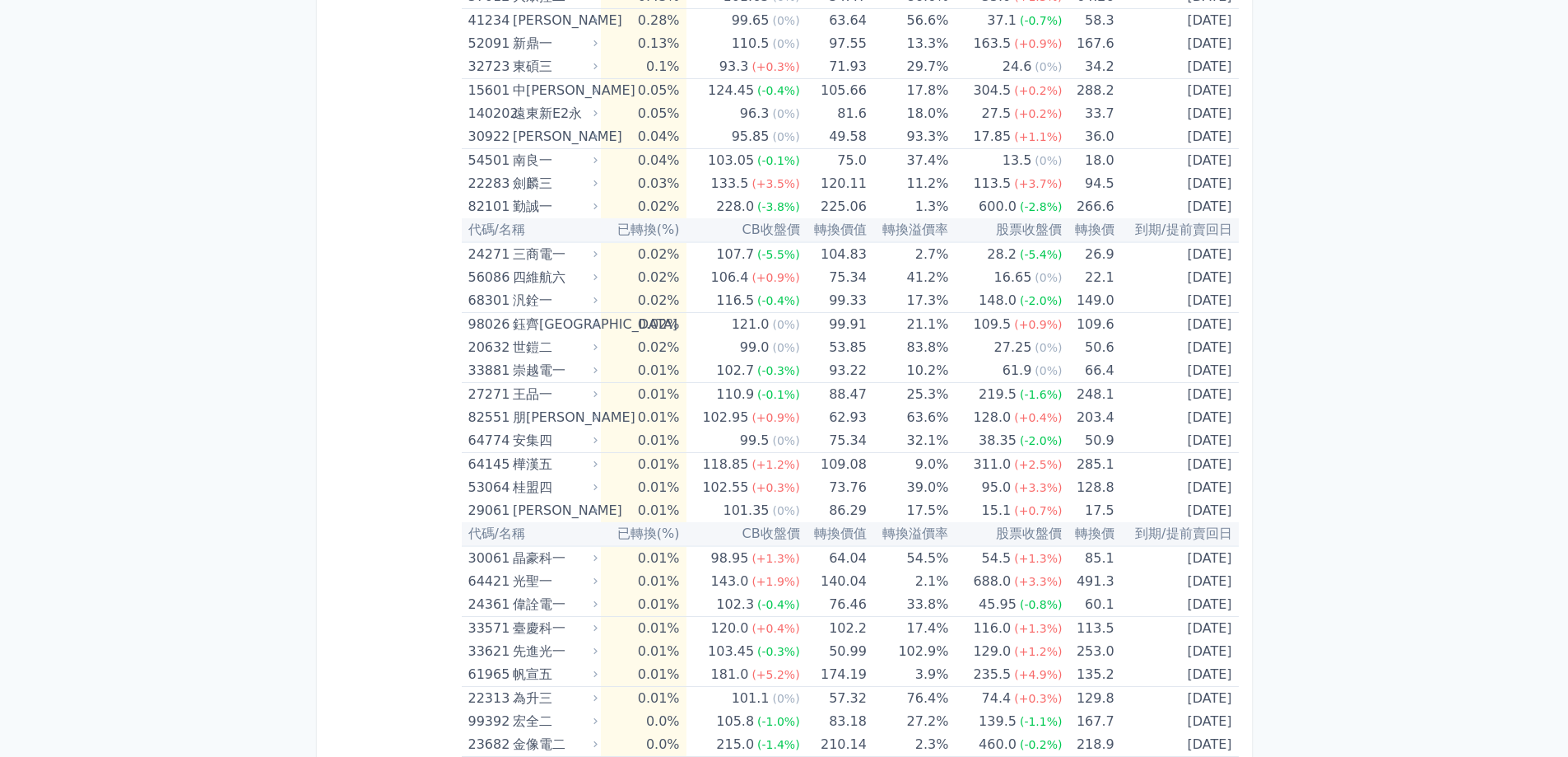
scroll to position [4551, 0]
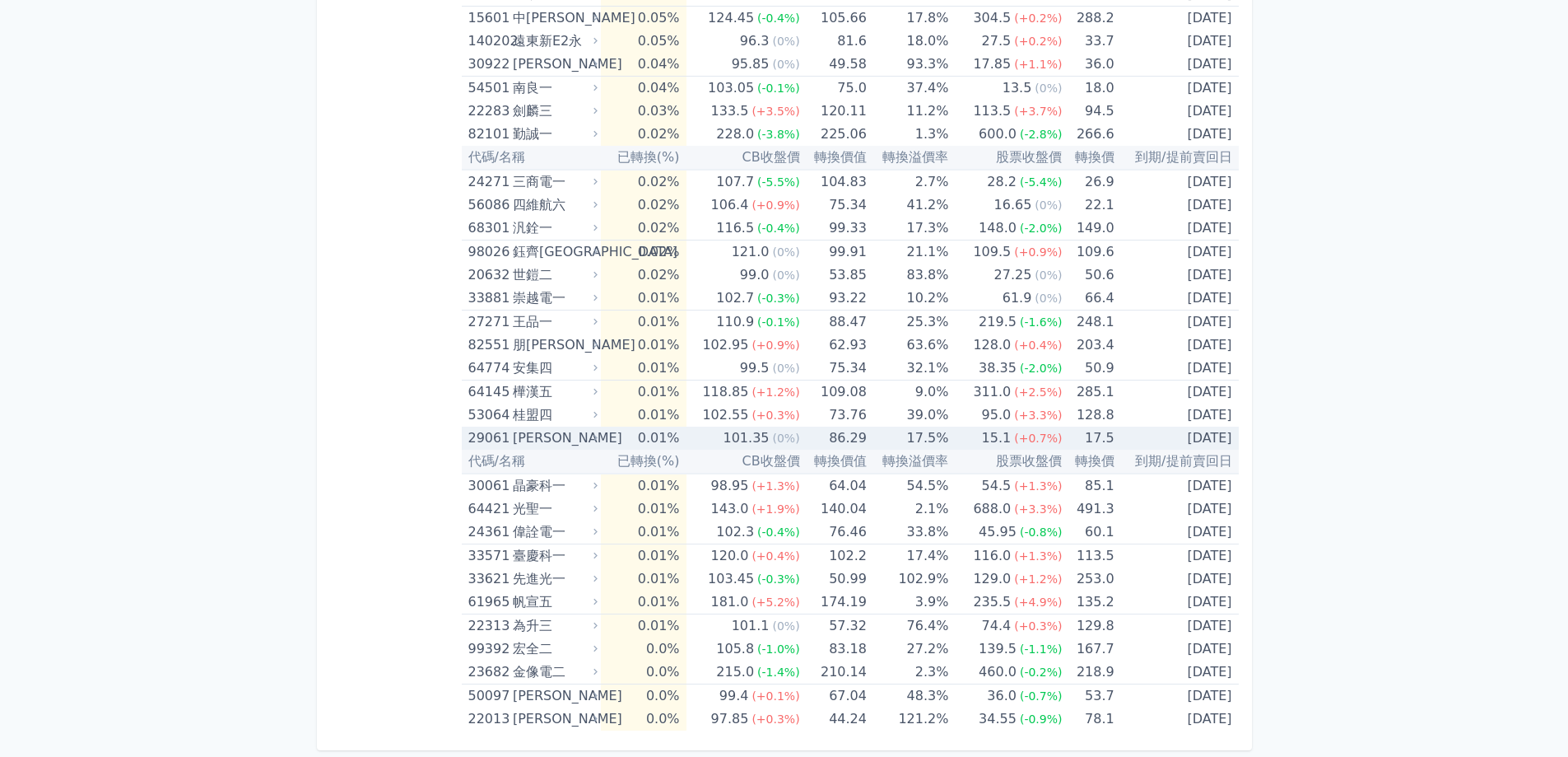
click at [1054, 442] on span "(+0.7%)" at bounding box center [1038, 438] width 47 height 13
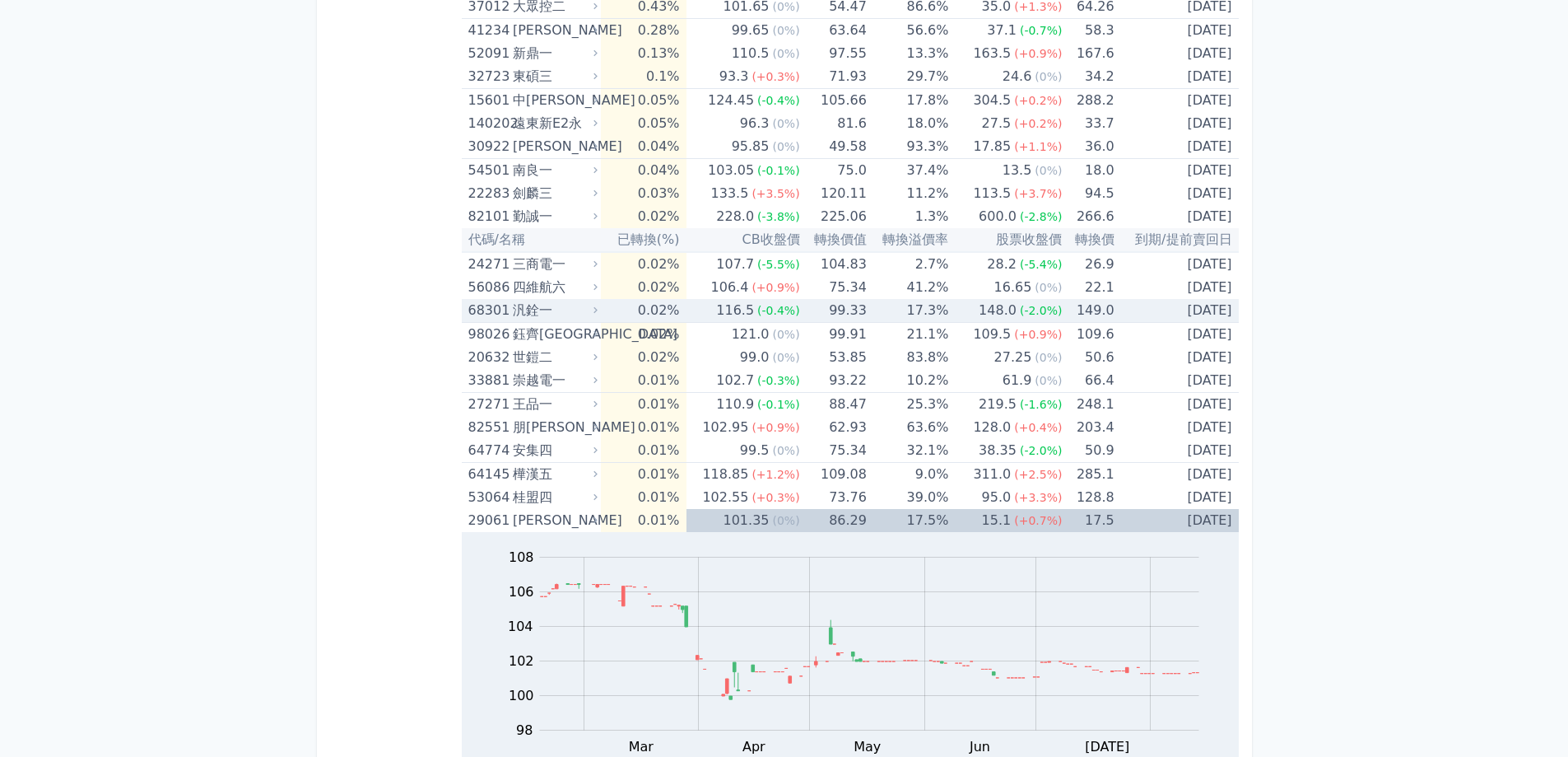
scroll to position [4386, 0]
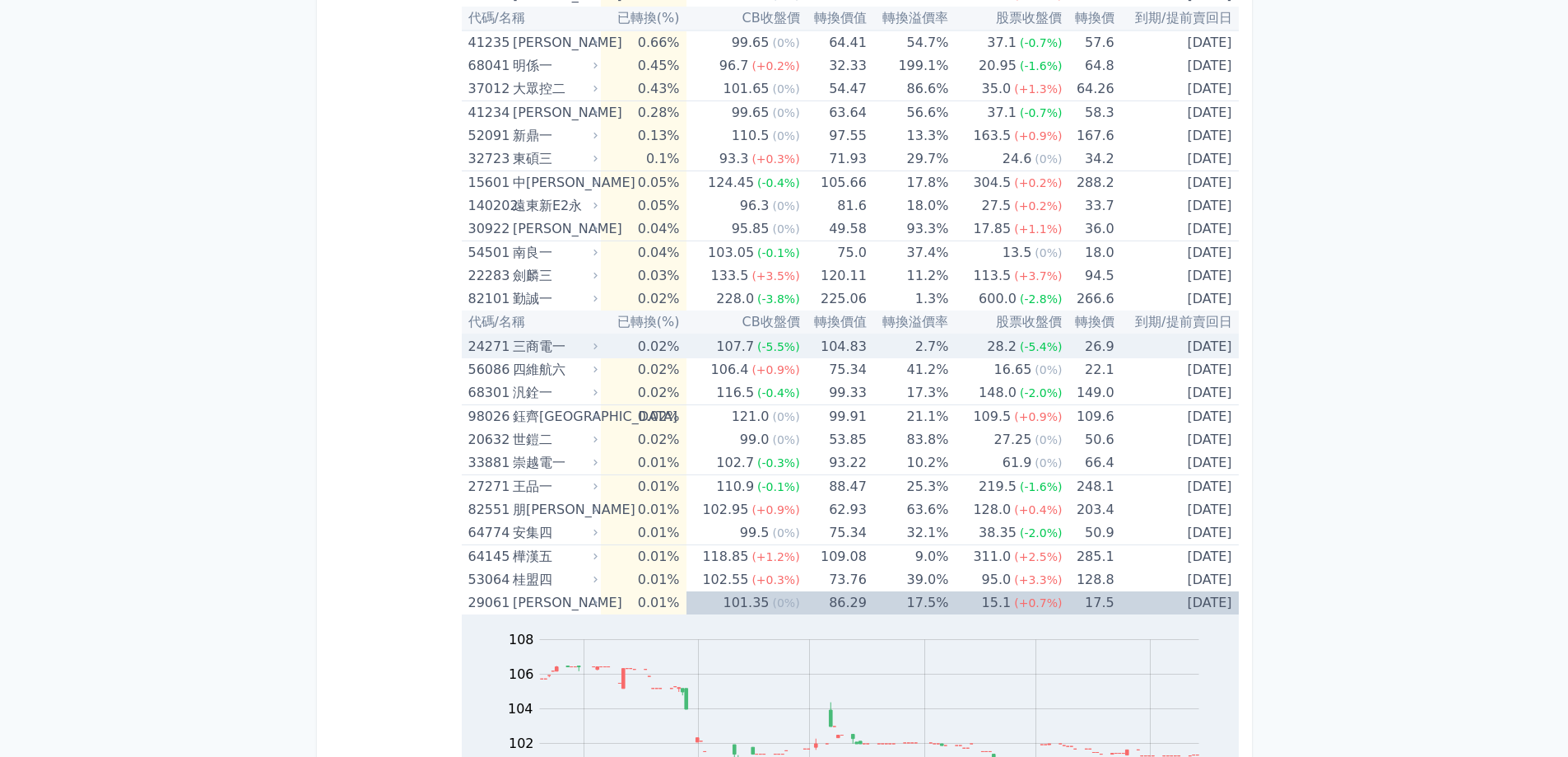
click at [1048, 349] on span "(-5.4%)" at bounding box center [1041, 347] width 43 height 13
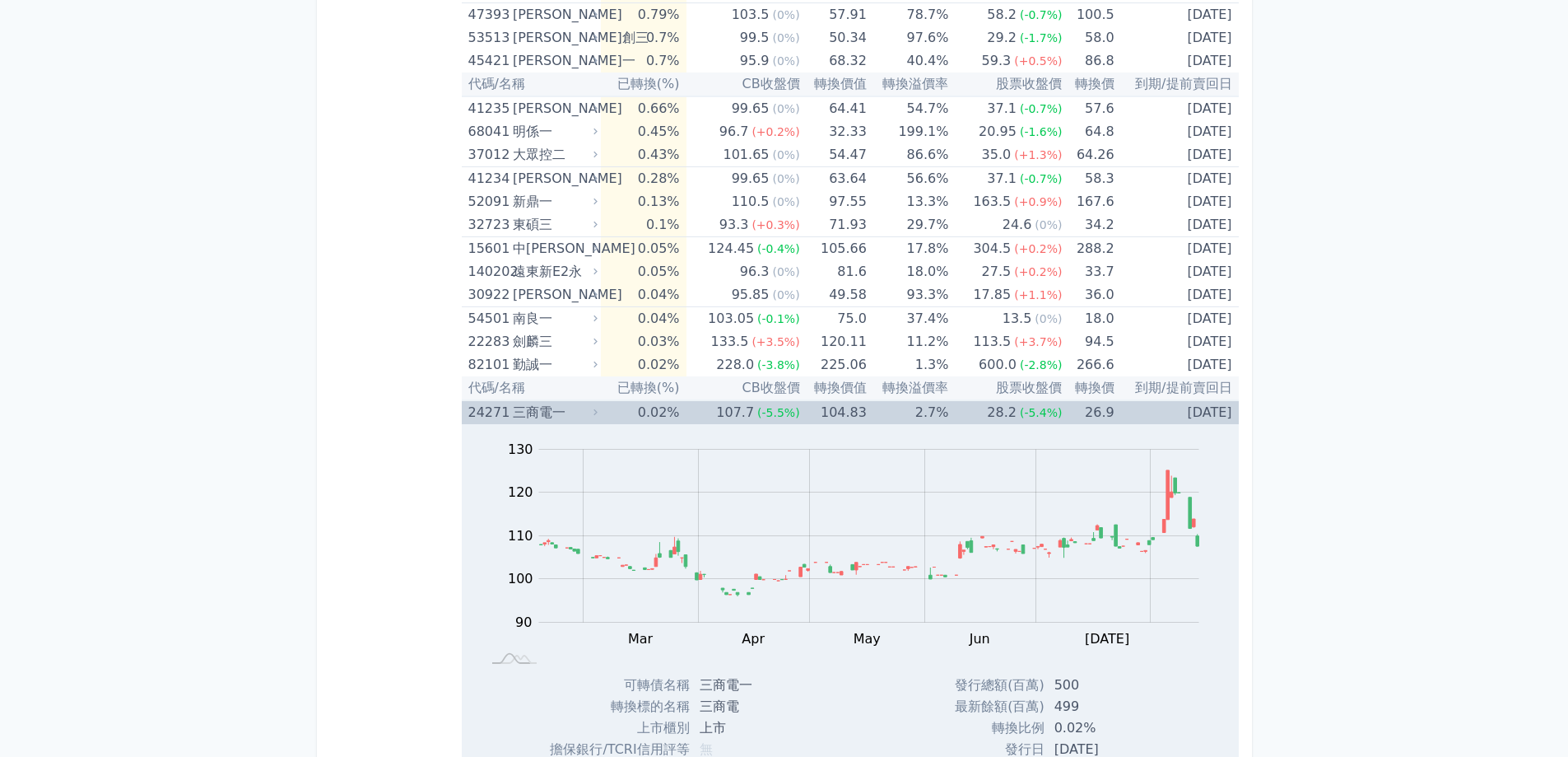
scroll to position [4304, 0]
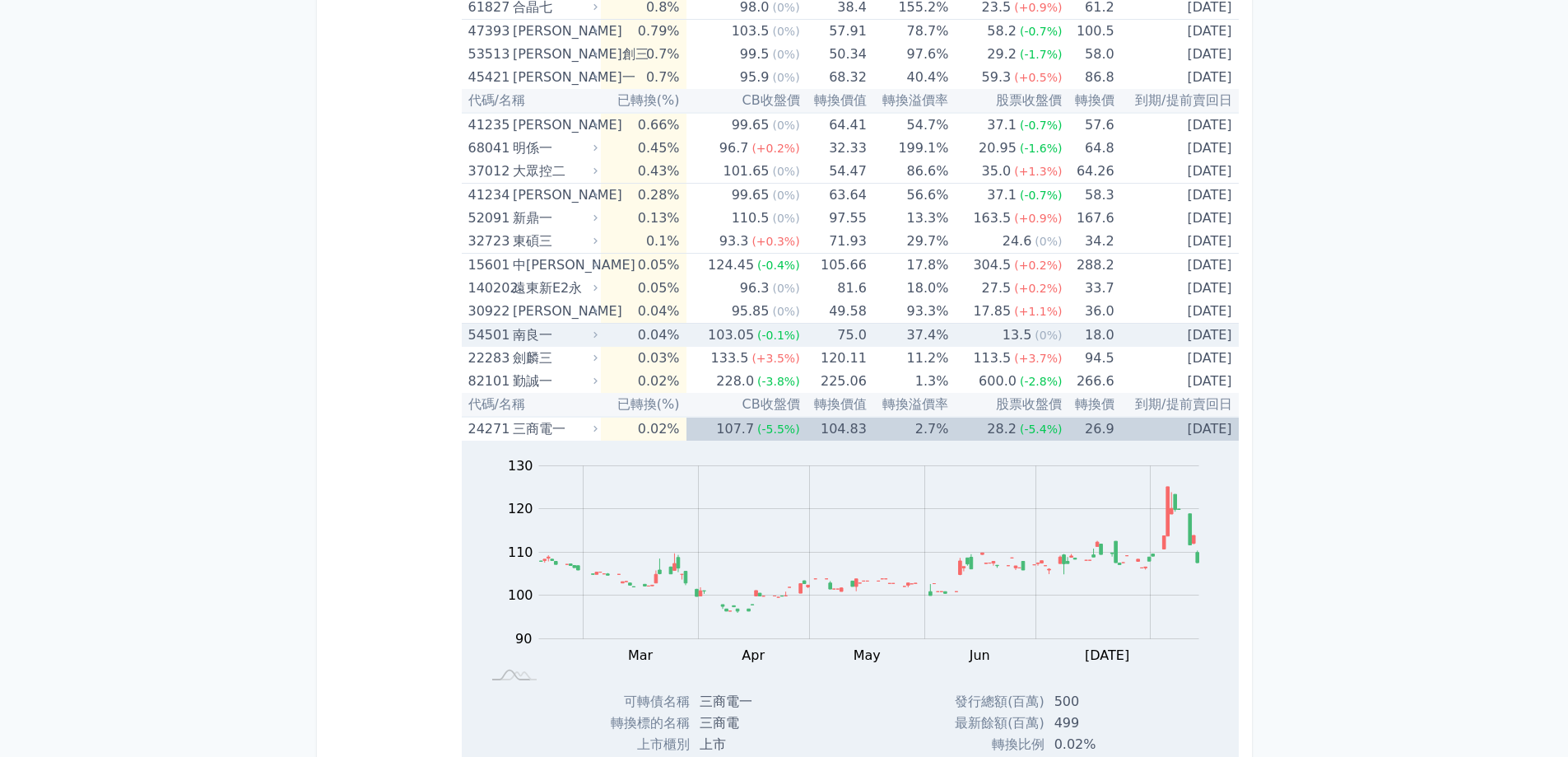
click at [1035, 336] on span "(0%)" at bounding box center [1048, 335] width 27 height 13
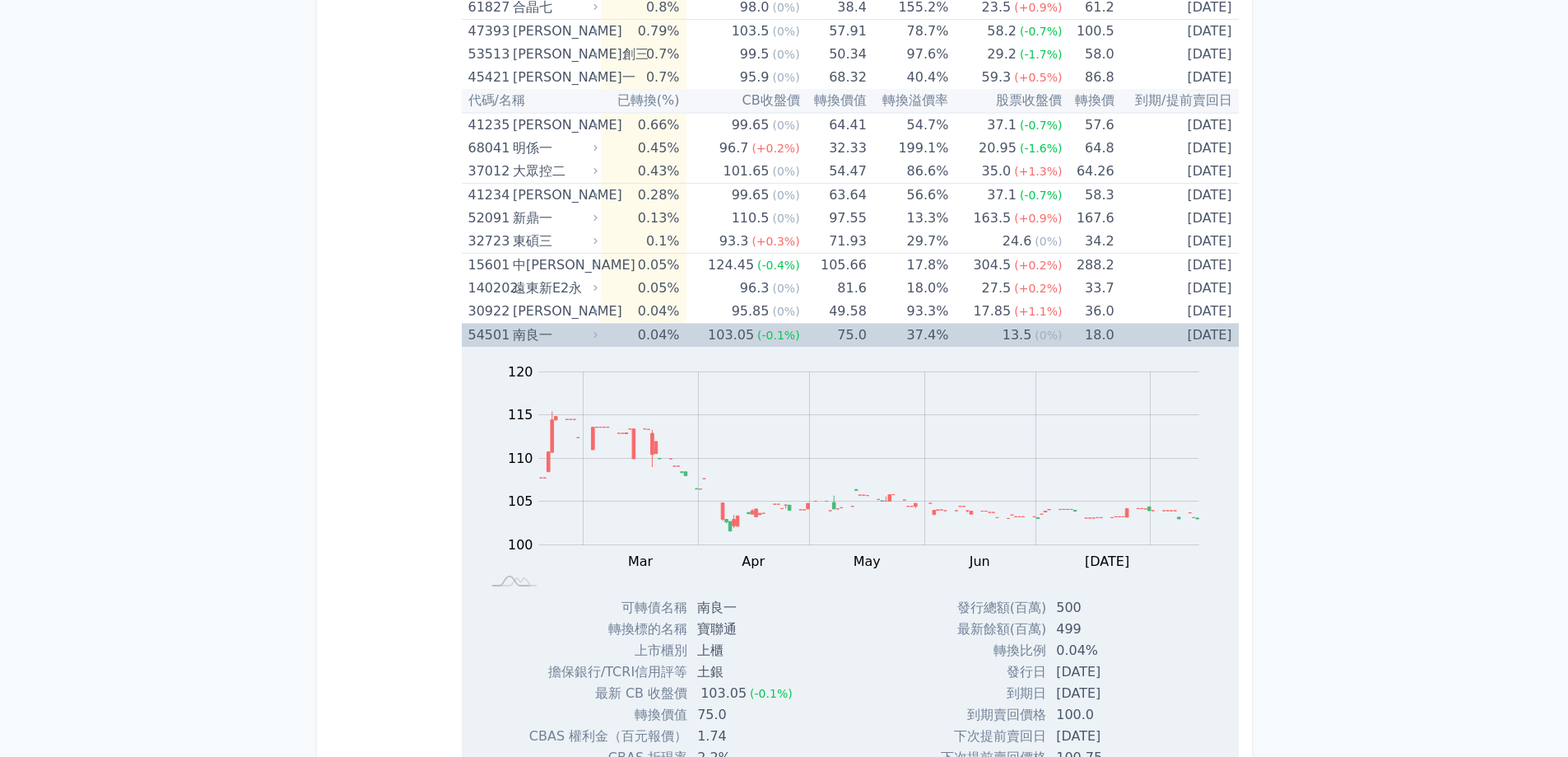
scroll to position [4222, 0]
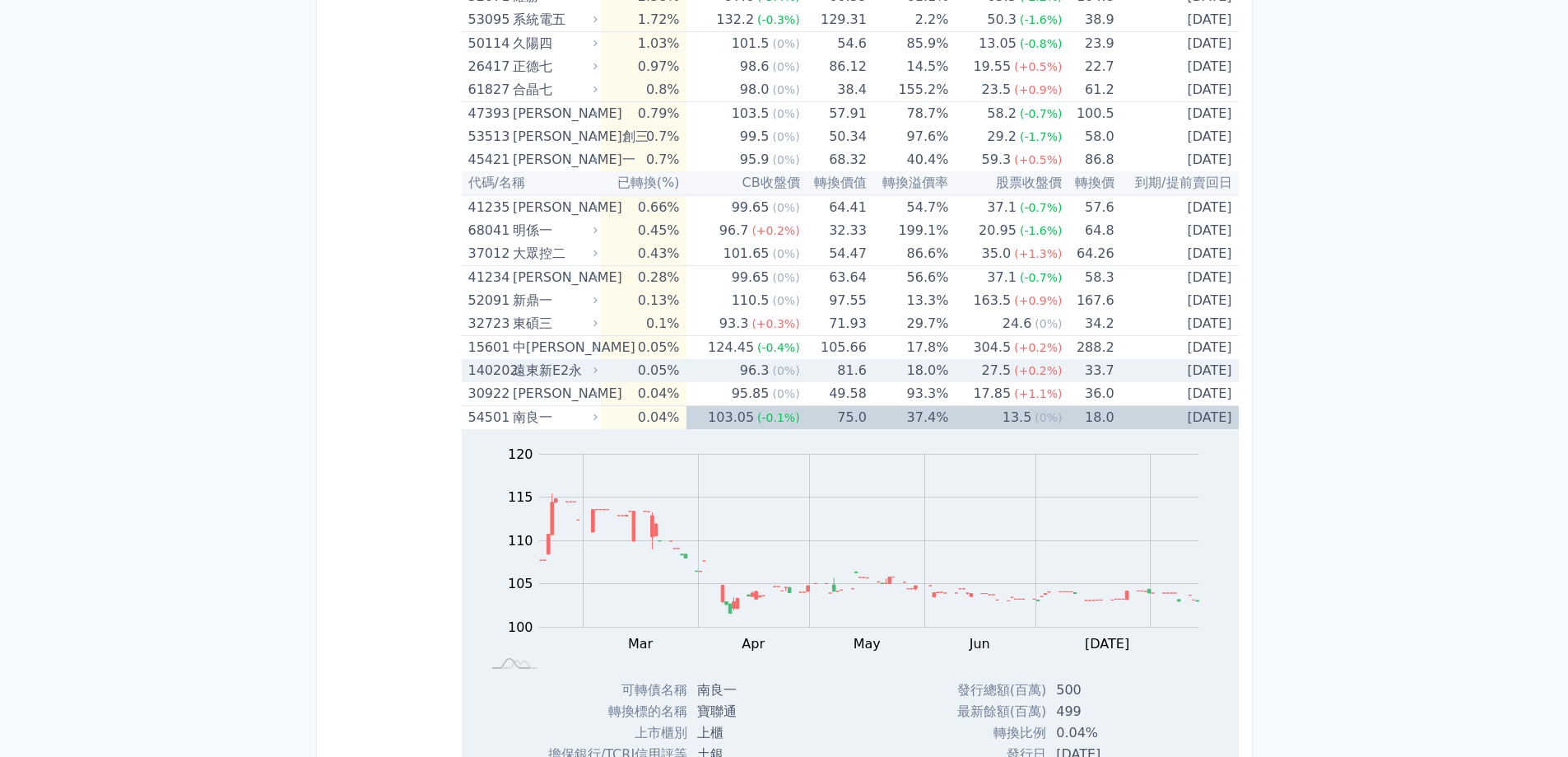
click at [1043, 367] on span "(+0.2%)" at bounding box center [1038, 370] width 47 height 13
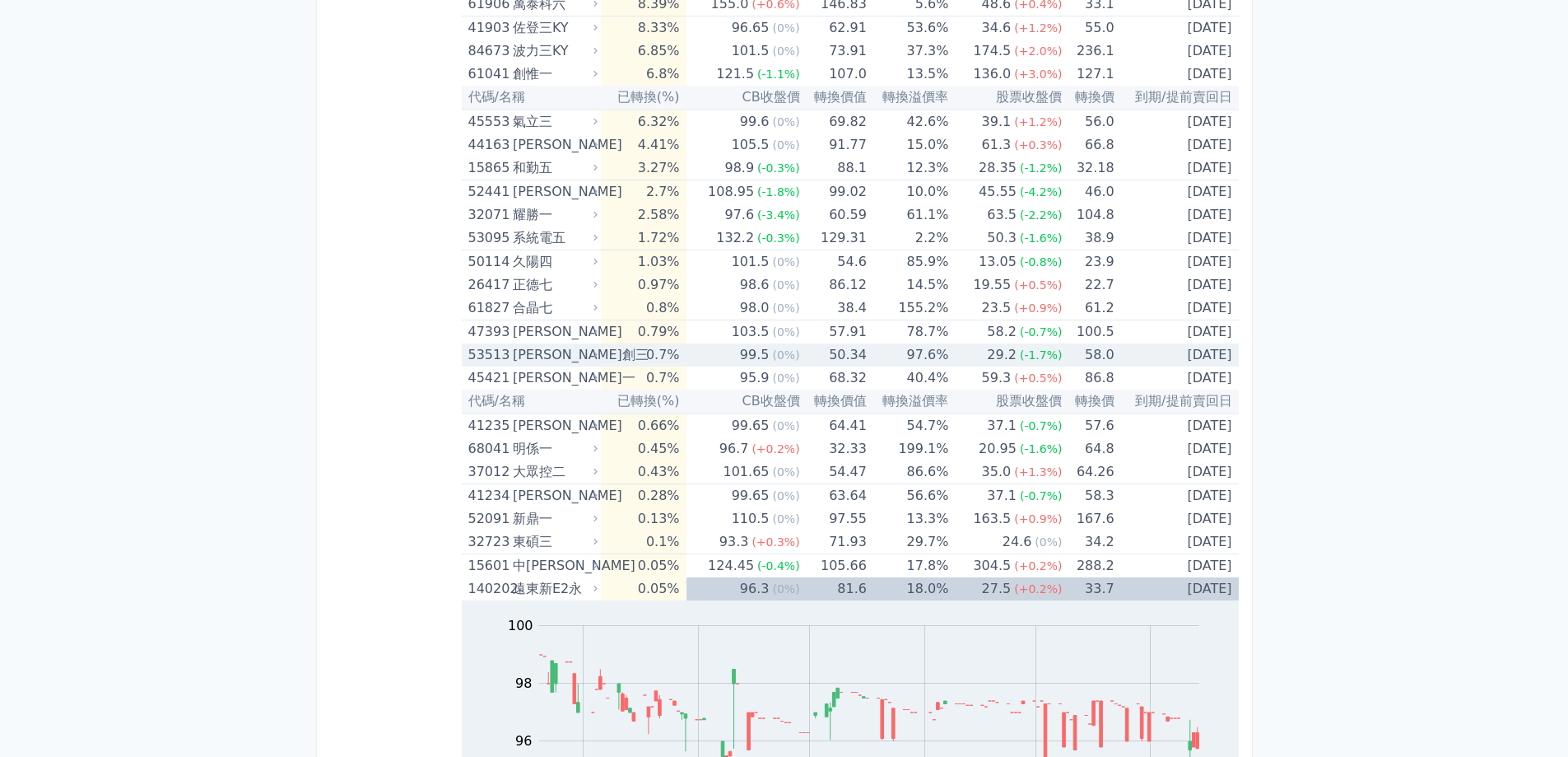
scroll to position [3974, 0]
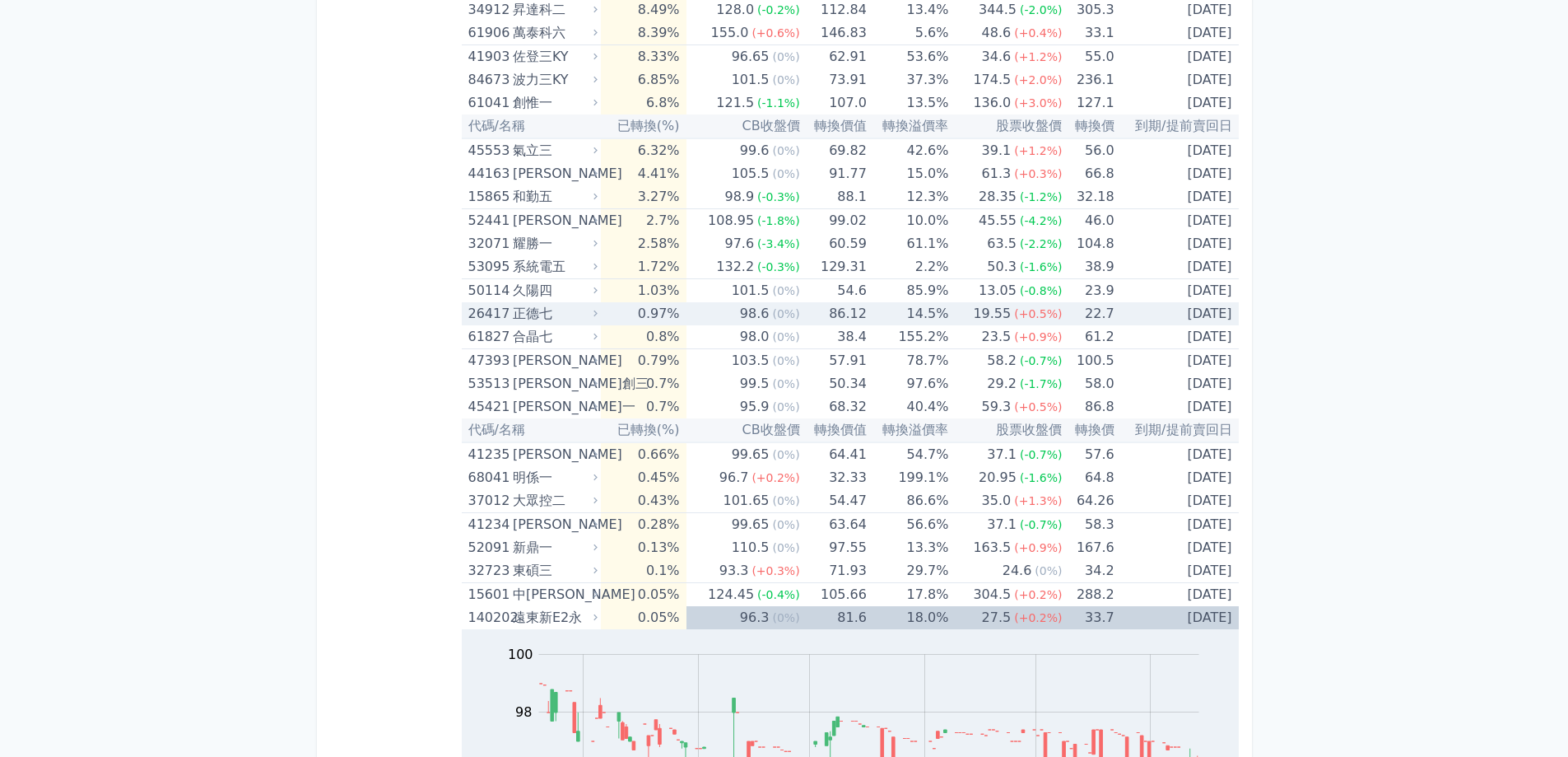
click at [1010, 314] on div "19.55" at bounding box center [991, 314] width 45 height 23
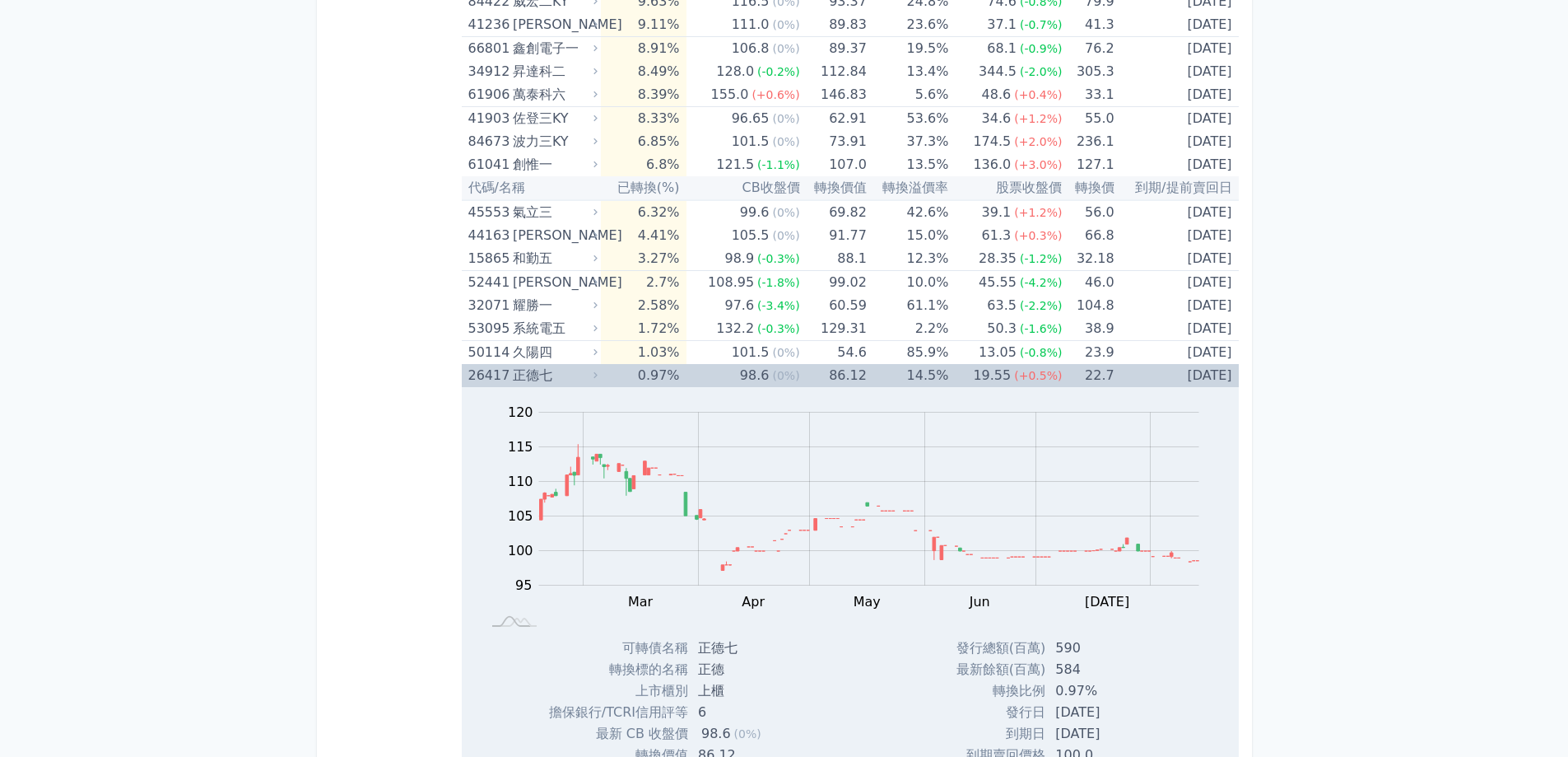
scroll to position [3892, 0]
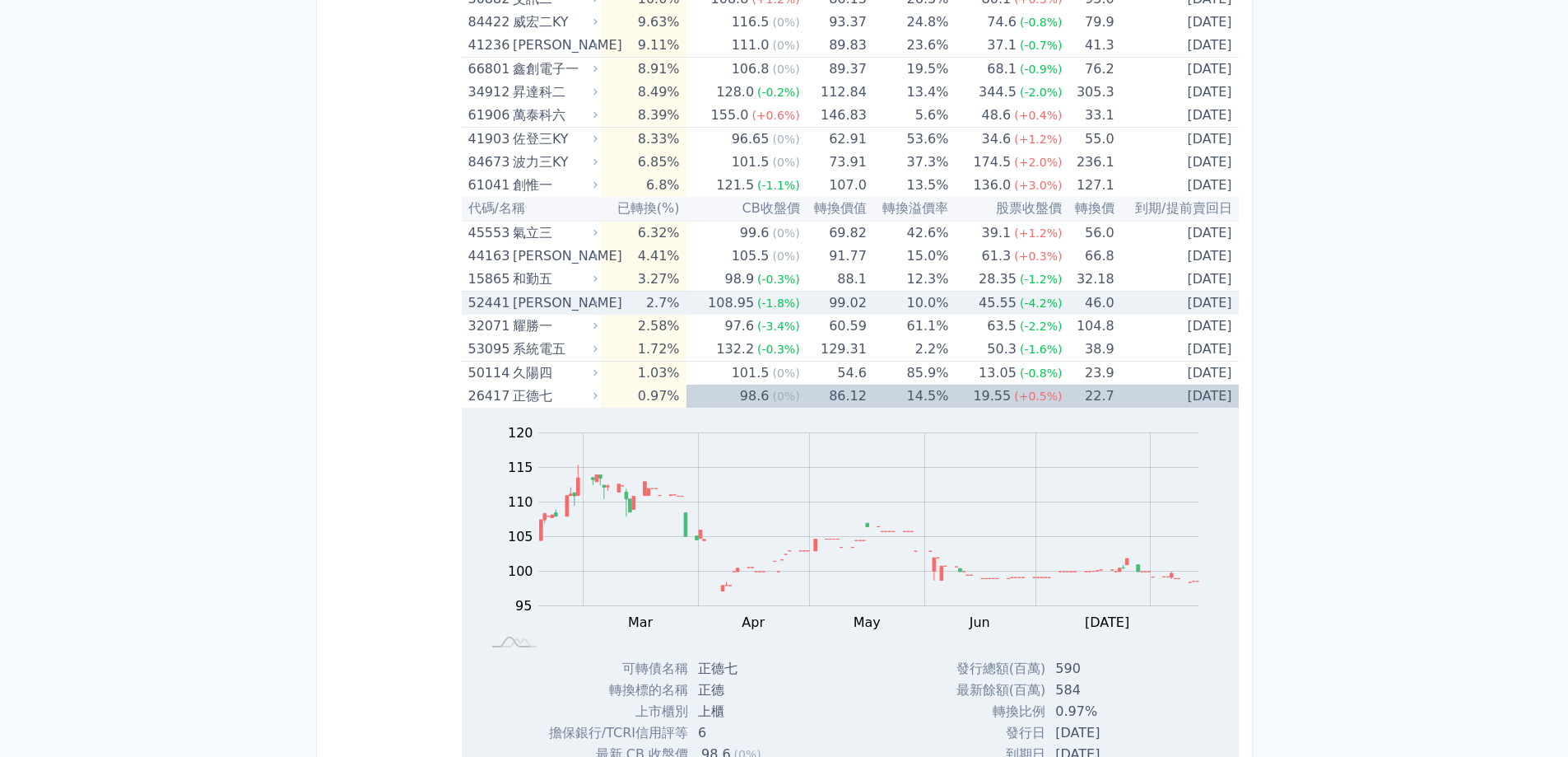
click at [993, 312] on div "45.55" at bounding box center [997, 303] width 45 height 23
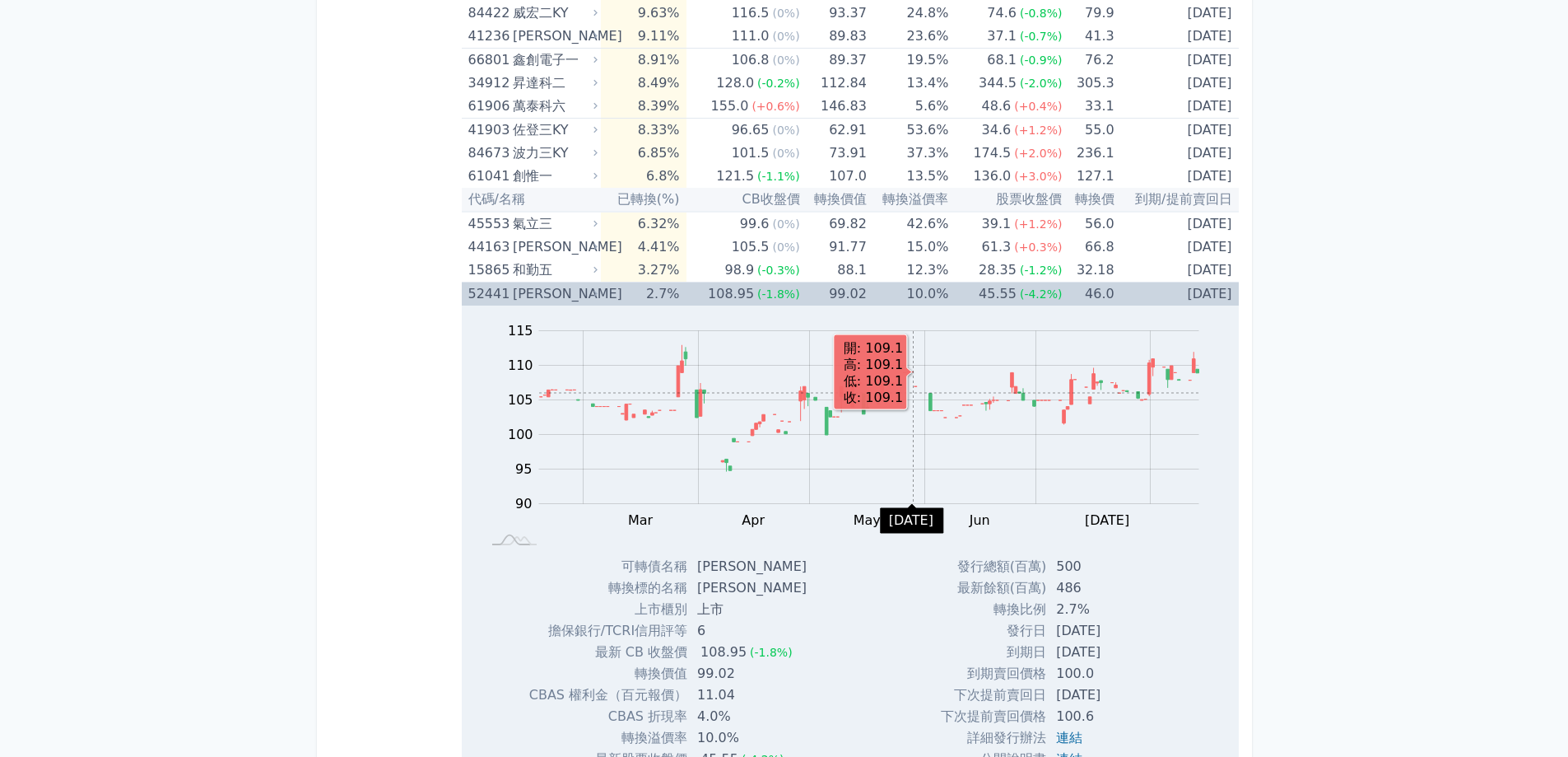
scroll to position [3810, 0]
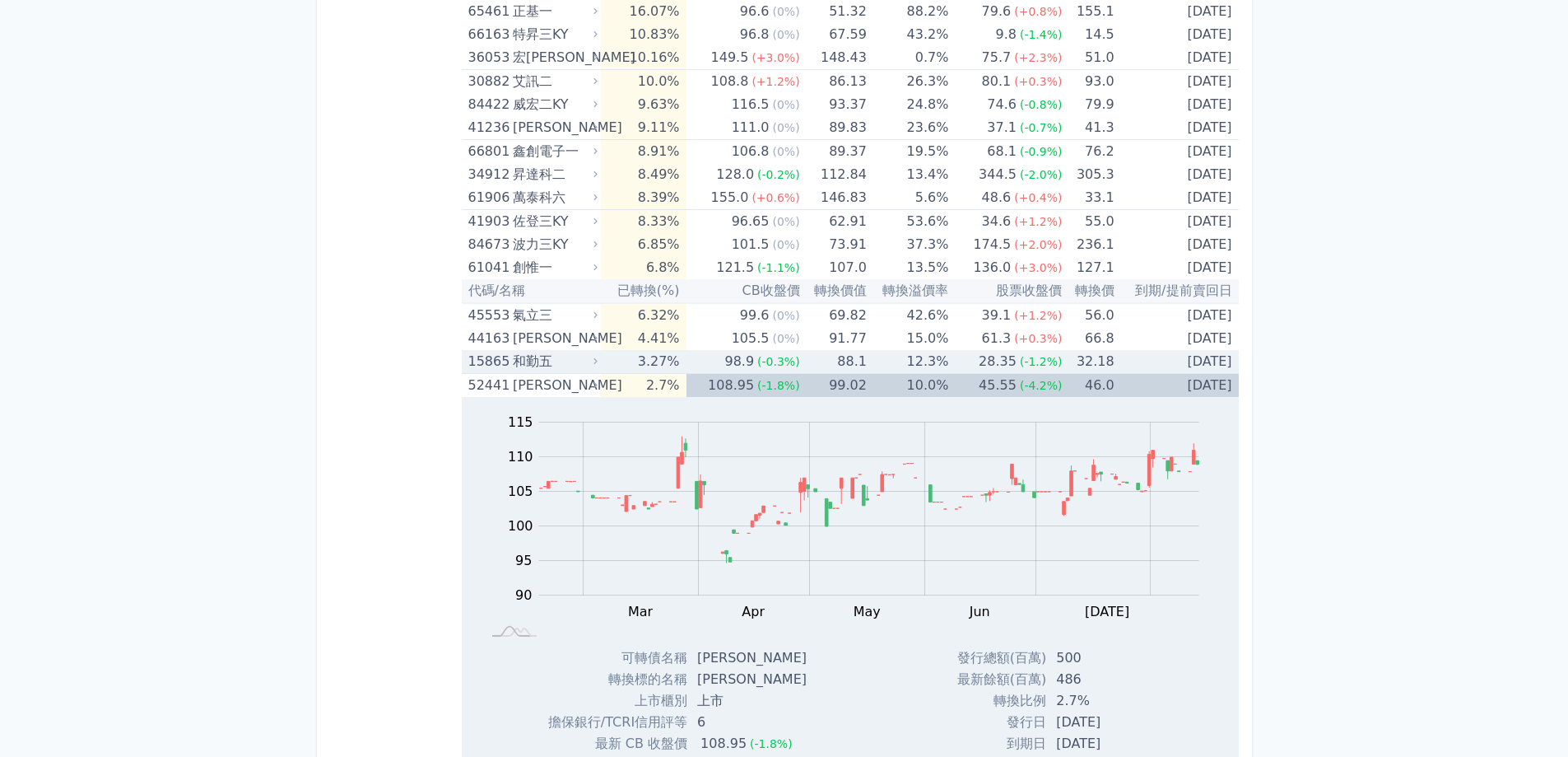
click at [966, 362] on td "28.35 (-1.2%)" at bounding box center [1005, 361] width 114 height 24
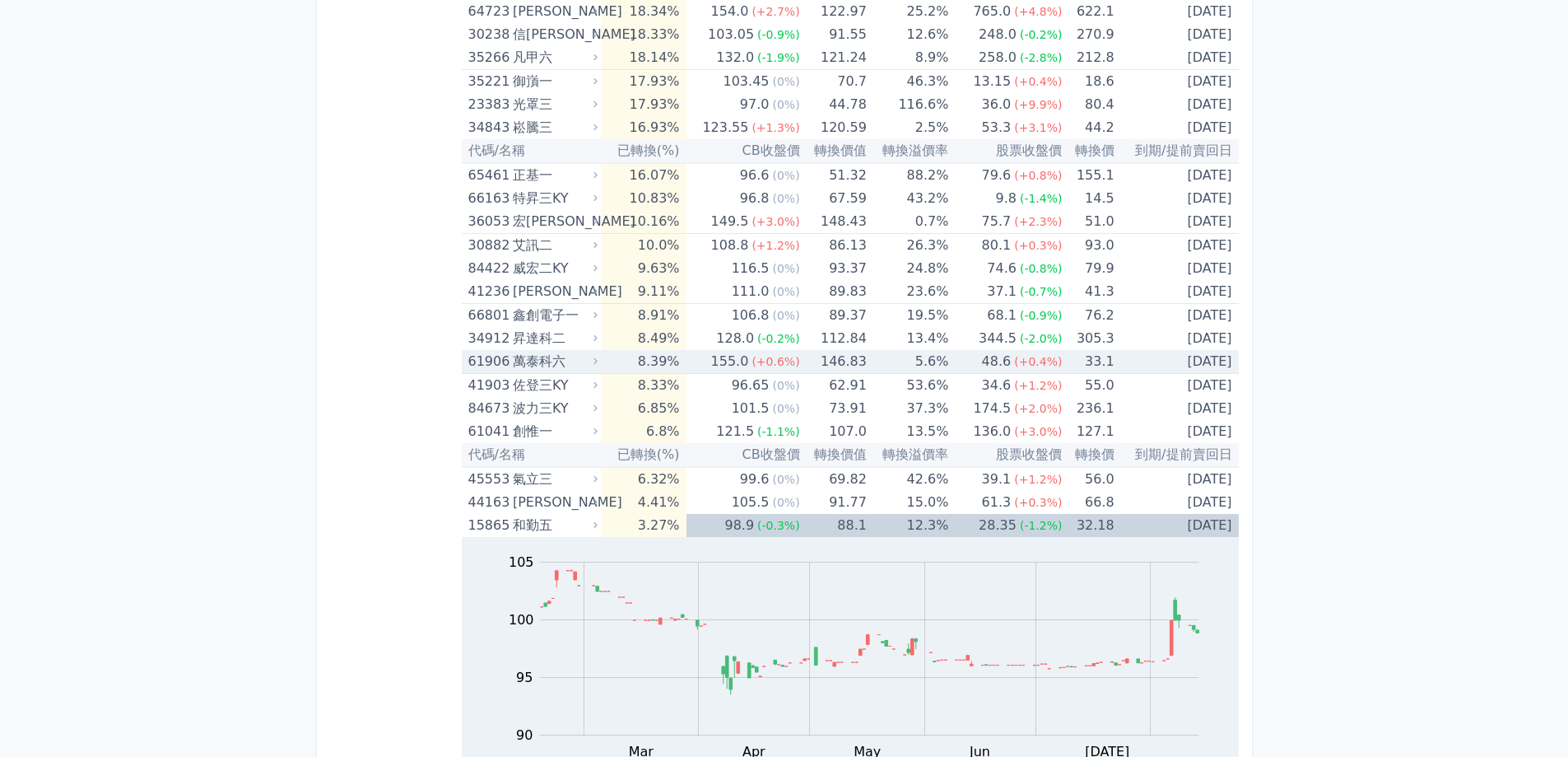
scroll to position [3645, 0]
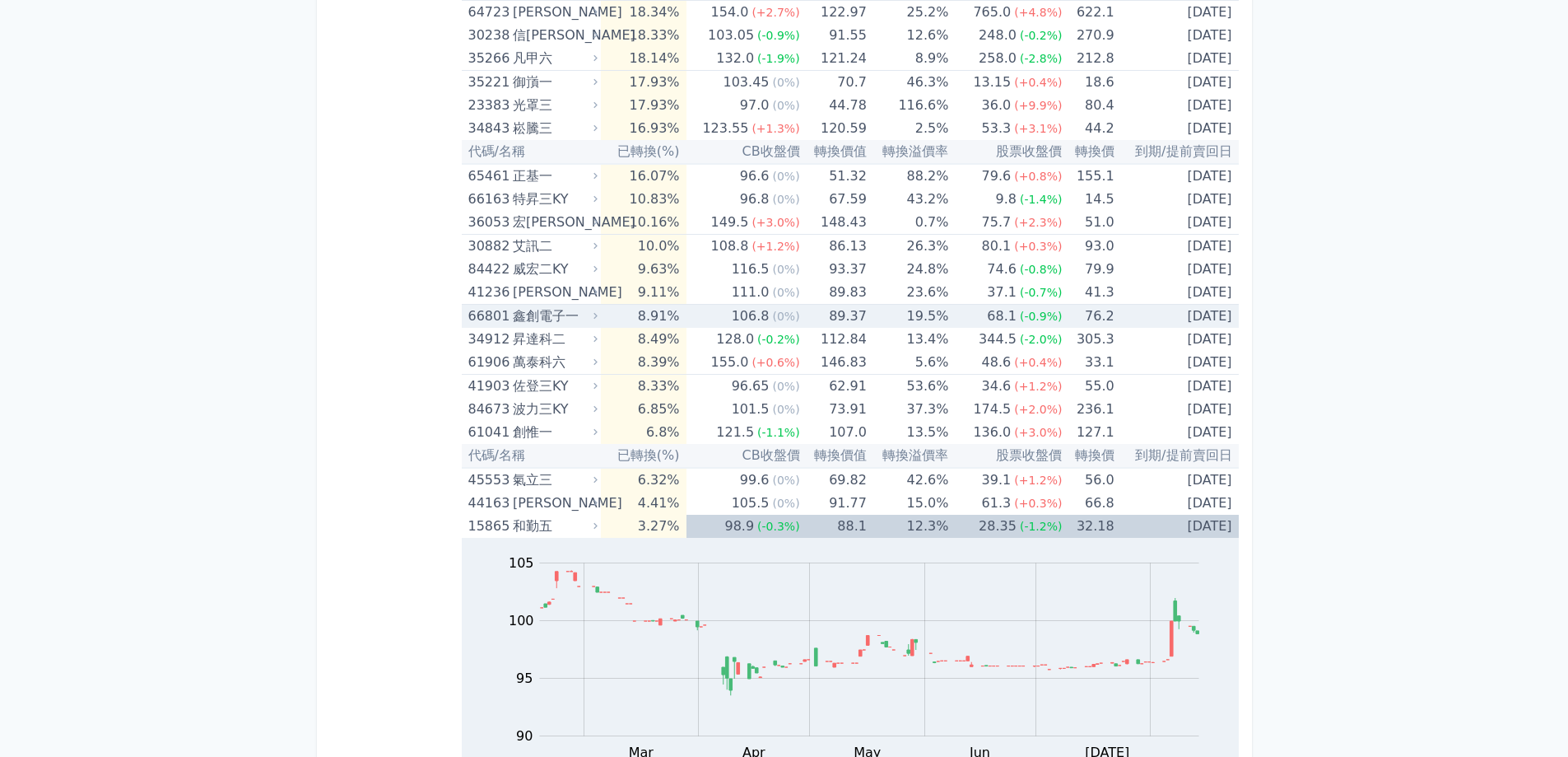
click at [1020, 319] on span "(-0.9%)" at bounding box center [1041, 316] width 43 height 13
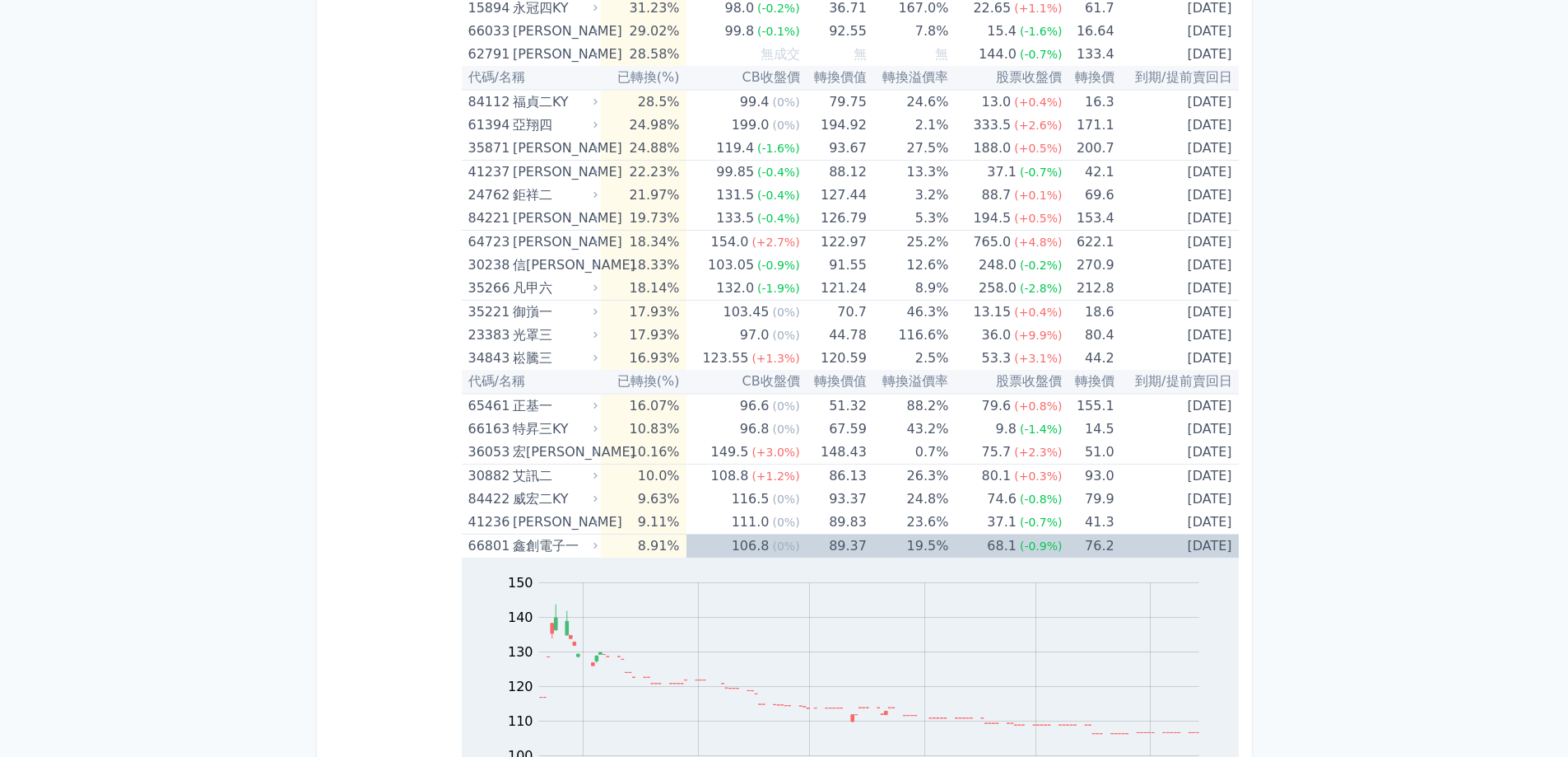
scroll to position [3397, 0]
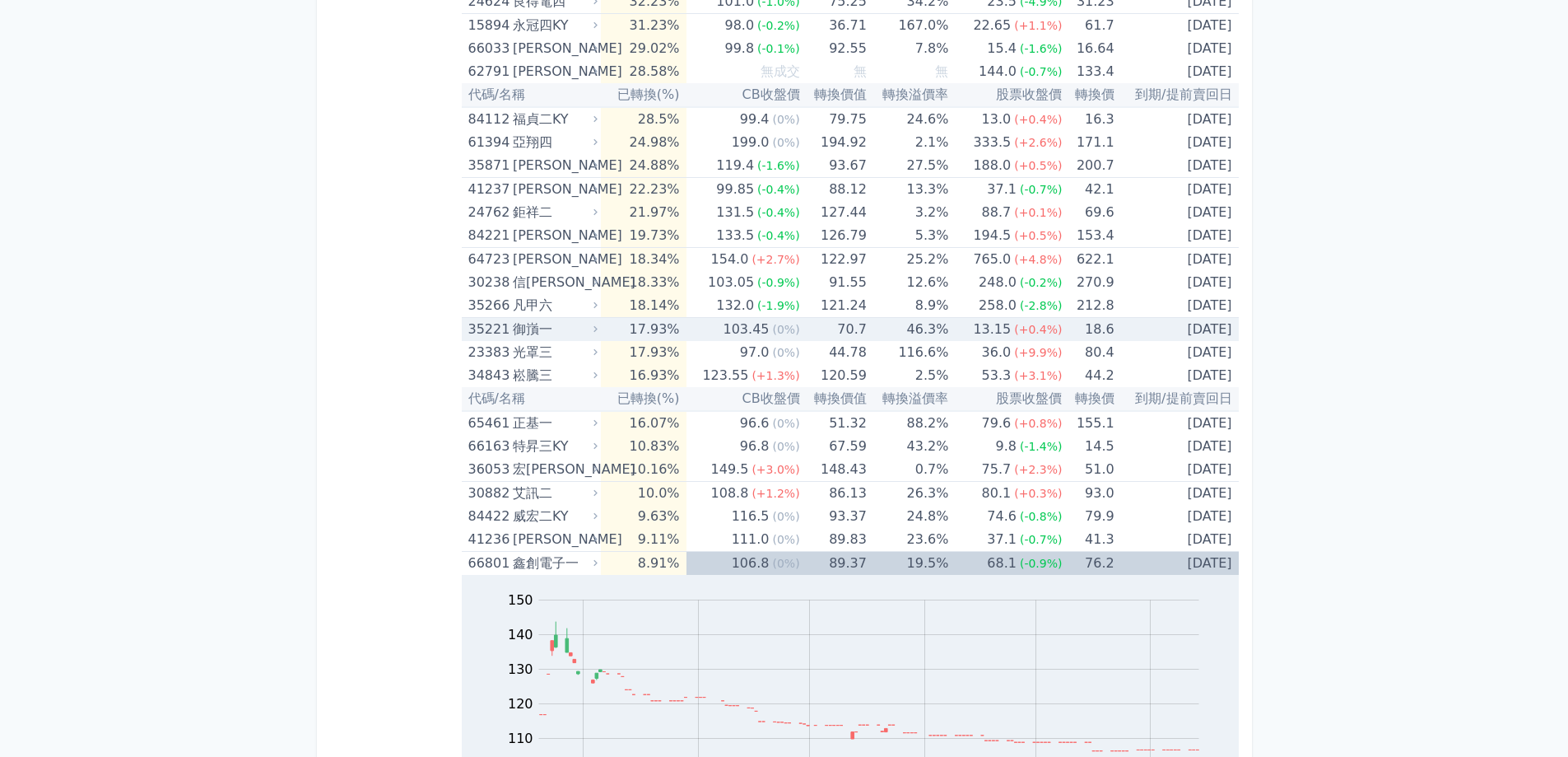
click at [992, 325] on div "13.15" at bounding box center [991, 330] width 45 height 23
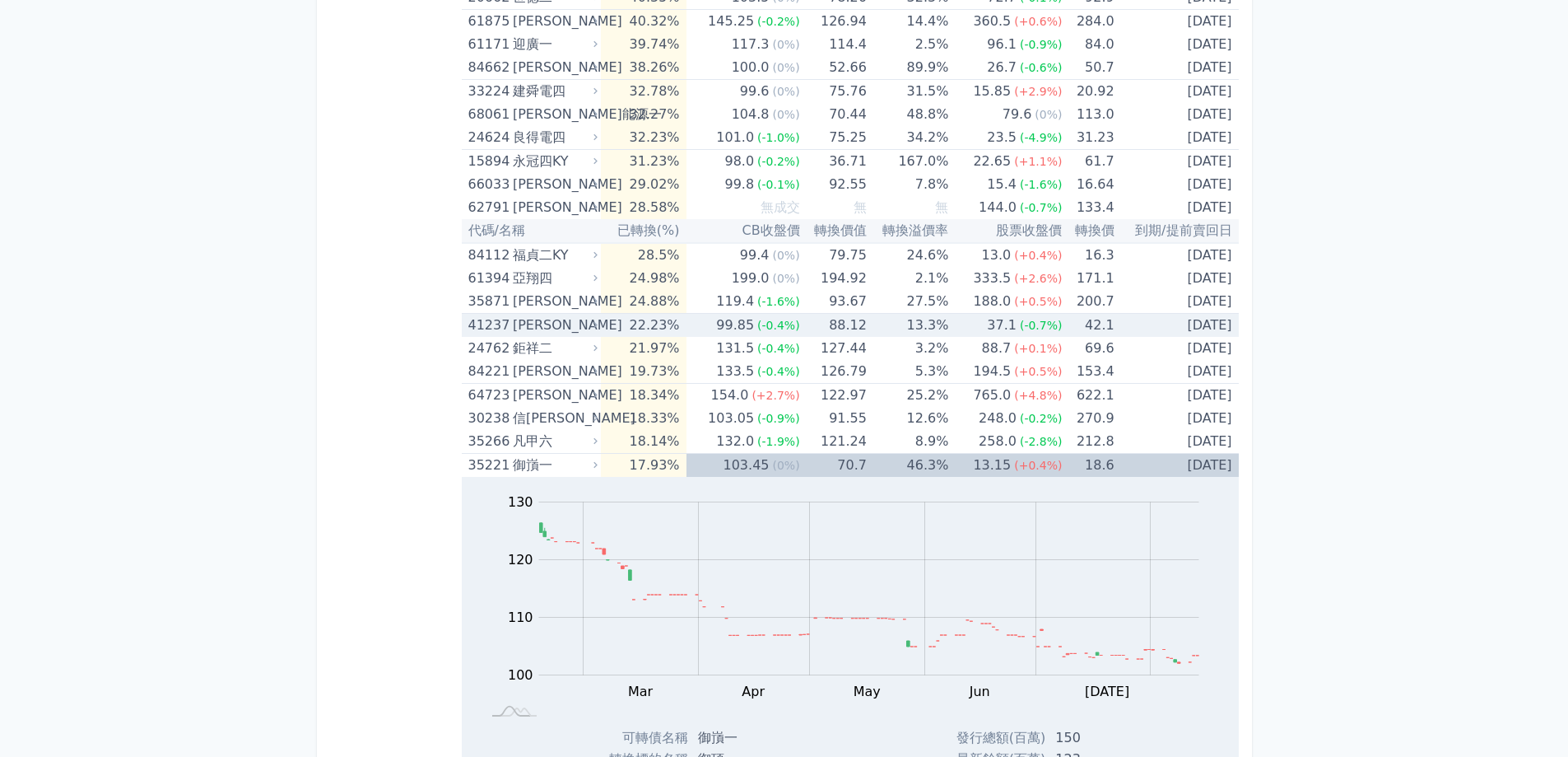
scroll to position [3234, 0]
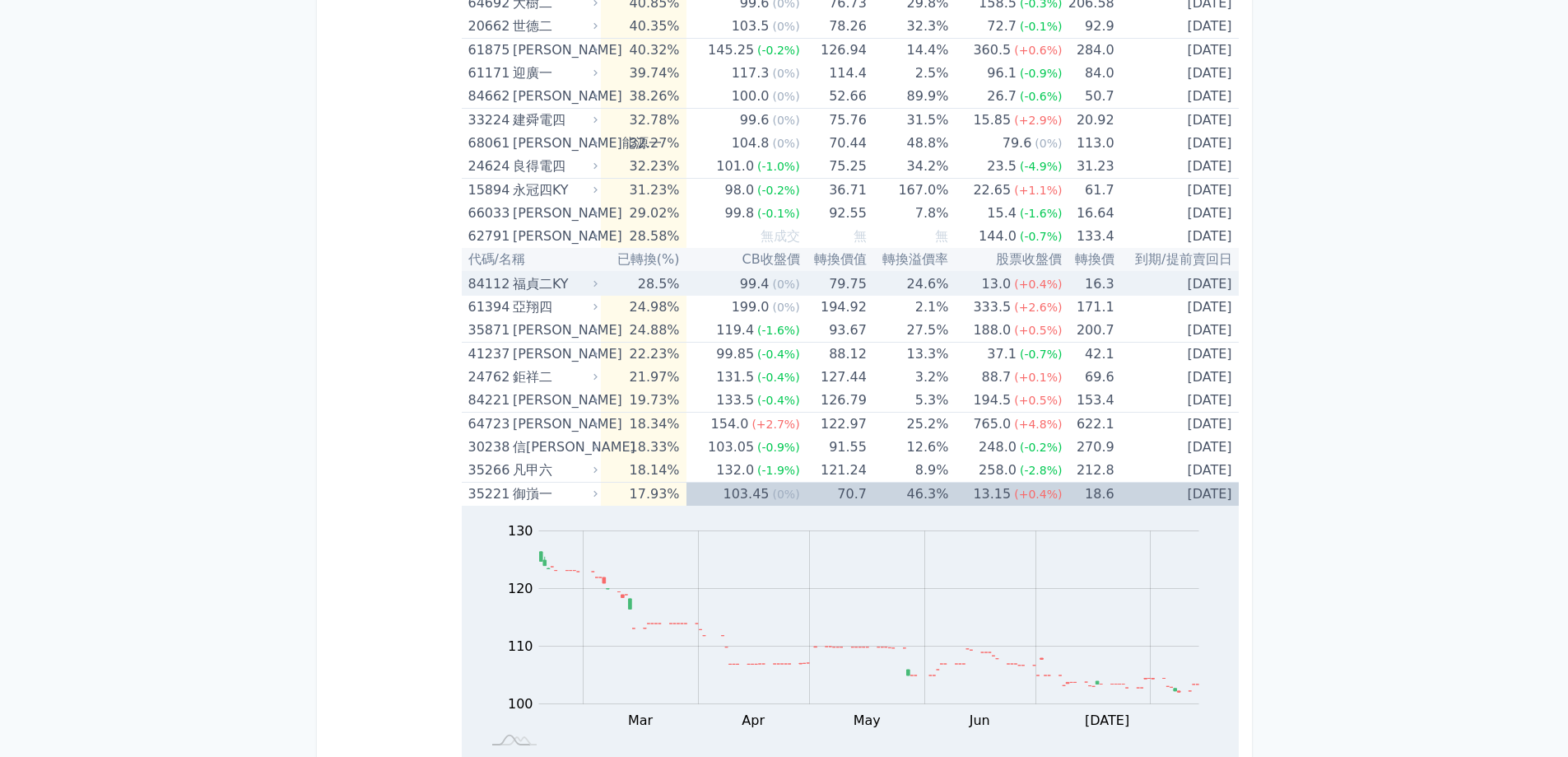
click at [993, 287] on div "13.0" at bounding box center [997, 284] width 36 height 23
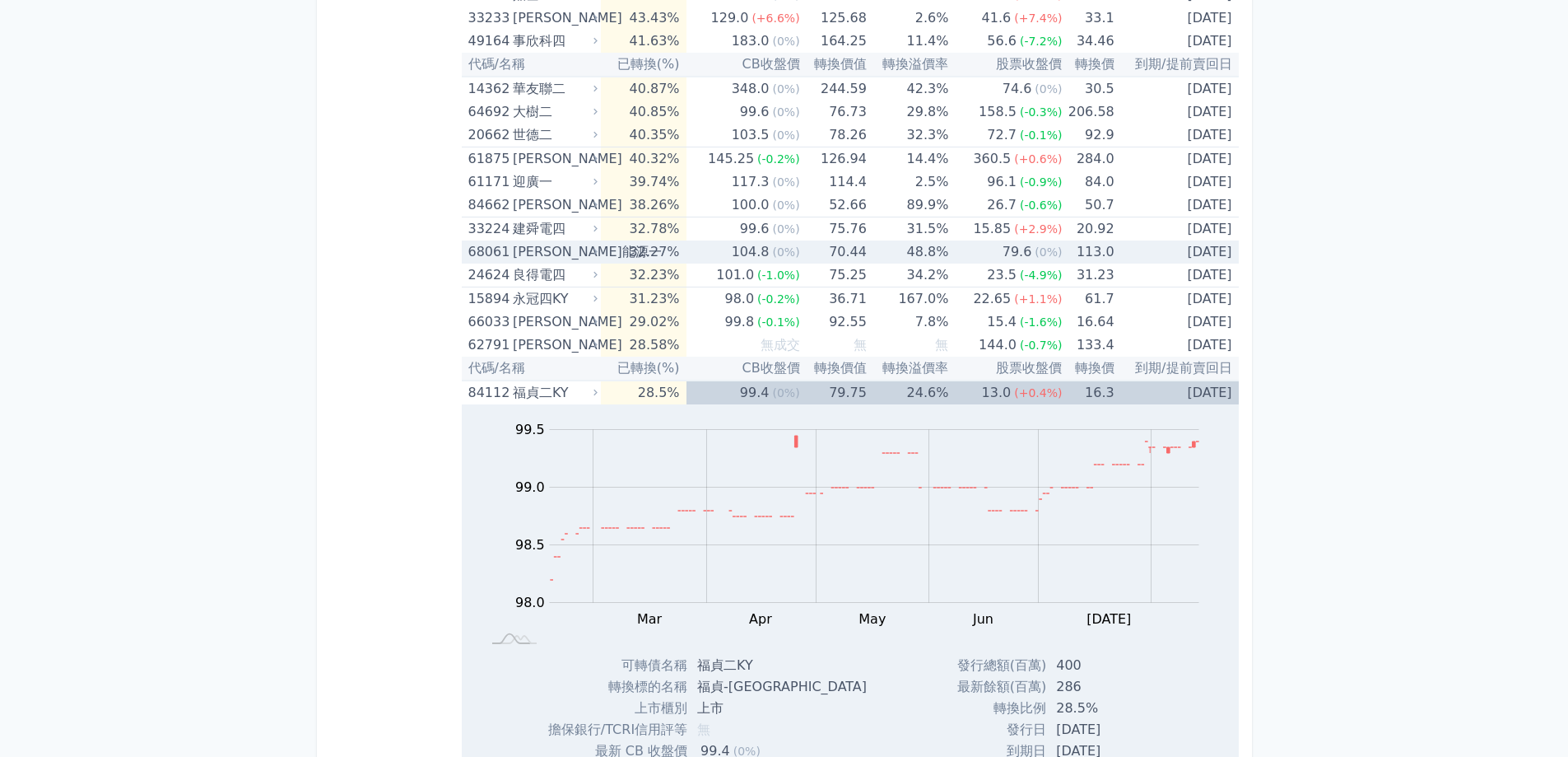
scroll to position [3069, 0]
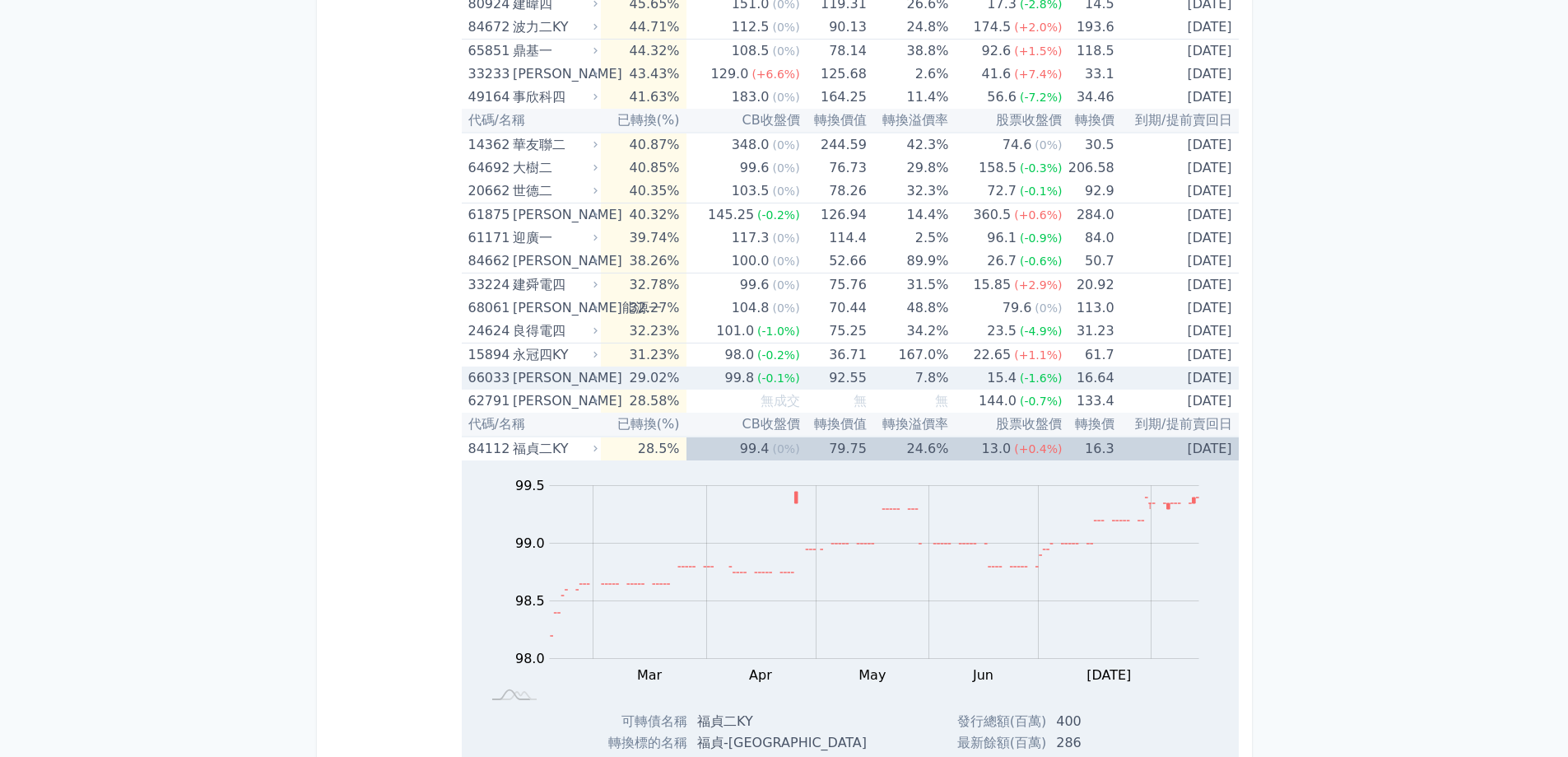
click at [989, 380] on div "15.4" at bounding box center [1002, 378] width 36 height 23
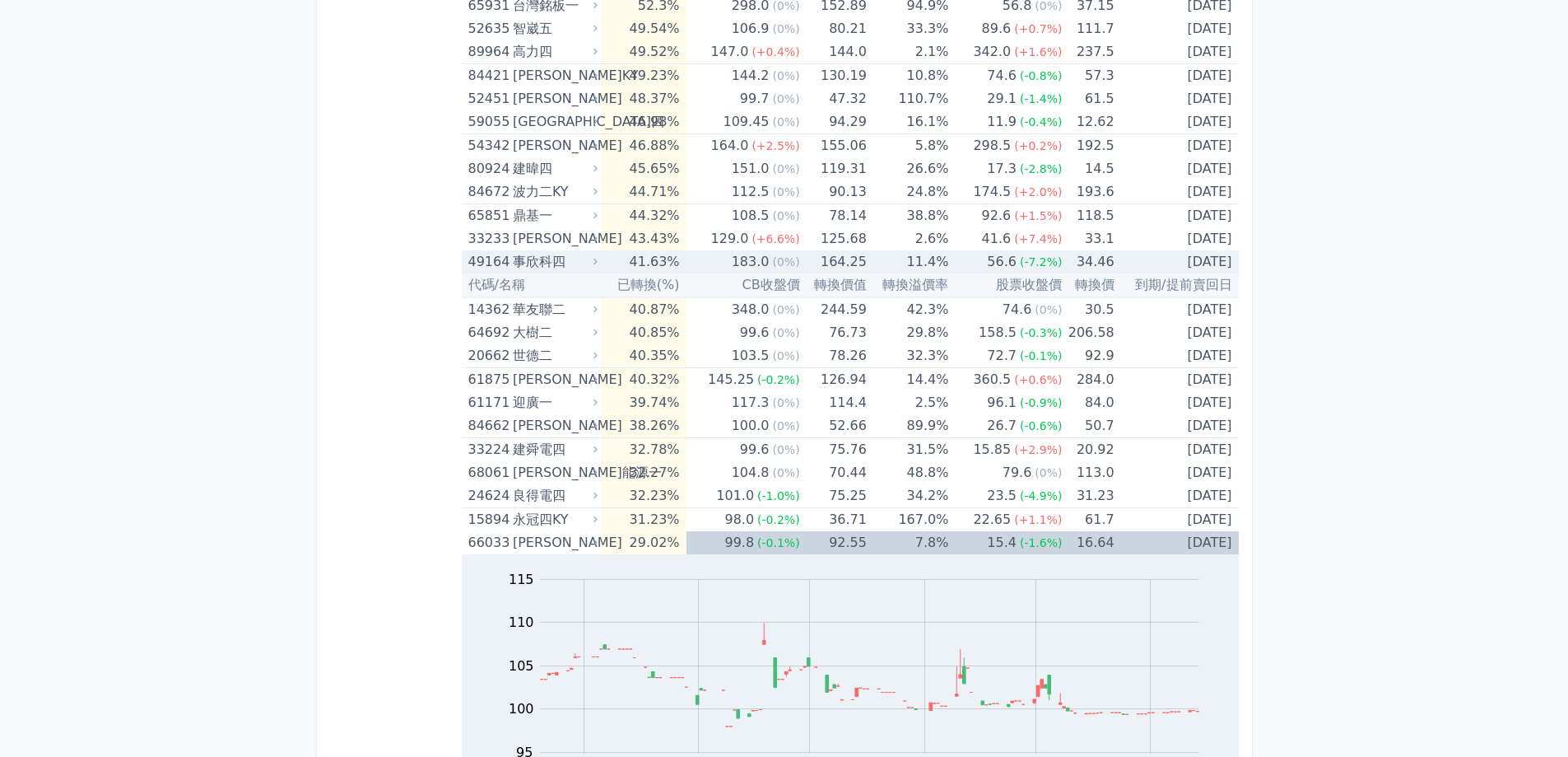
scroll to position [2821, 0]
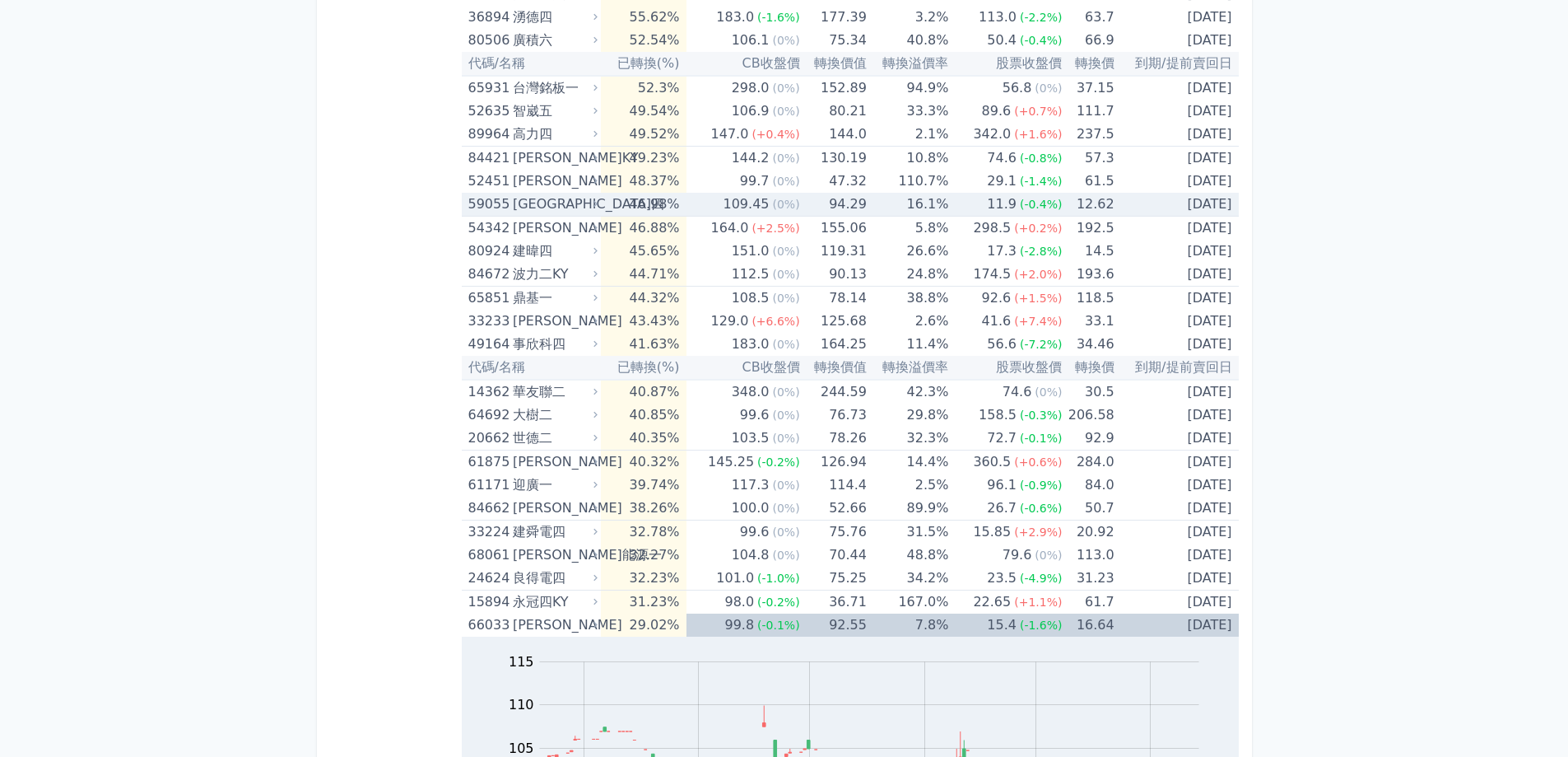
click at [1002, 203] on div "11.9" at bounding box center [1002, 204] width 36 height 23
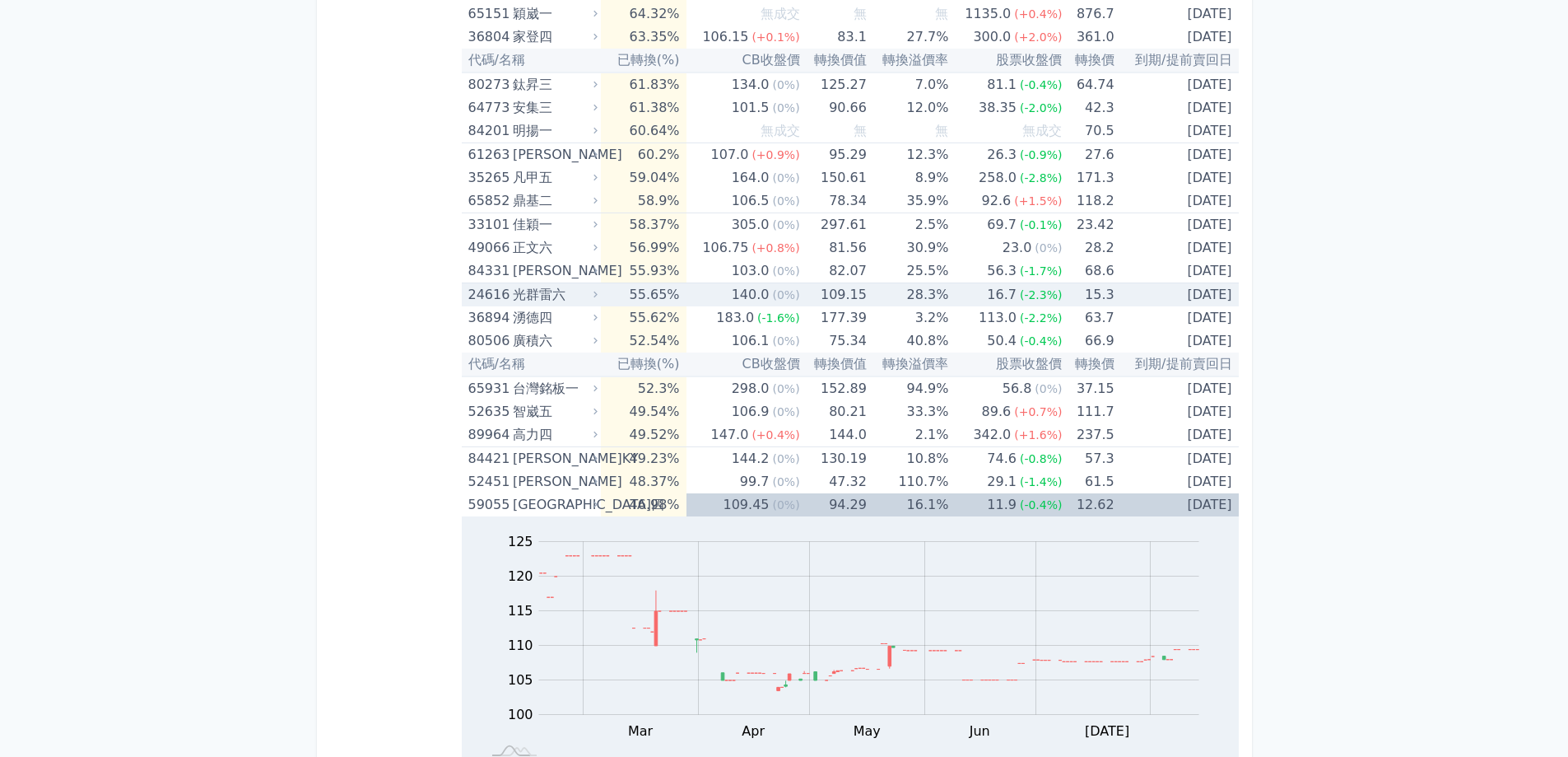
scroll to position [2492, 0]
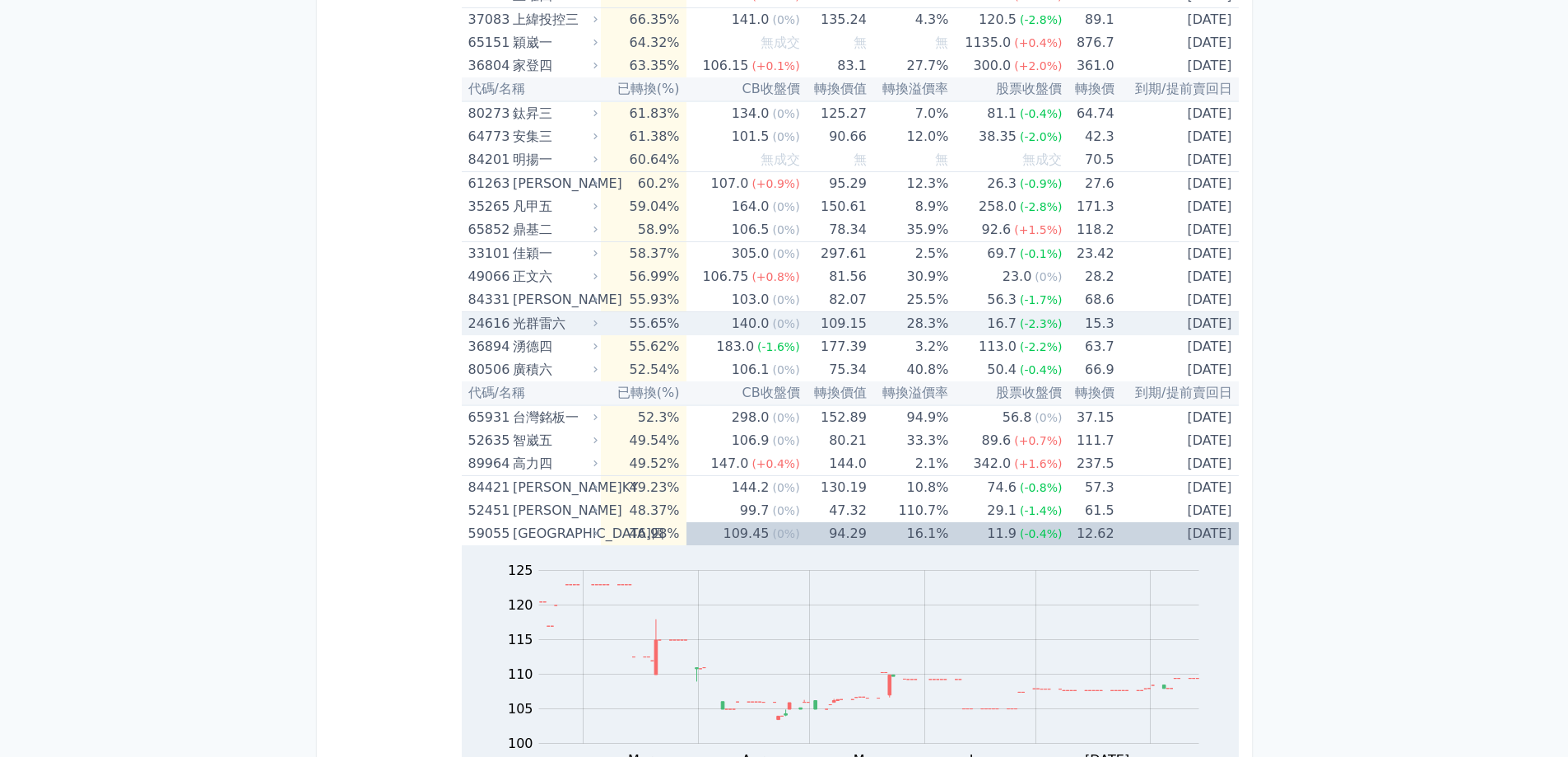
click at [989, 322] on div "16.7" at bounding box center [1002, 323] width 36 height 23
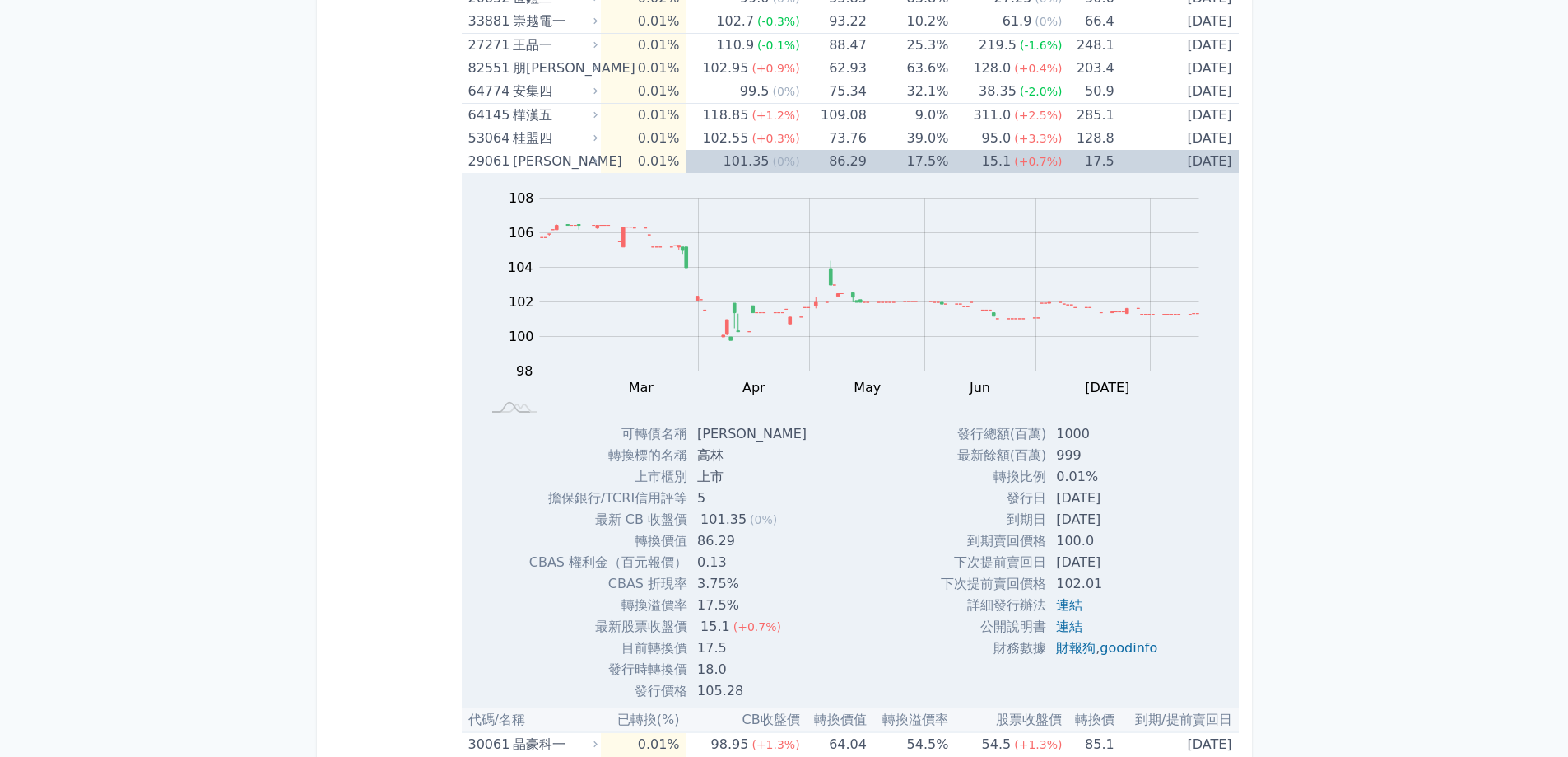
scroll to position [11509, 0]
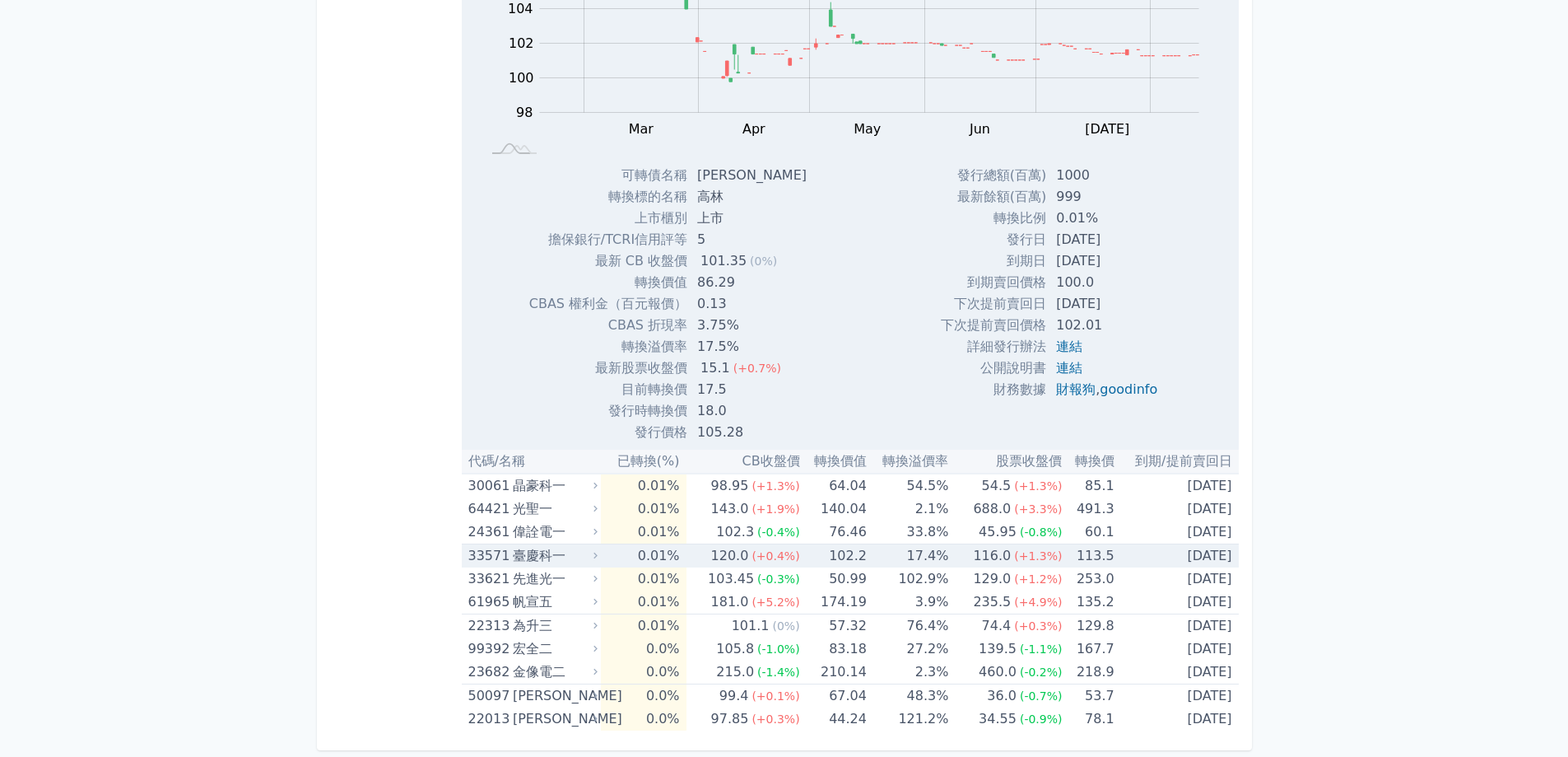
click at [1010, 557] on div "116.0" at bounding box center [991, 556] width 45 height 23
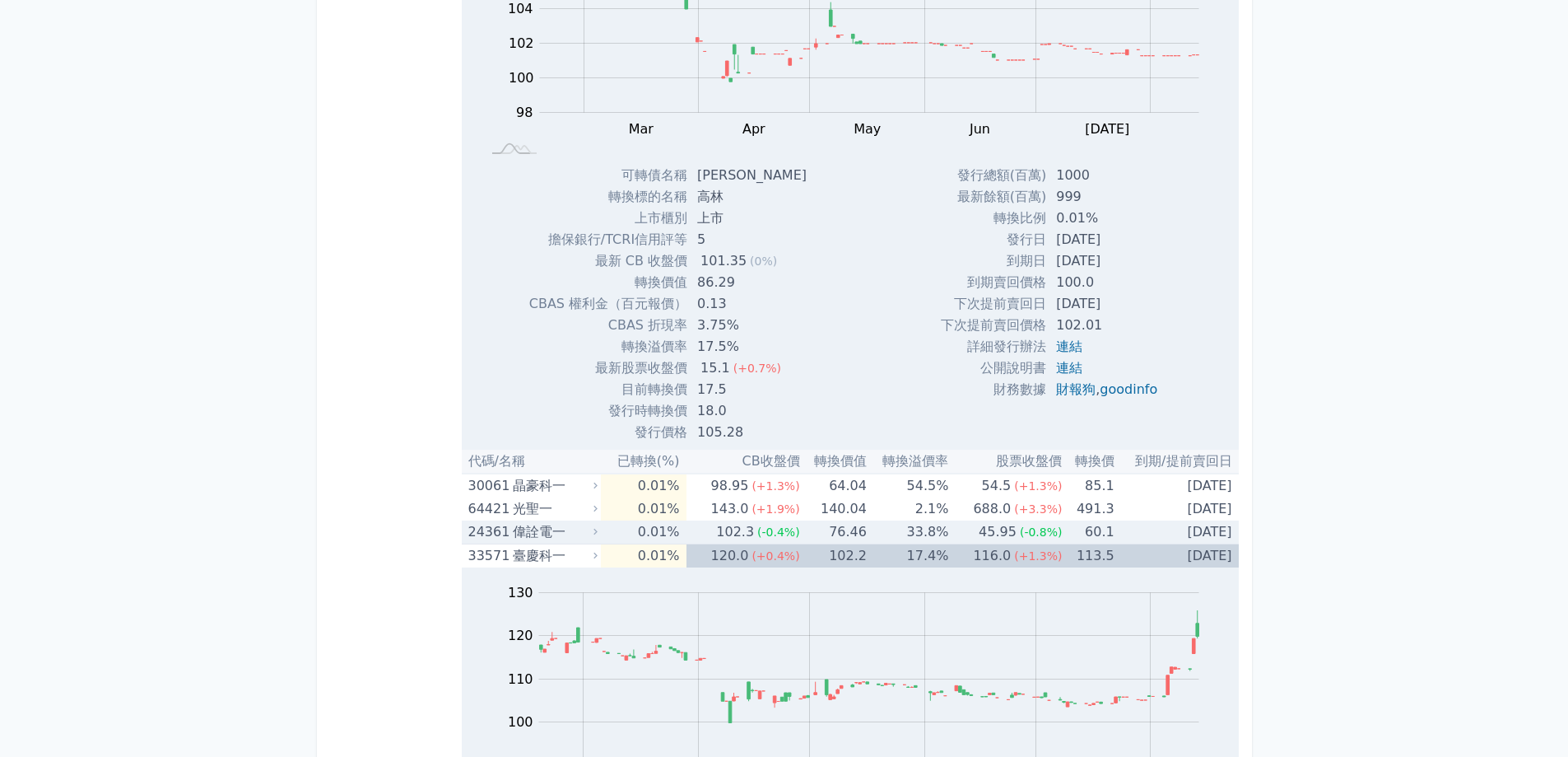
click at [947, 532] on td "33.8%" at bounding box center [907, 532] width 81 height 24
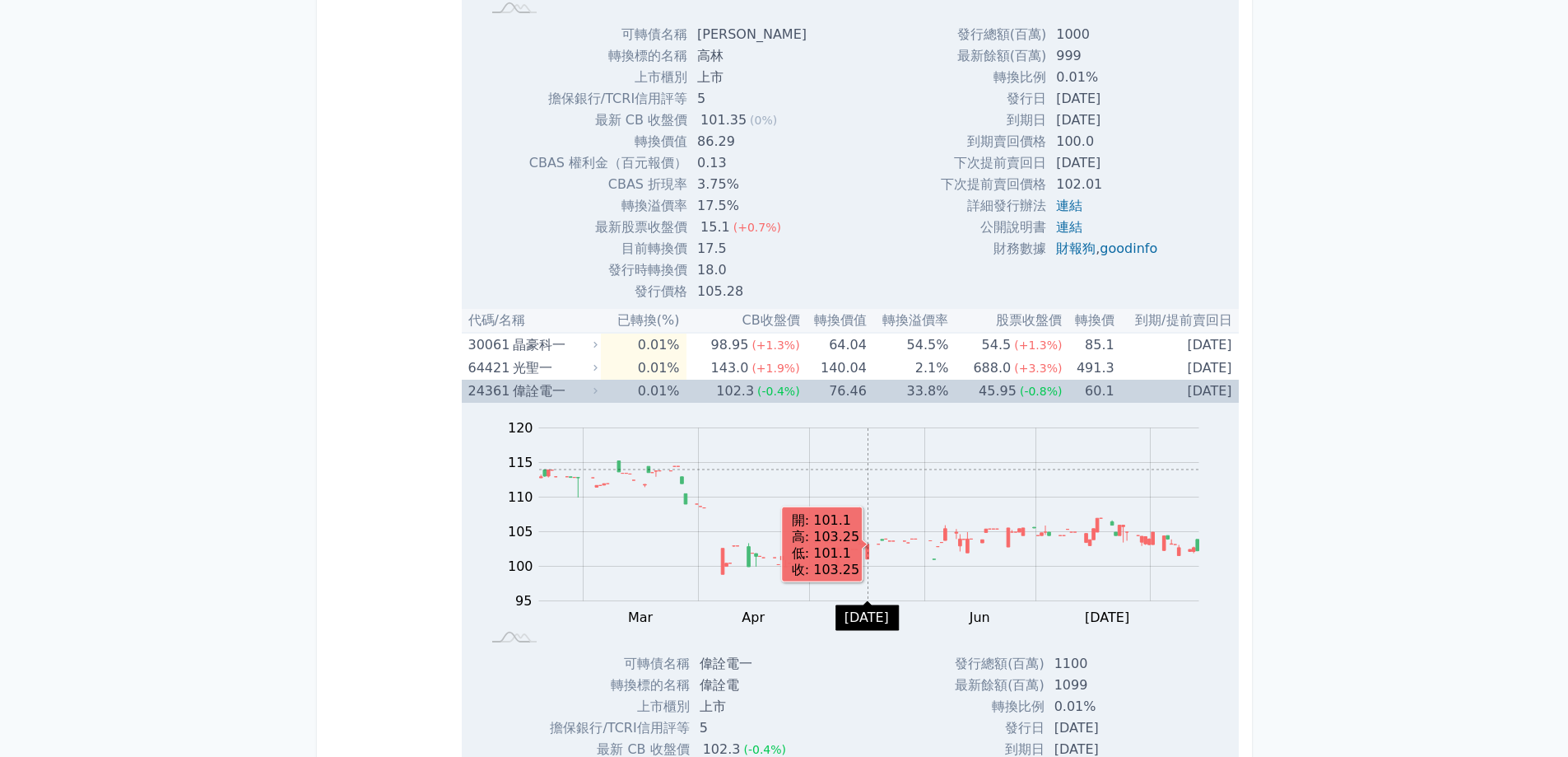
scroll to position [11674, 0]
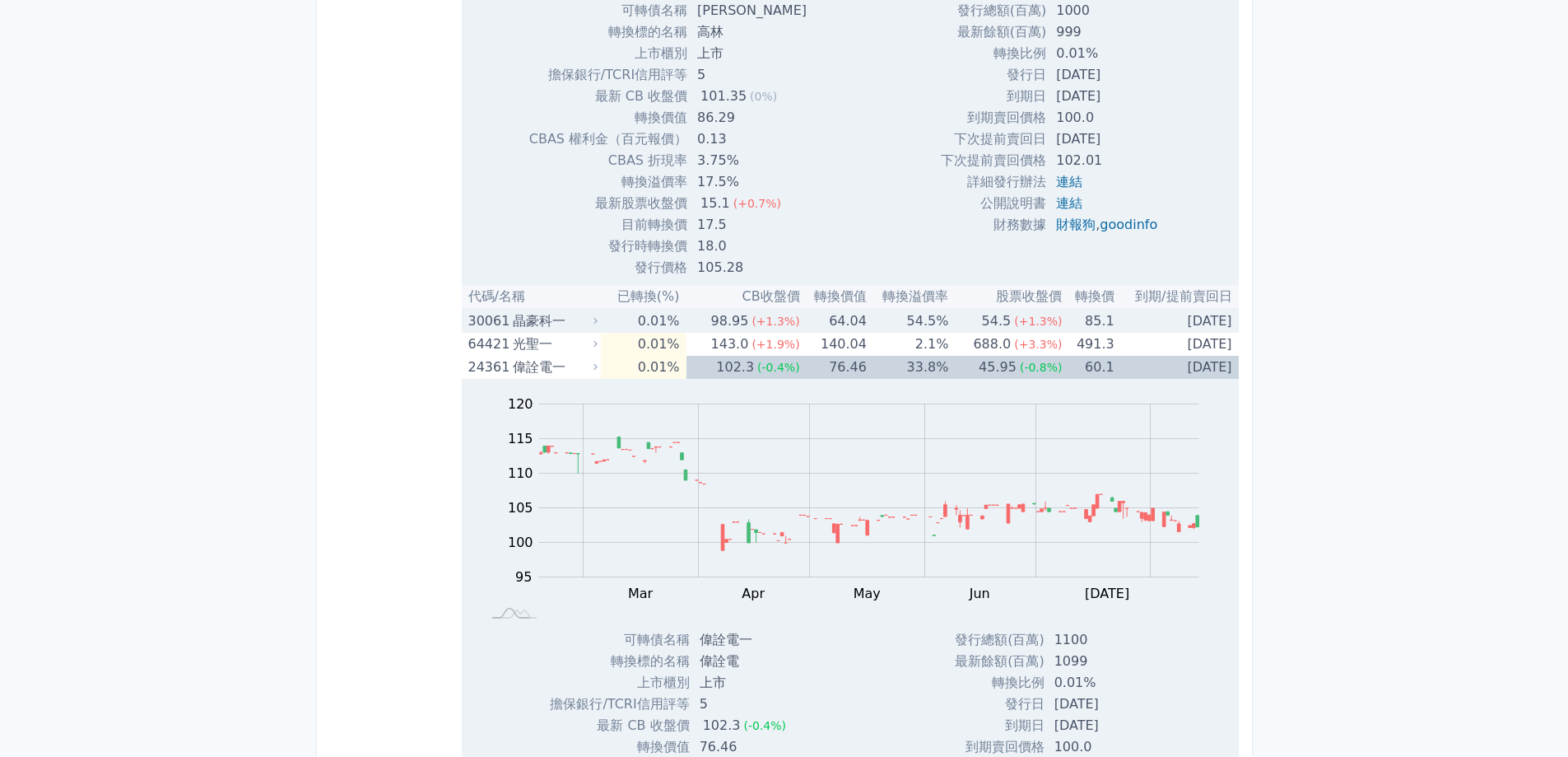
click at [954, 326] on td "54.5 (+1.3%)" at bounding box center [1005, 320] width 114 height 24
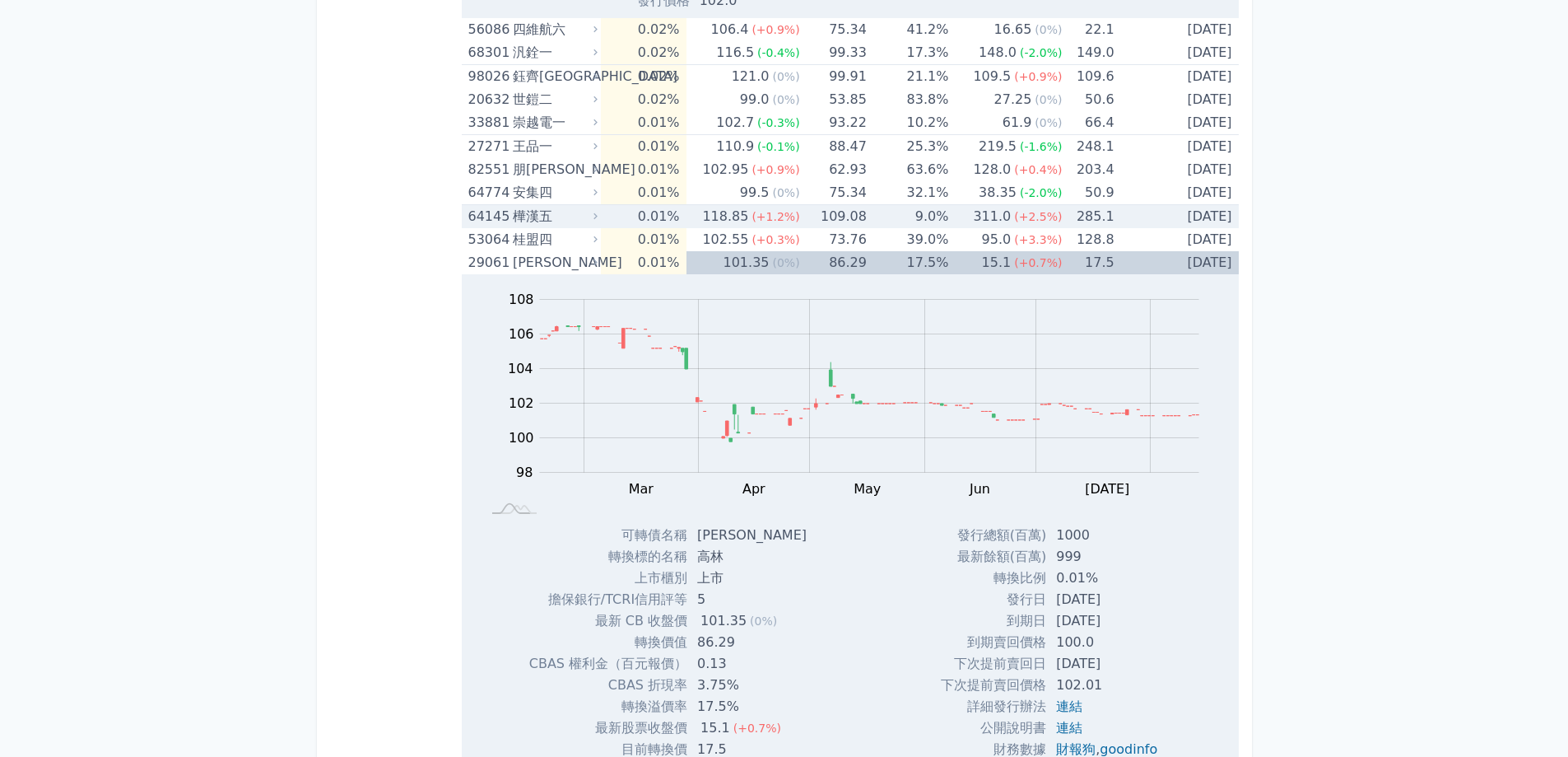
scroll to position [11098, 0]
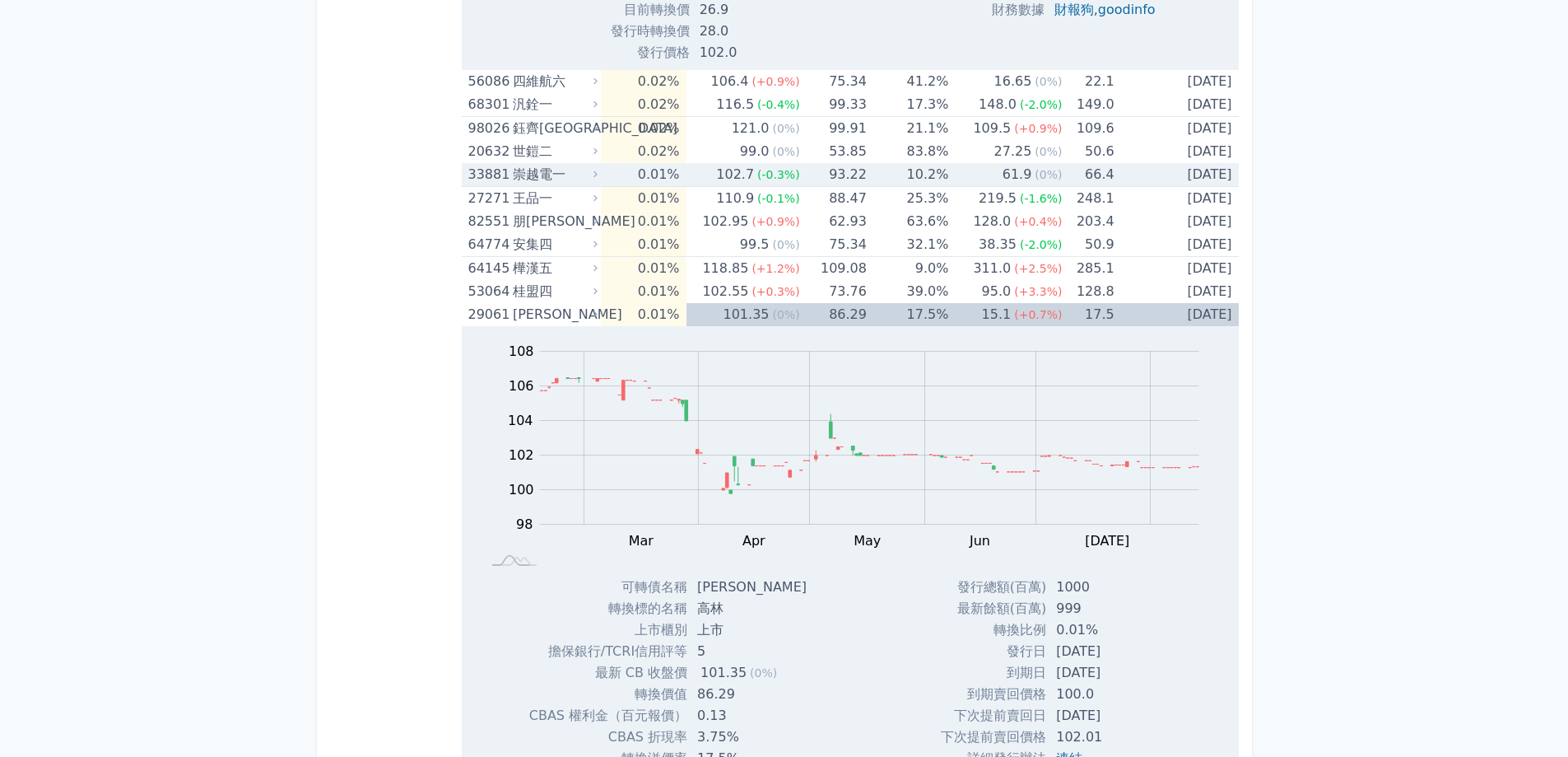
click at [929, 173] on td "10.2%" at bounding box center [907, 174] width 81 height 24
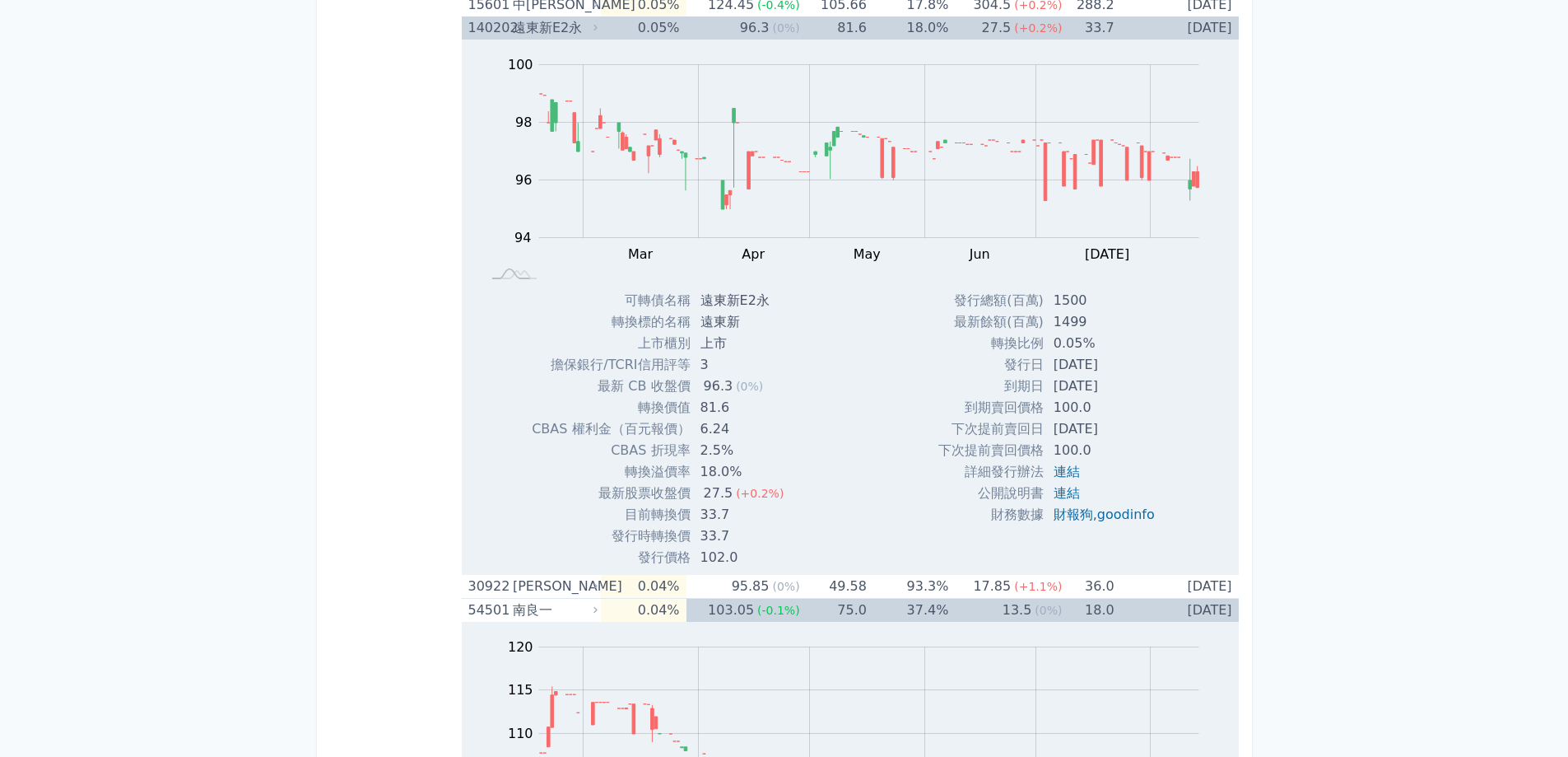
scroll to position [9121, 0]
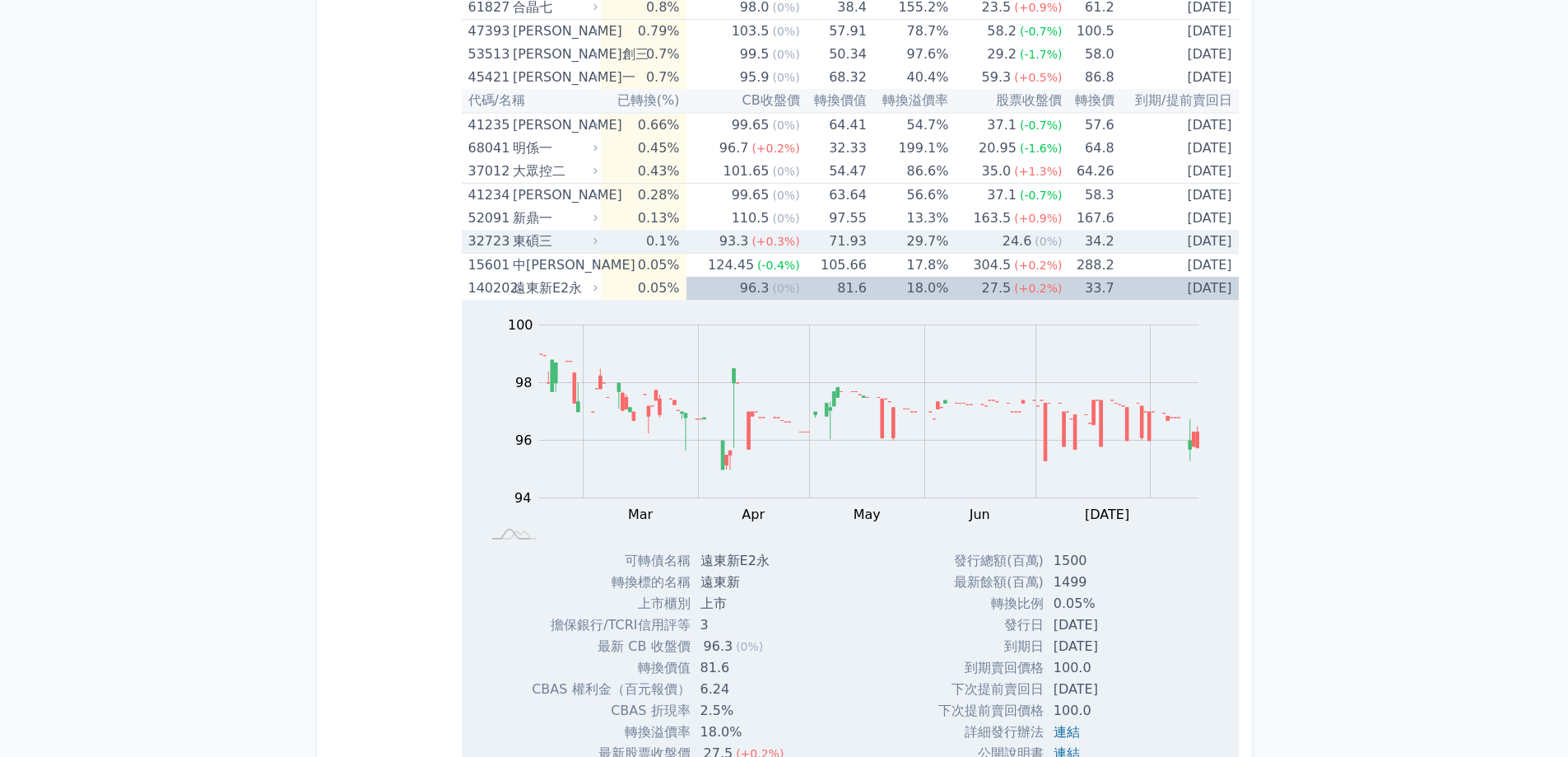
click at [889, 243] on td "29.7%" at bounding box center [907, 242] width 81 height 24
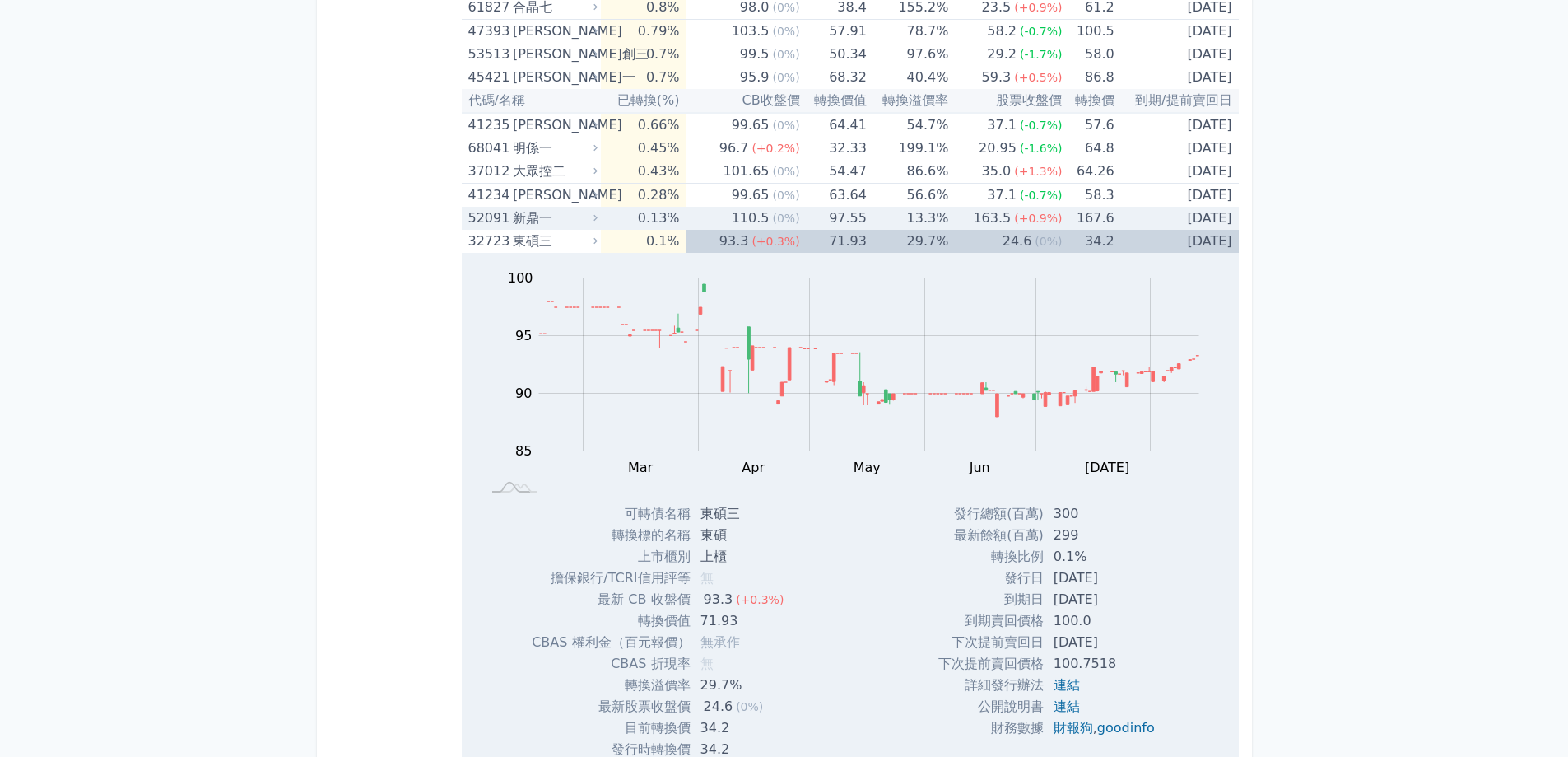
click at [829, 220] on td "97.55" at bounding box center [833, 218] width 66 height 23
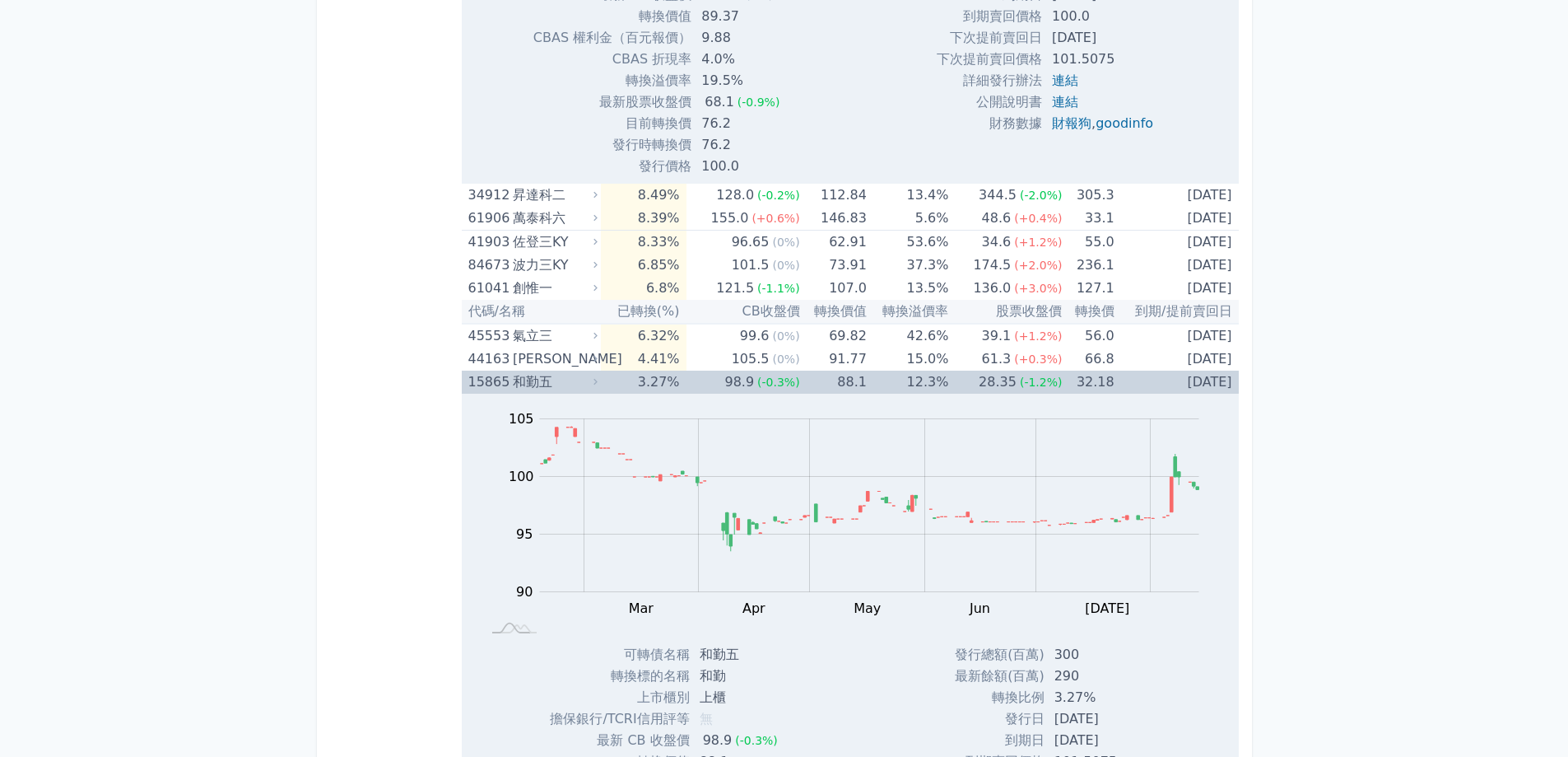
scroll to position [6981, 0]
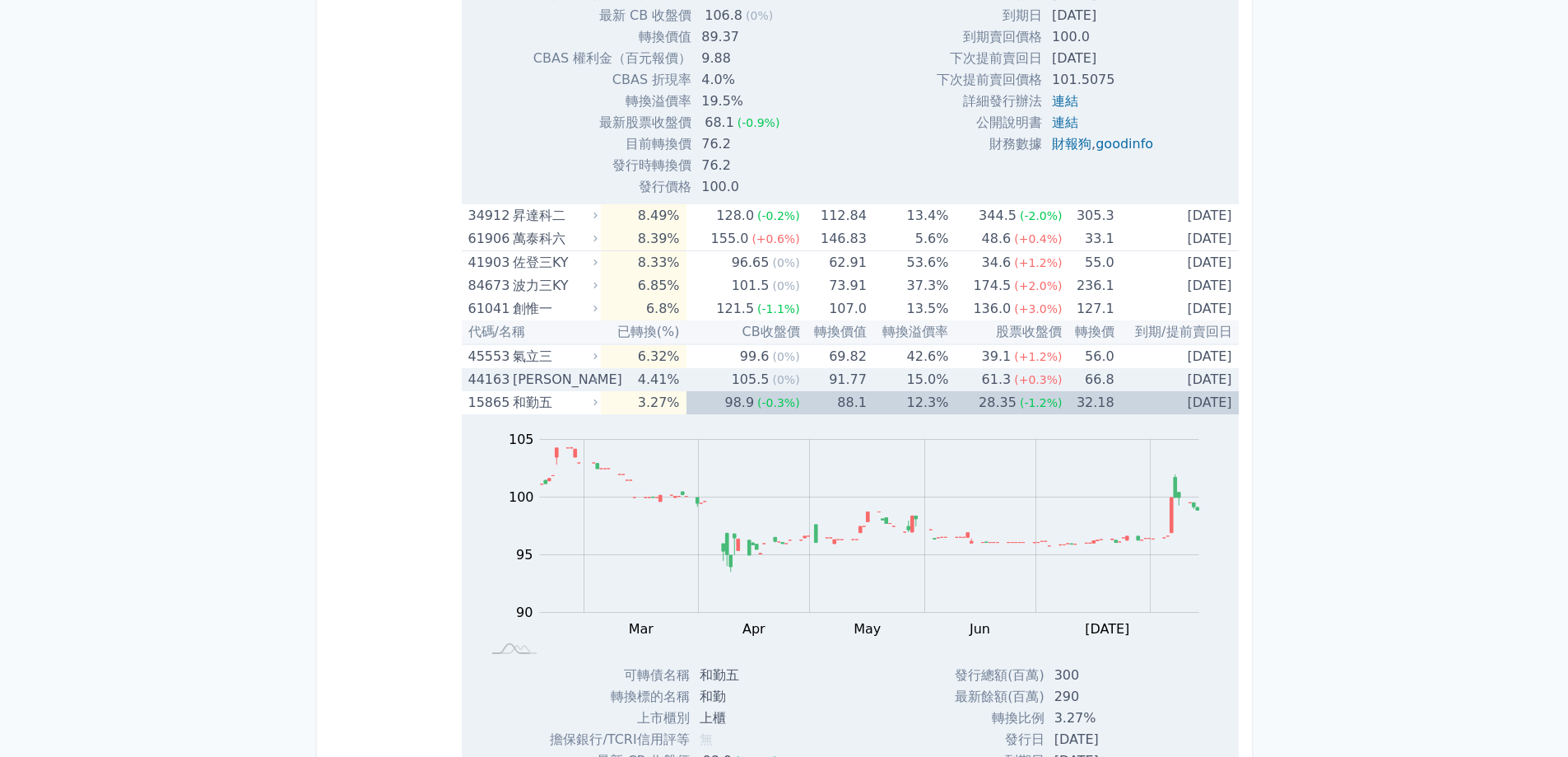
click at [976, 375] on td "61.3 (+0.3%)" at bounding box center [1005, 380] width 114 height 23
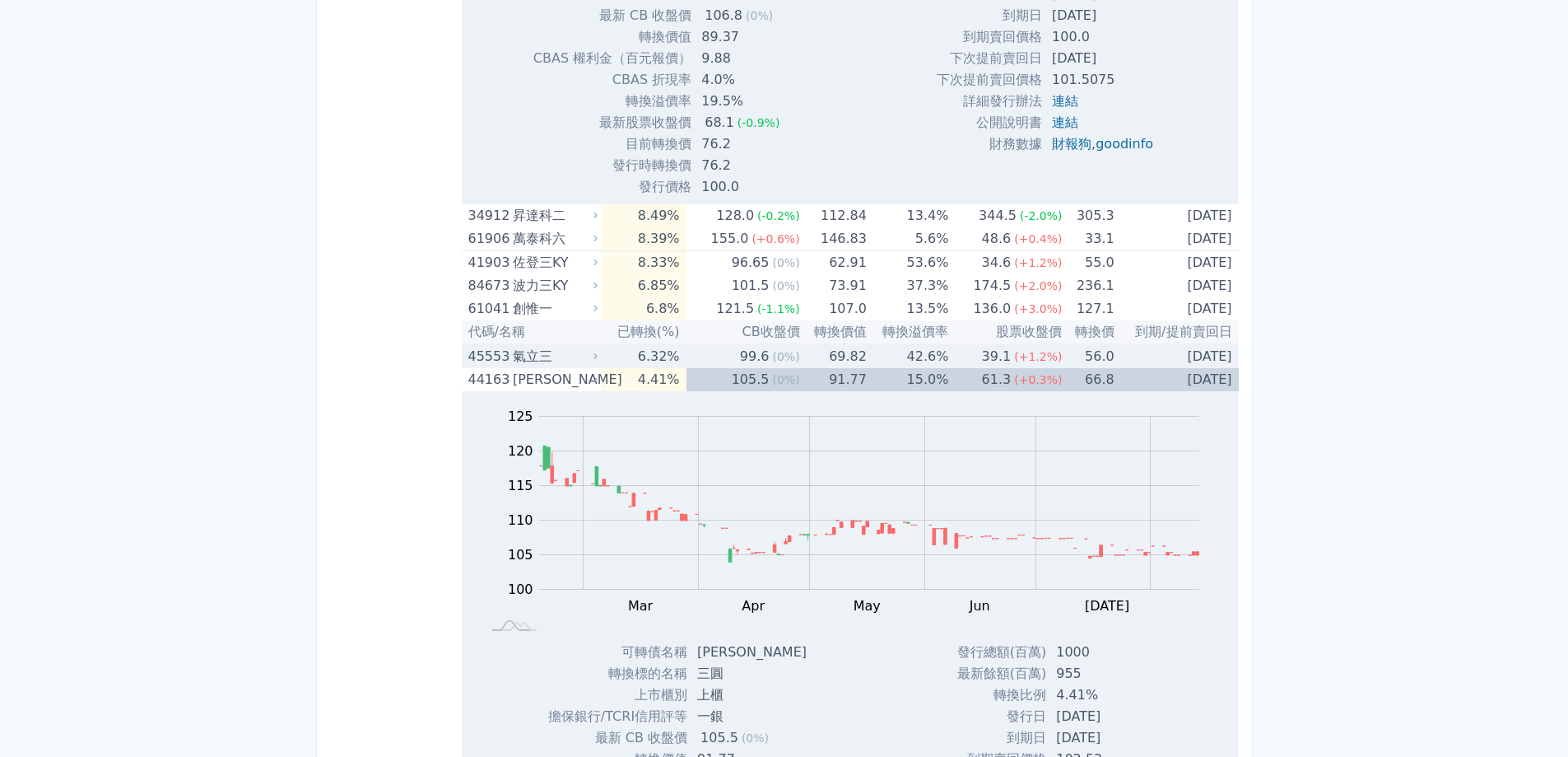
click at [987, 359] on div "39.1" at bounding box center [997, 356] width 36 height 23
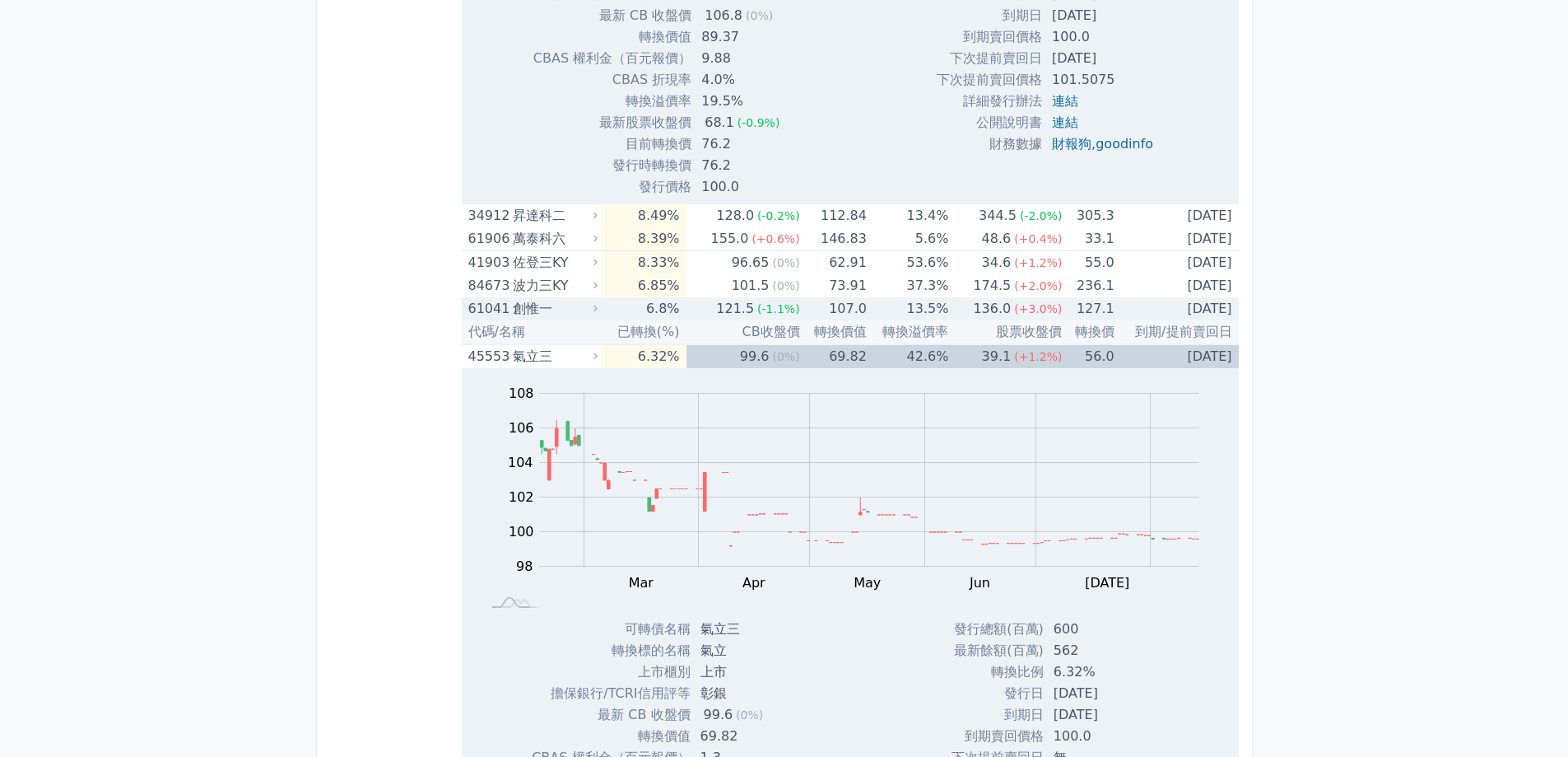
click at [986, 308] on div "136.0" at bounding box center [991, 309] width 45 height 23
